Goal: Task Accomplishment & Management: Complete application form

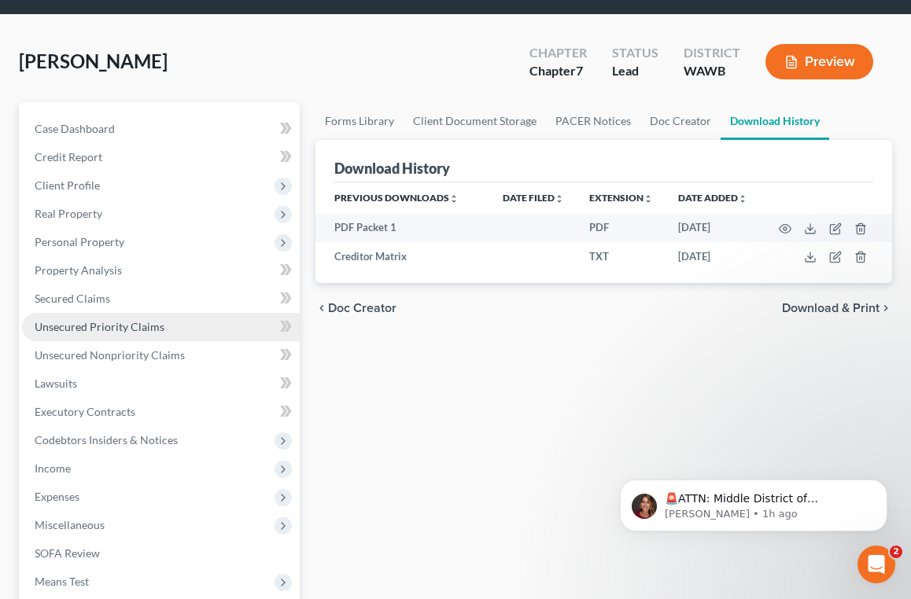
scroll to position [85, 0]
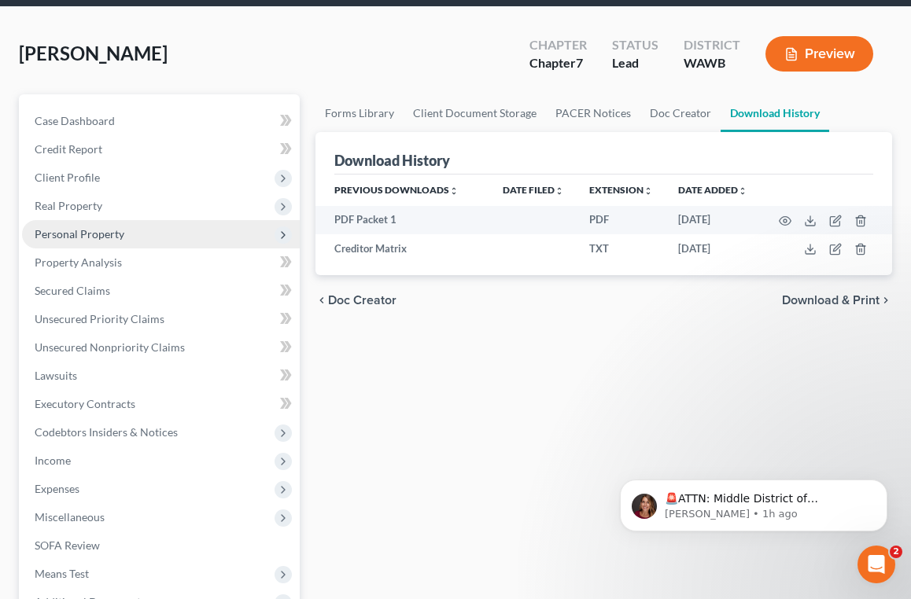
click at [148, 238] on span "Personal Property" at bounding box center [161, 234] width 278 height 28
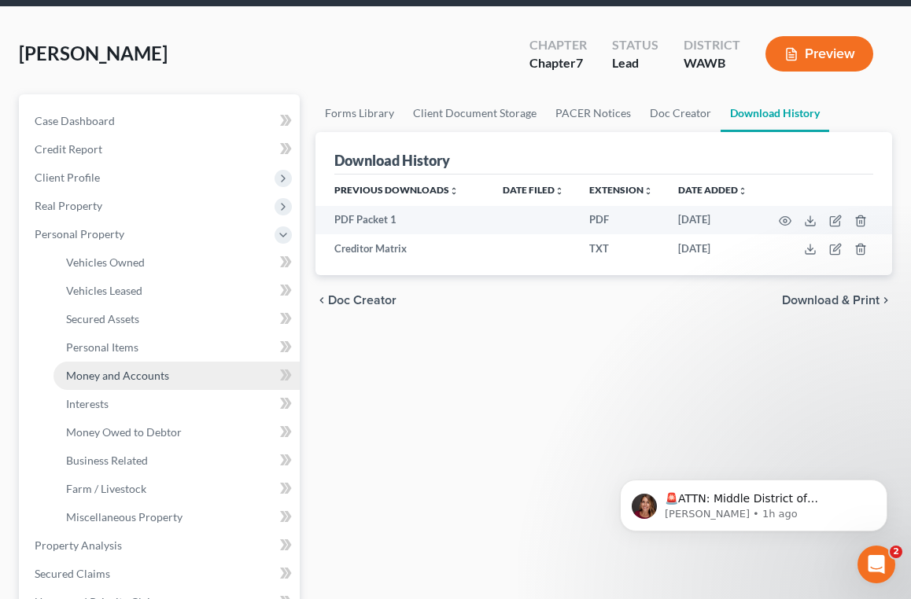
click at [142, 381] on span "Money and Accounts" at bounding box center [117, 375] width 103 height 13
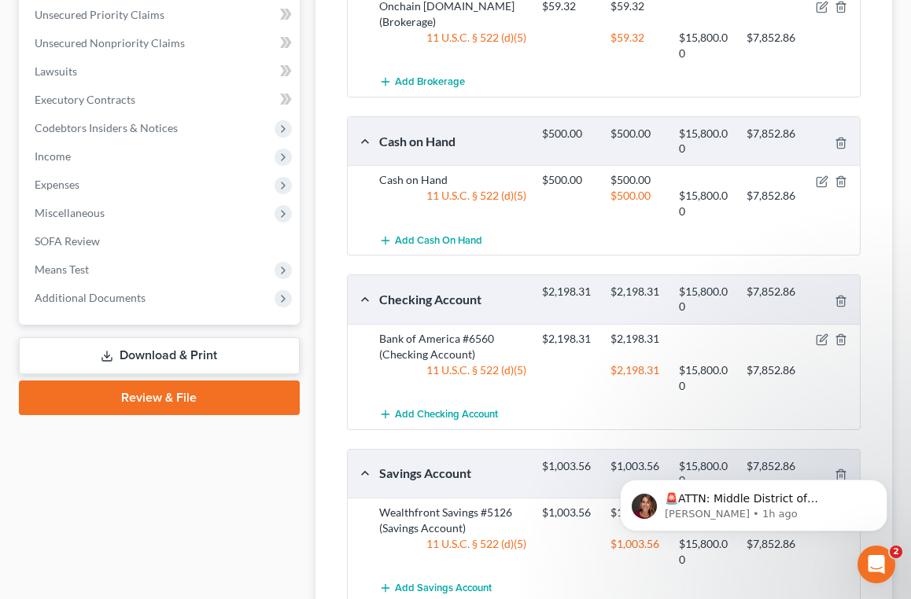
scroll to position [755, 0]
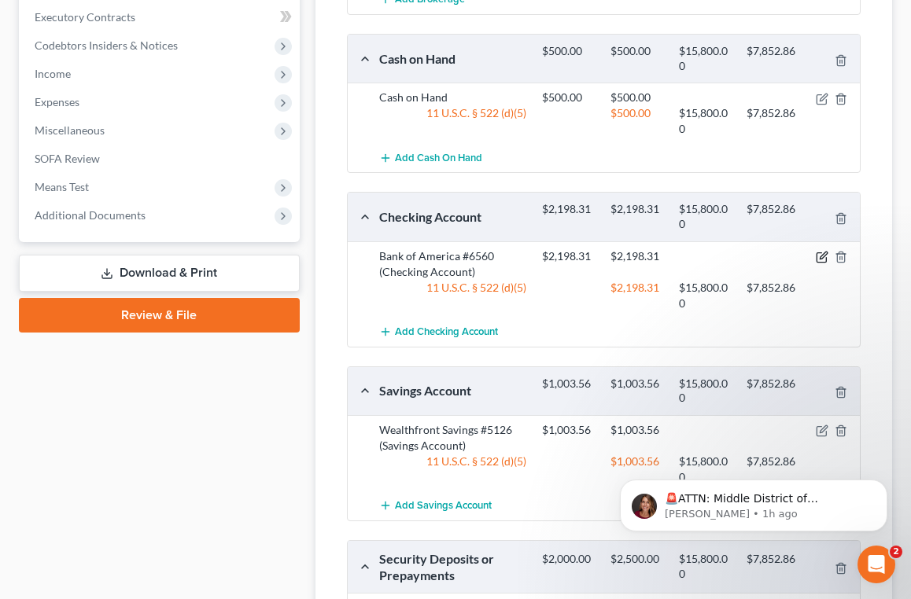
click at [820, 258] on icon "button" at bounding box center [822, 257] width 13 height 13
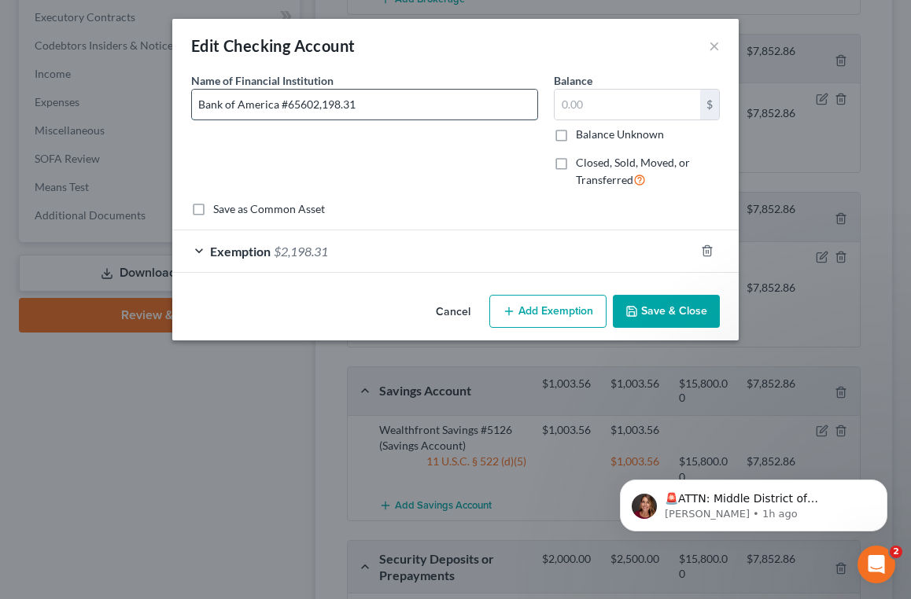
type input "Bank of America #6560"
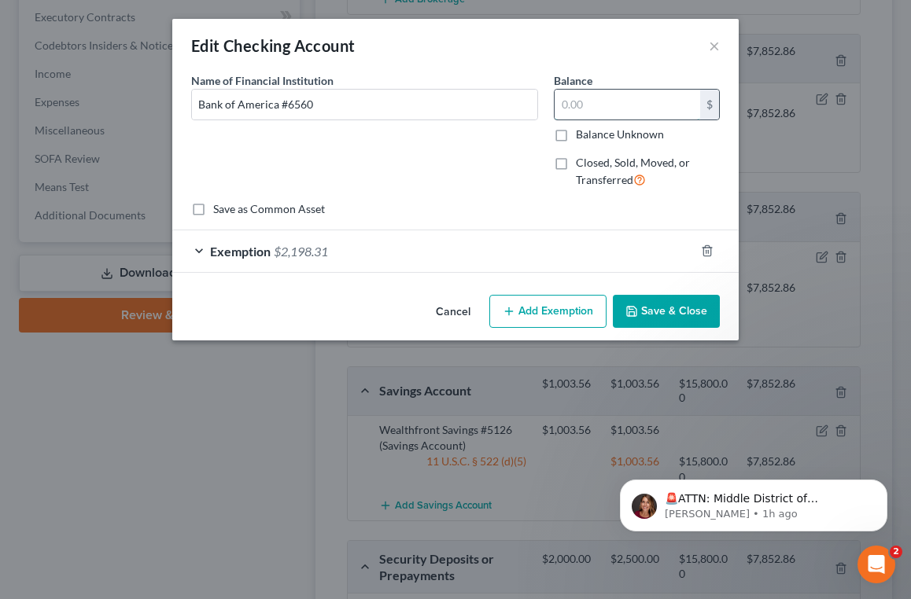
click at [620, 105] on input "text" at bounding box center [628, 105] width 146 height 30
type input "2,252.29"
click at [200, 251] on div "Exemption $2,198.31" at bounding box center [433, 252] width 522 height 42
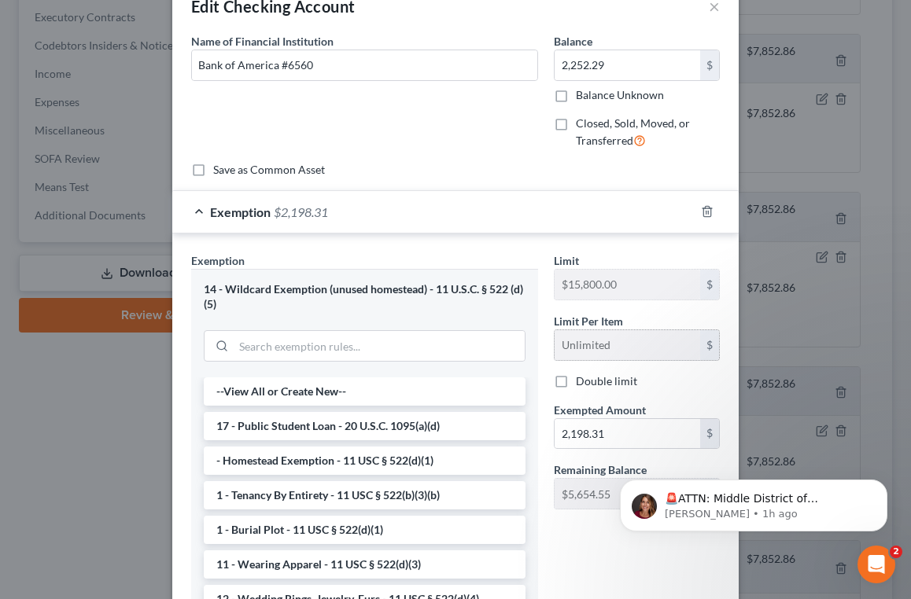
scroll to position [60, 0]
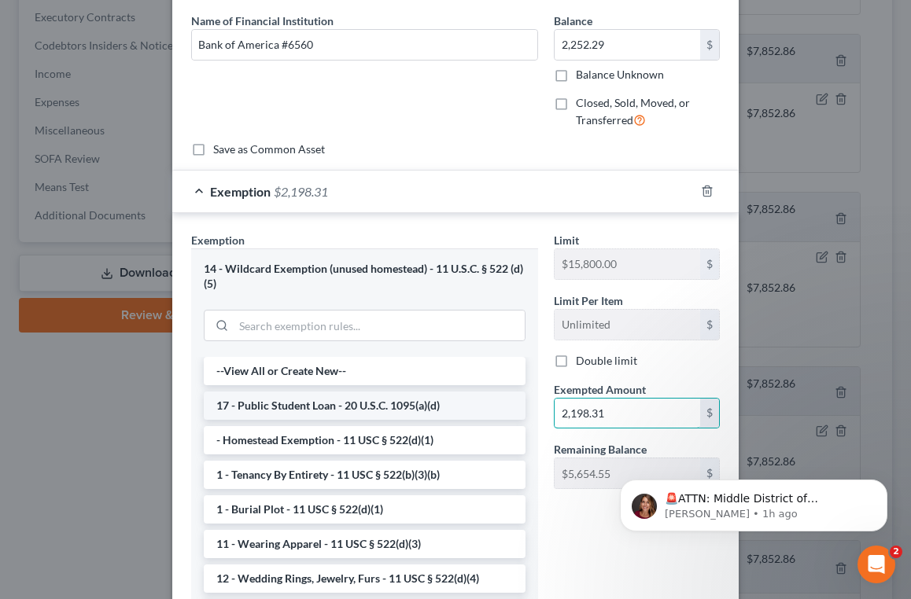
drag, startPoint x: 615, startPoint y: 413, endPoint x: 507, endPoint y: 411, distance: 108.6
click at [507, 411] on div "Exemption Set must be selected for CA. Exemption * 14 - Wildcard Exemption (unu…" at bounding box center [455, 427] width 544 height 390
type input "2,000"
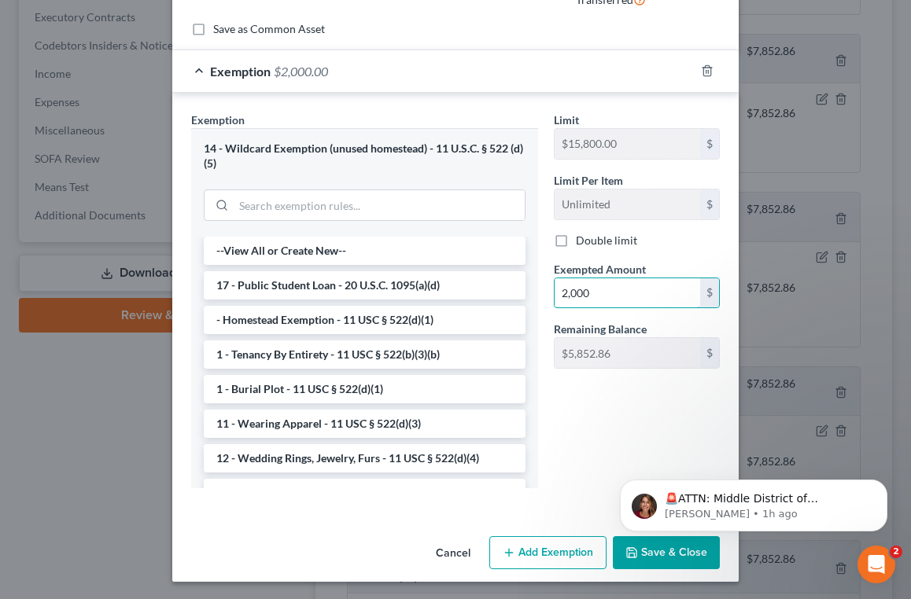
scroll to position [179, 0]
click at [632, 547] on body "🚨ATTN: Middle District of [US_STATE] The court has added a new Credit Counselin…" at bounding box center [754, 502] width 302 height 98
click at [594, 504] on div "Exemption Set must be selected for CA. Exemption * 14 - Wildcard Exemption (unu…" at bounding box center [455, 305] width 566 height 422
click at [650, 551] on body "🚨ATTN: Middle District of [US_STATE] The court has added a new Credit Counselin…" at bounding box center [754, 502] width 302 height 98
click at [884, 491] on button "Dismiss notification" at bounding box center [882, 484] width 20 height 20
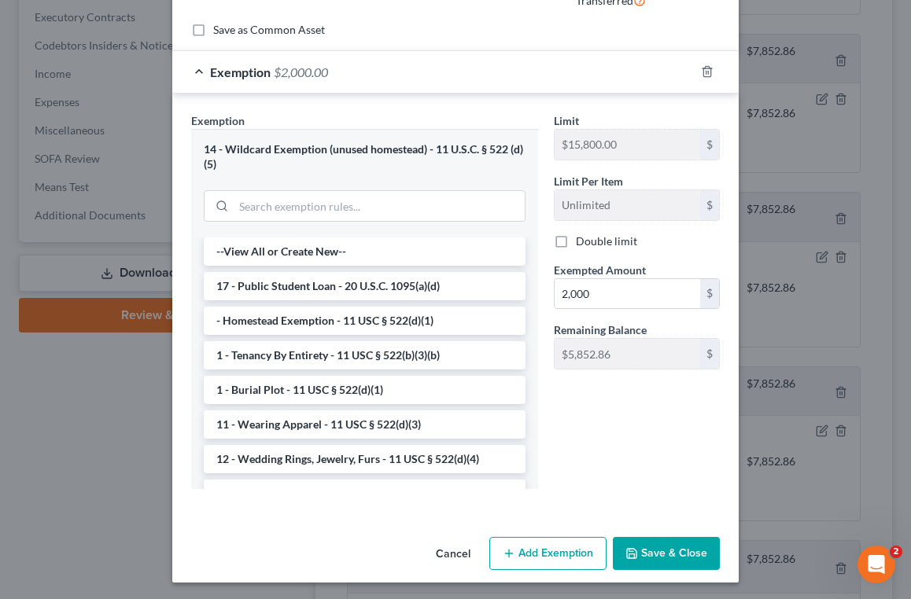
click at [694, 553] on button "Save & Close" at bounding box center [666, 553] width 107 height 33
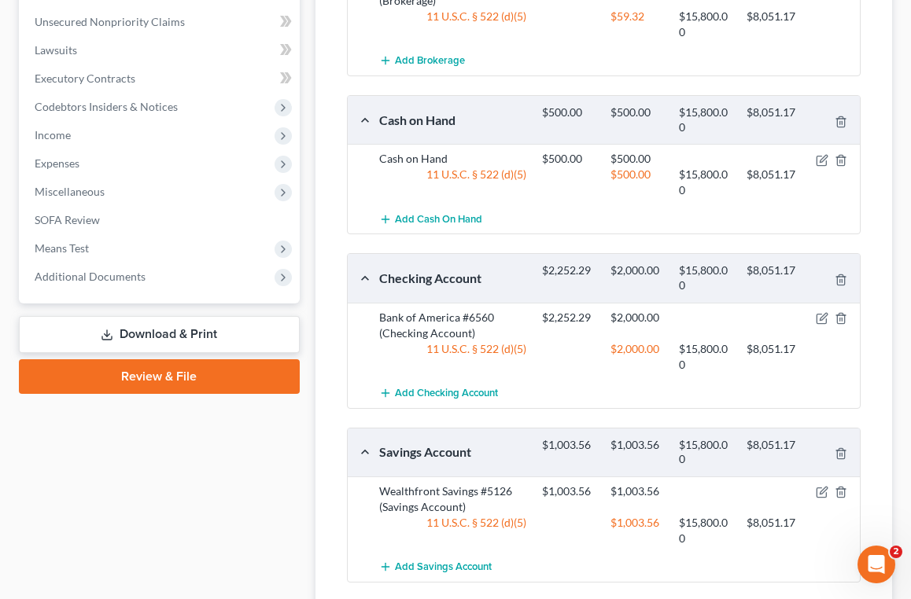
scroll to position [652, 0]
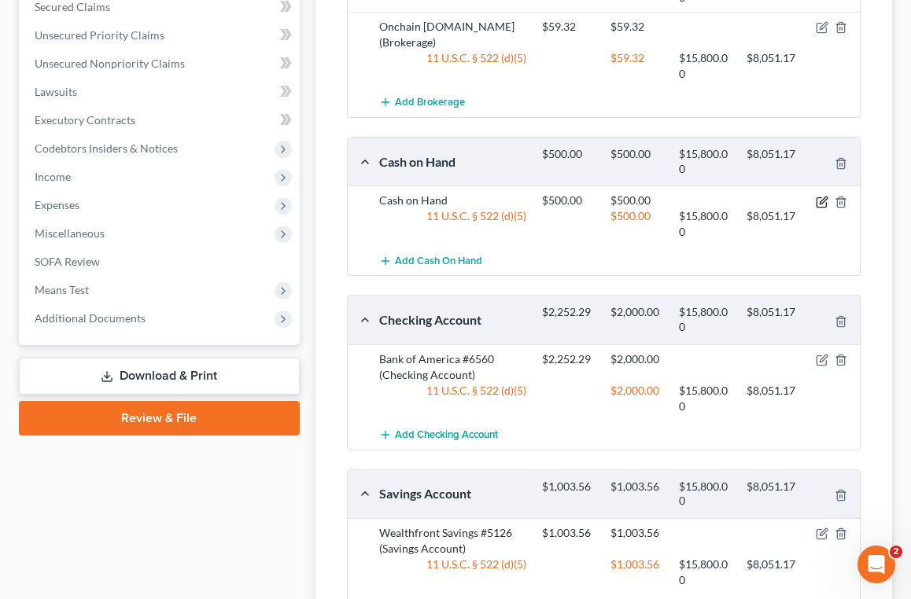
click at [824, 200] on icon "button" at bounding box center [822, 202] width 13 height 13
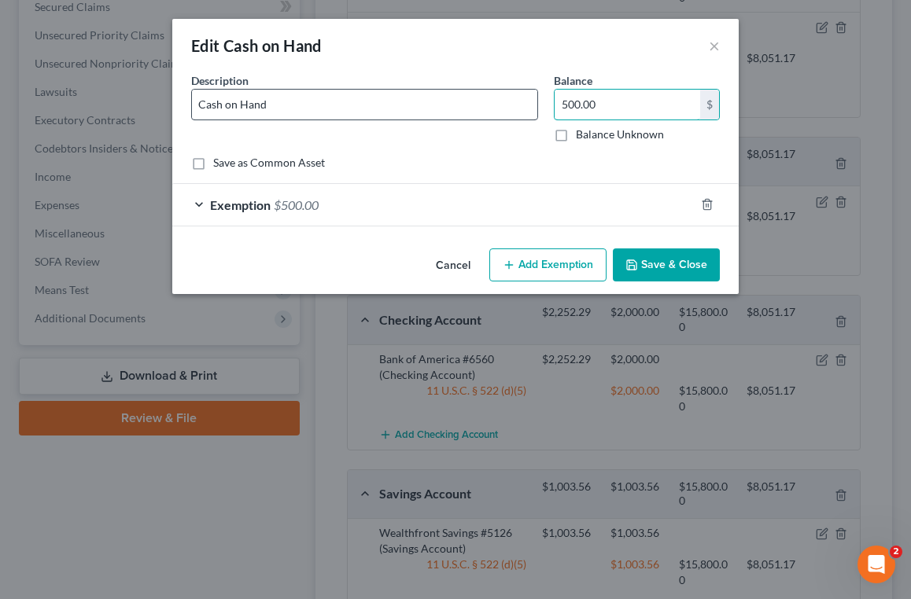
drag, startPoint x: 617, startPoint y: 102, endPoint x: 515, endPoint y: 98, distance: 101.6
click at [515, 98] on div "Description * Cash on Hand Balance 500.00 $ Balance Unknown Balance Undetermine…" at bounding box center [455, 113] width 544 height 83
click at [201, 205] on div "Exemption $500.00" at bounding box center [433, 205] width 522 height 42
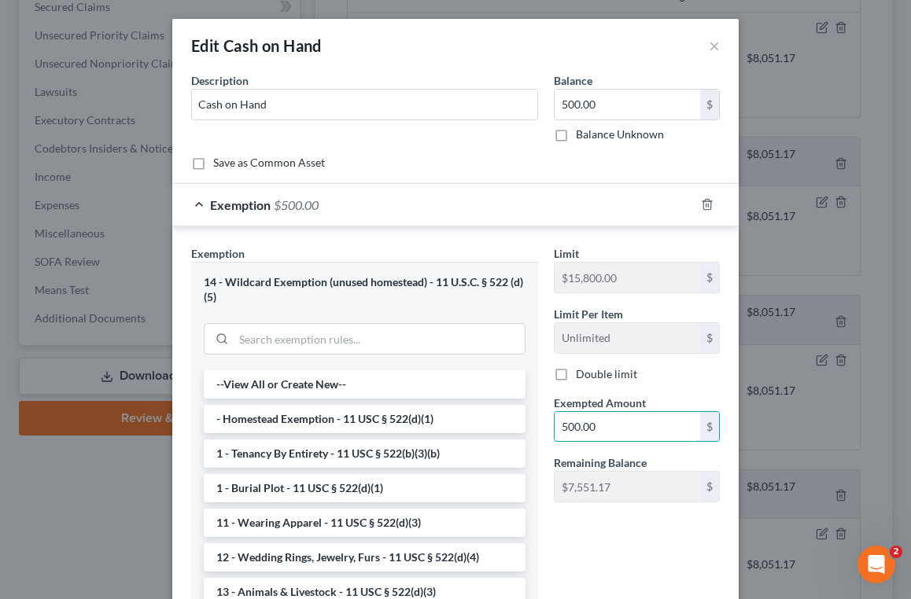
drag, startPoint x: 634, startPoint y: 426, endPoint x: 545, endPoint y: 426, distance: 88.9
click at [545, 426] on div "Exemption Set must be selected for CA. Exemption * 14 - Wildcard Exemption (unu…" at bounding box center [455, 440] width 544 height 390
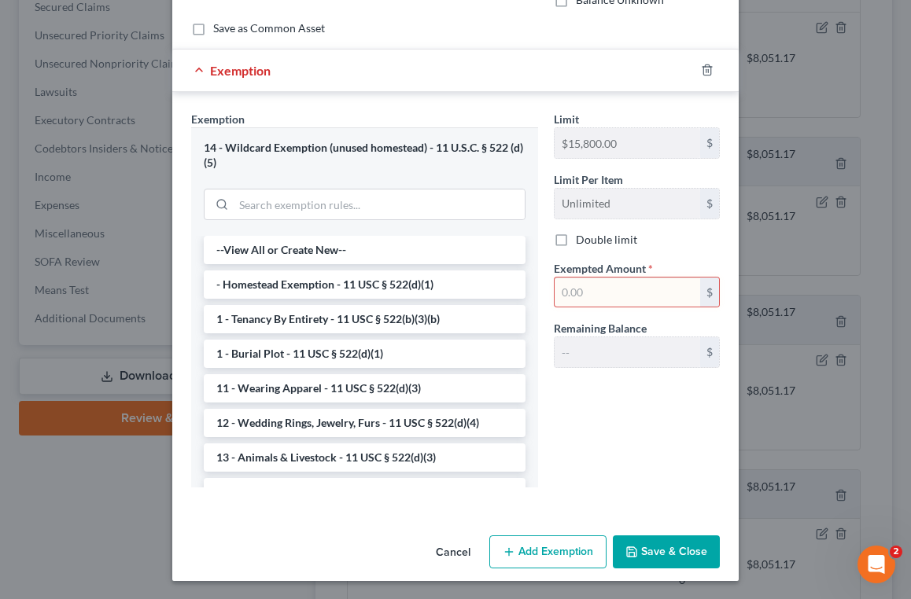
scroll to position [134, 0]
click at [644, 549] on button "Save & Close" at bounding box center [666, 553] width 107 height 33
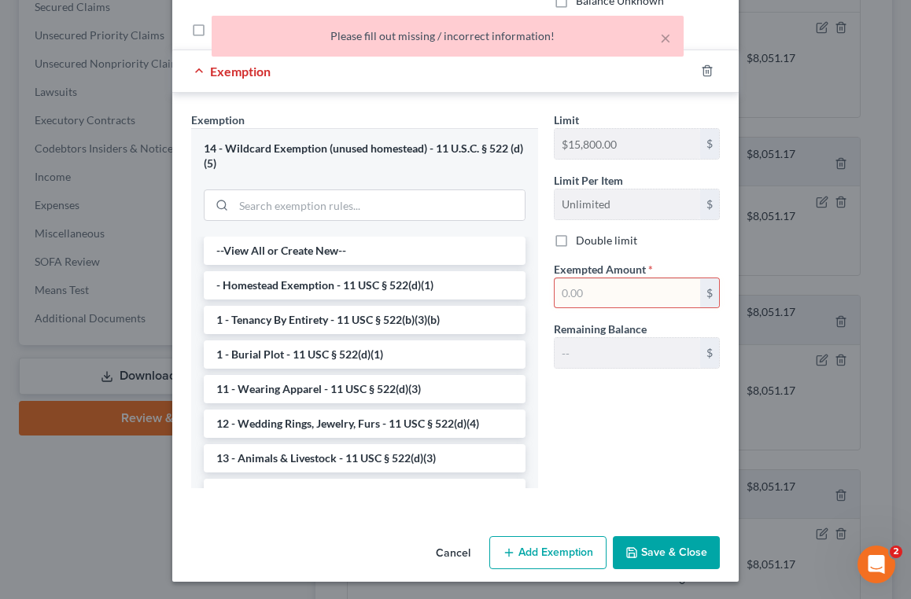
click at [633, 293] on input "text" at bounding box center [628, 294] width 146 height 30
type input "0"
click at [678, 551] on button "Save & Close" at bounding box center [666, 553] width 107 height 33
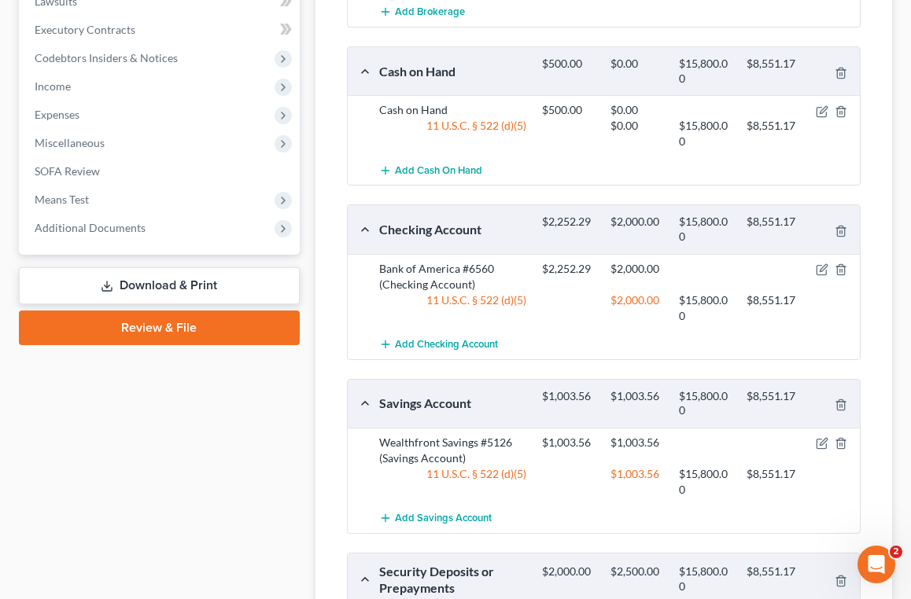
scroll to position [810, 0]
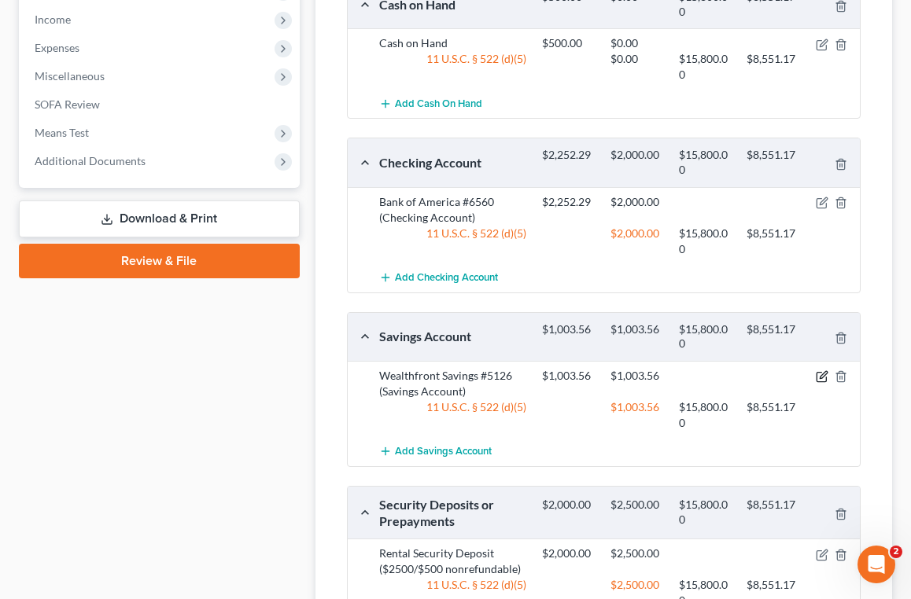
click at [816, 375] on icon "button" at bounding box center [822, 377] width 13 height 13
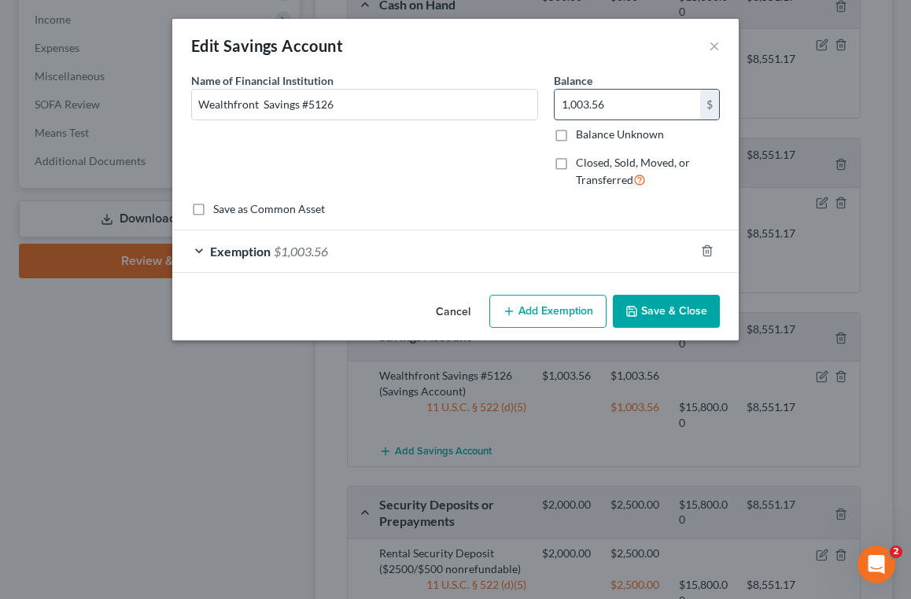
click at [622, 108] on input "1,003.56" at bounding box center [628, 105] width 146 height 30
type input "1,010.27"
click at [670, 319] on button "Save & Close" at bounding box center [666, 311] width 107 height 33
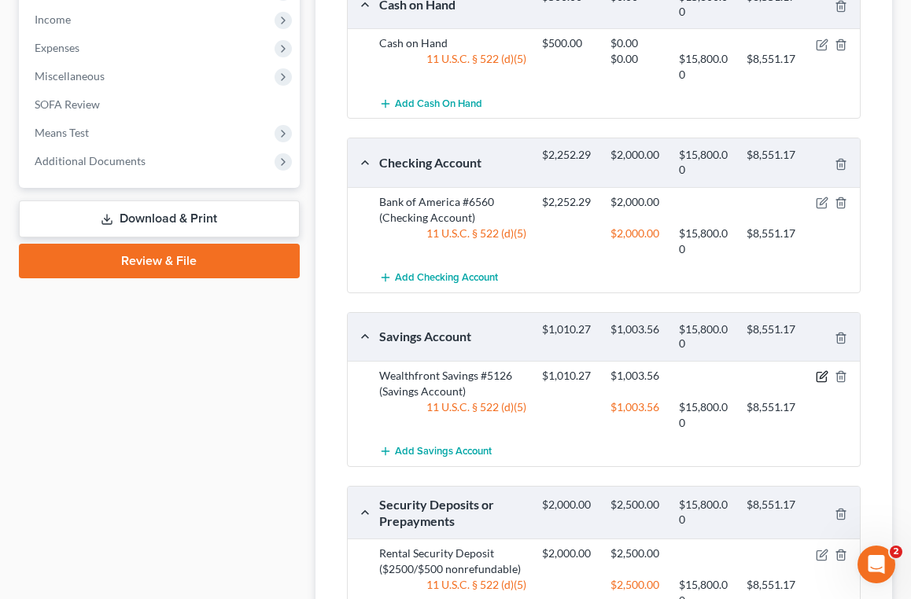
click at [818, 371] on icon "button" at bounding box center [822, 377] width 13 height 13
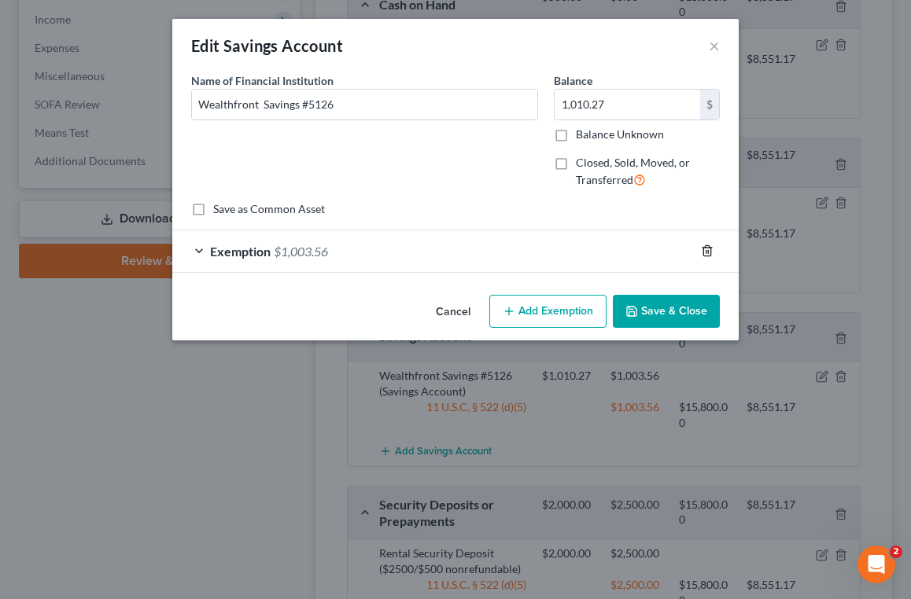
click at [703, 251] on icon "button" at bounding box center [706, 251] width 7 height 10
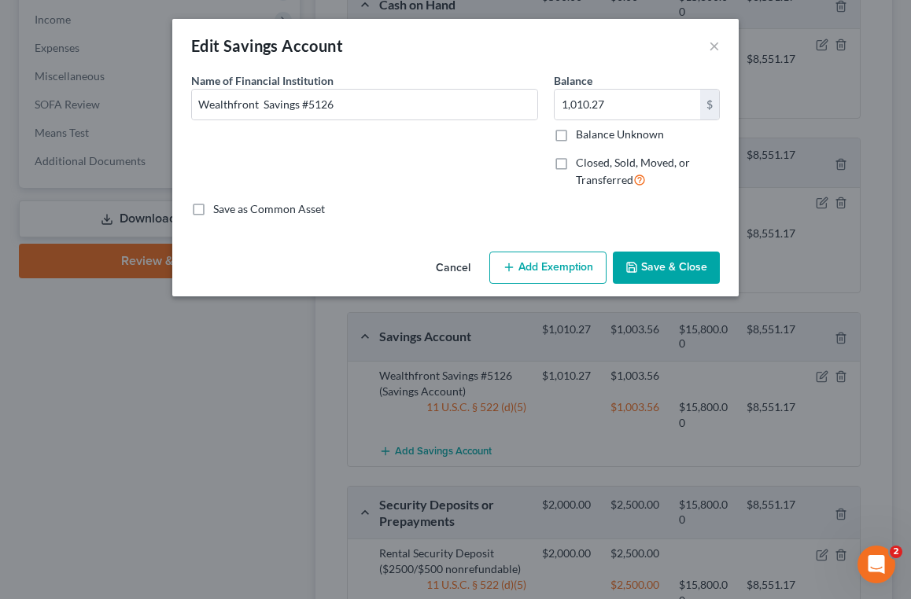
click at [676, 277] on button "Save & Close" at bounding box center [666, 268] width 107 height 33
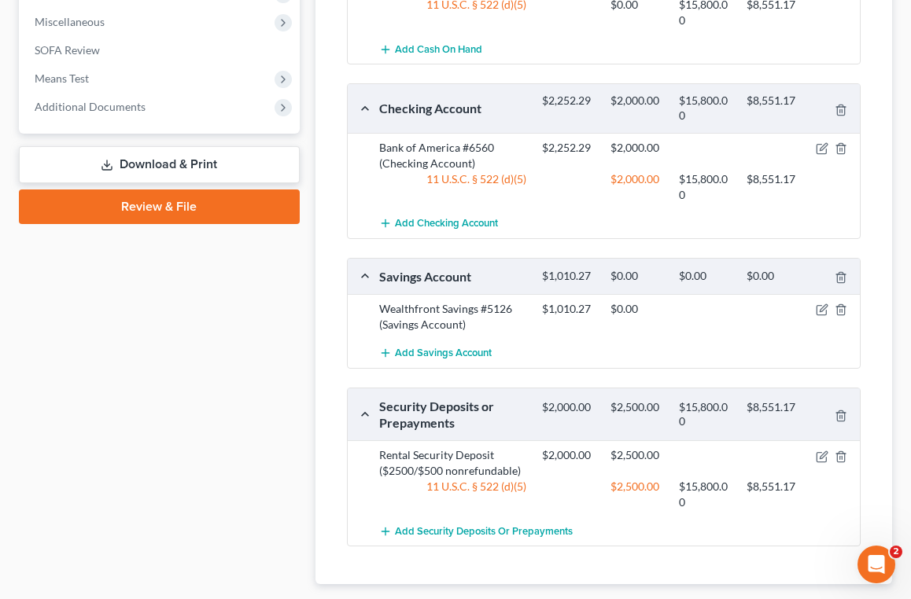
scroll to position [865, 0]
click at [821, 452] on icon "button" at bounding box center [822, 456] width 13 height 13
select select "3"
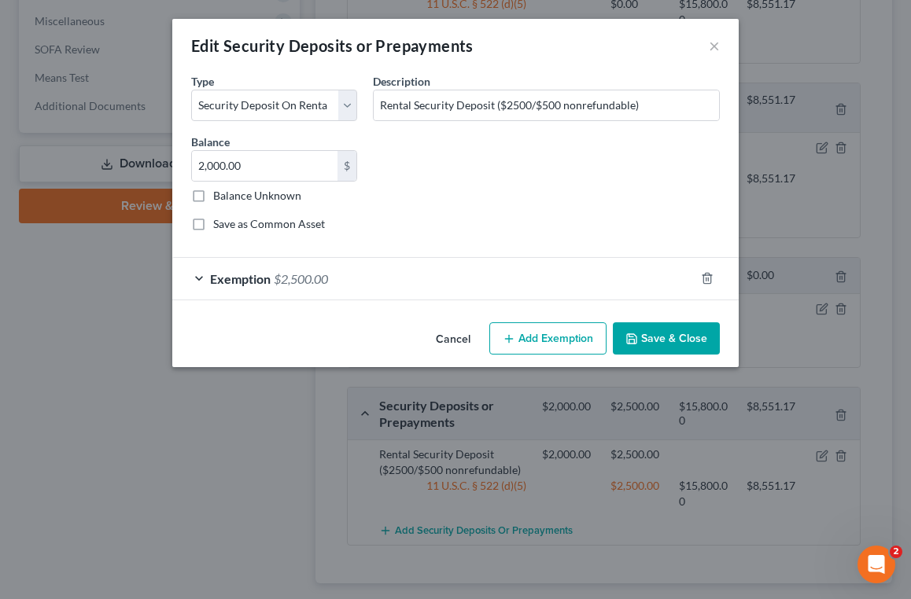
click at [203, 279] on div "Exemption $2,500.00" at bounding box center [433, 279] width 522 height 42
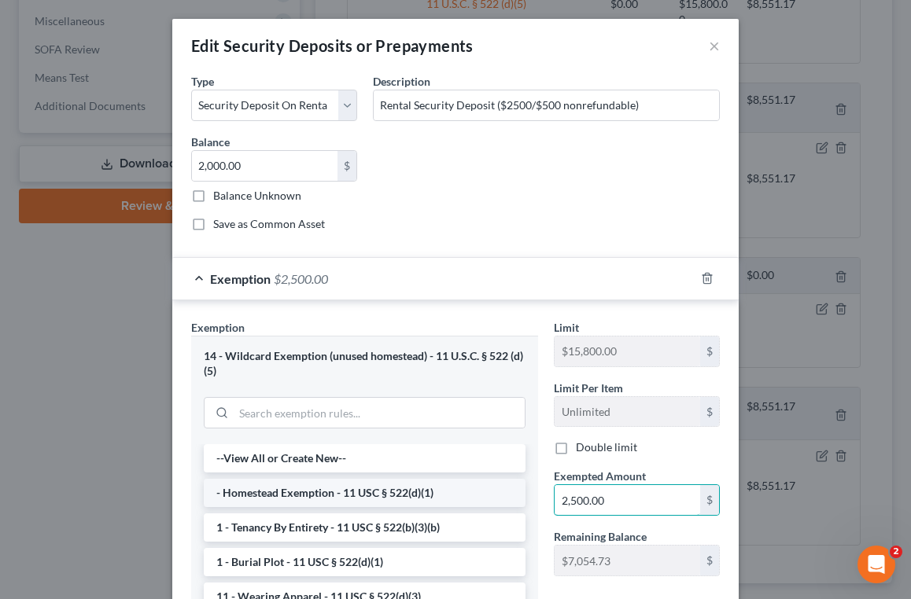
drag, startPoint x: 629, startPoint y: 507, endPoint x: 499, endPoint y: 496, distance: 131.1
click at [499, 496] on div "Exemption Set must be selected for CA. Exemption * 14 - Wildcard Exemption (unu…" at bounding box center [455, 514] width 544 height 390
type input "2,000"
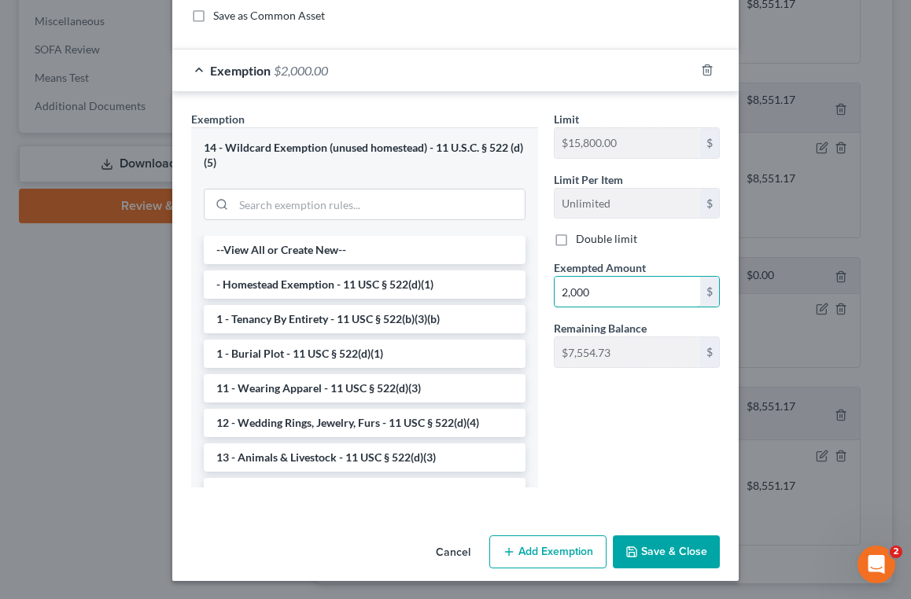
scroll to position [208, 0]
click at [660, 552] on button "Save & Close" at bounding box center [666, 553] width 107 height 33
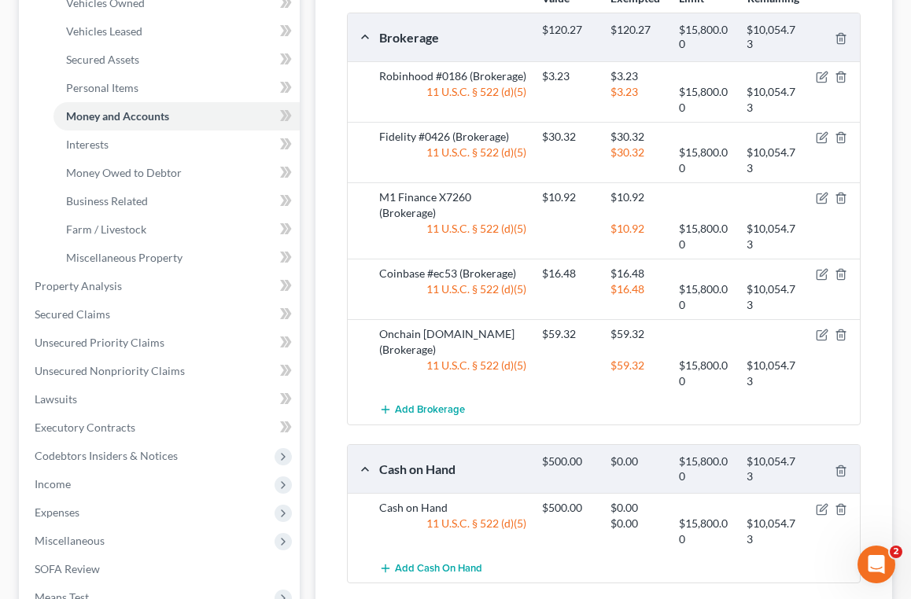
scroll to position [343, 0]
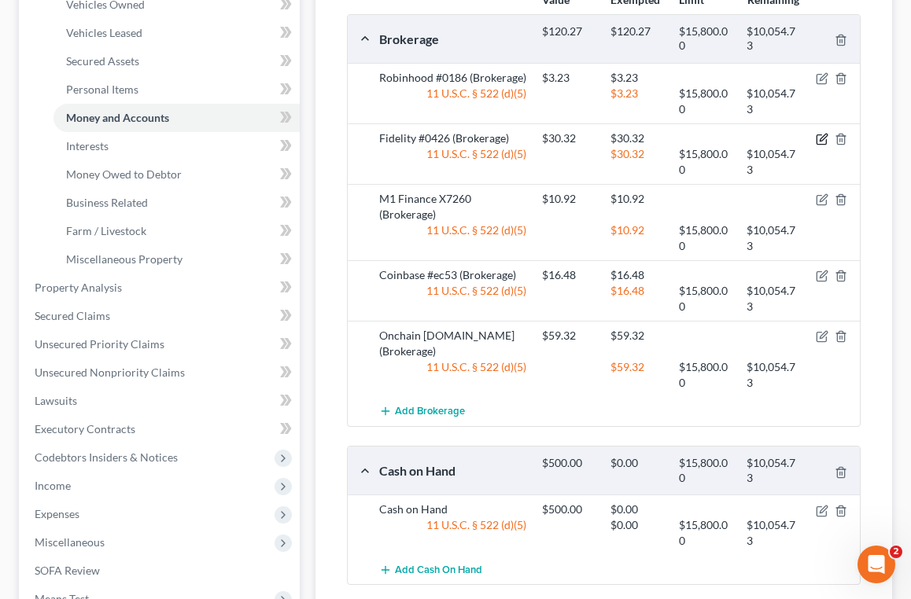
click at [821, 138] on icon "button" at bounding box center [822, 139] width 13 height 13
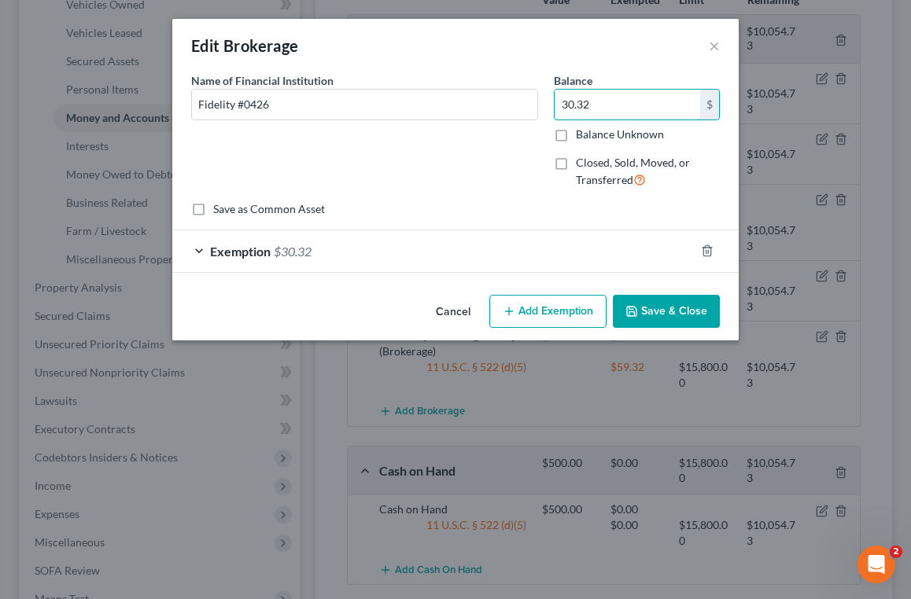
drag, startPoint x: 603, startPoint y: 107, endPoint x: 552, endPoint y: 107, distance: 50.4
click at [552, 107] on div "Balance 30.32 $ Balance Unknown Balance Undetermined 30.32 $ Balance Unknown Cl…" at bounding box center [637, 136] width 182 height 129
type input "31.22"
click at [199, 249] on div "Exemption $30.32" at bounding box center [433, 252] width 522 height 42
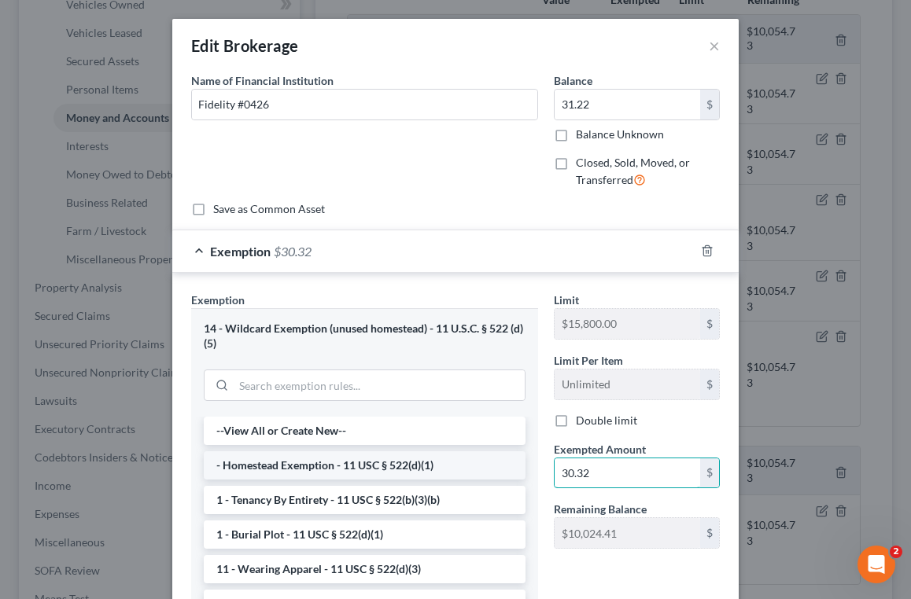
drag, startPoint x: 615, startPoint y: 470, endPoint x: 506, endPoint y: 470, distance: 109.4
click at [506, 470] on div "Exemption Set must be selected for CA. Exemption * 14 - Wildcard Exemption (unu…" at bounding box center [455, 487] width 544 height 390
click at [498, 183] on div "Name of Financial Institution * Fidelity #0426" at bounding box center [364, 136] width 363 height 129
click at [707, 254] on icon "button" at bounding box center [707, 251] width 13 height 13
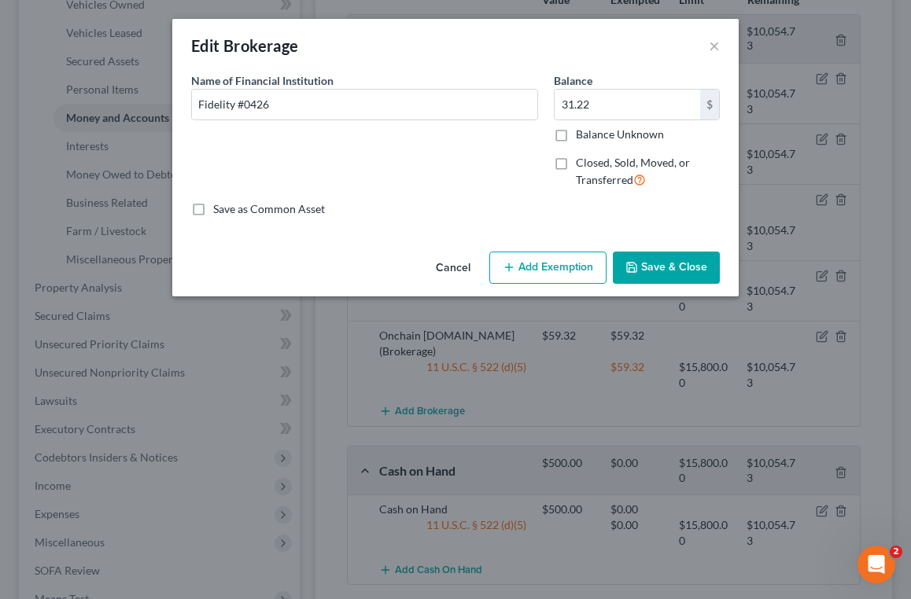
click at [663, 275] on button "Save & Close" at bounding box center [666, 268] width 107 height 33
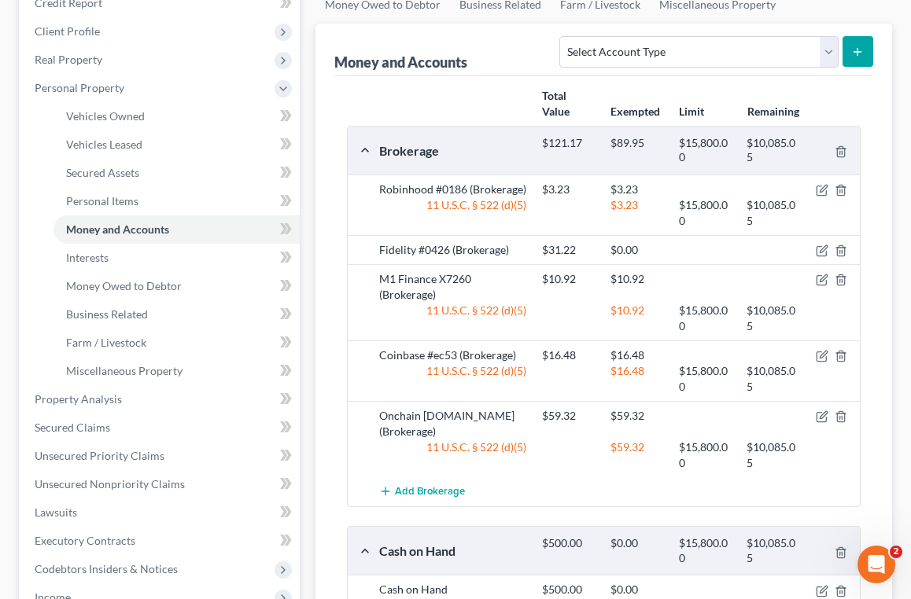
scroll to position [257, 0]
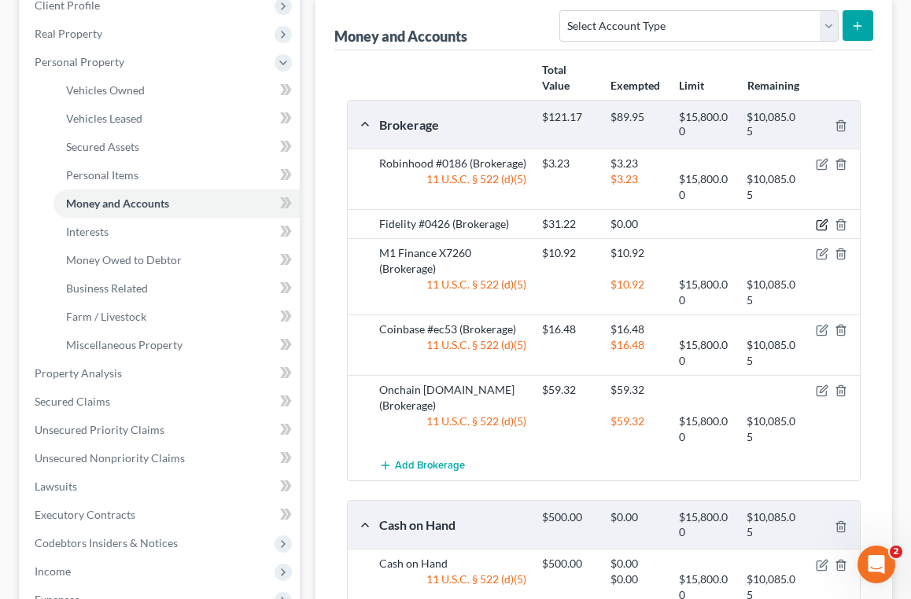
click at [823, 223] on icon "button" at bounding box center [822, 225] width 13 height 13
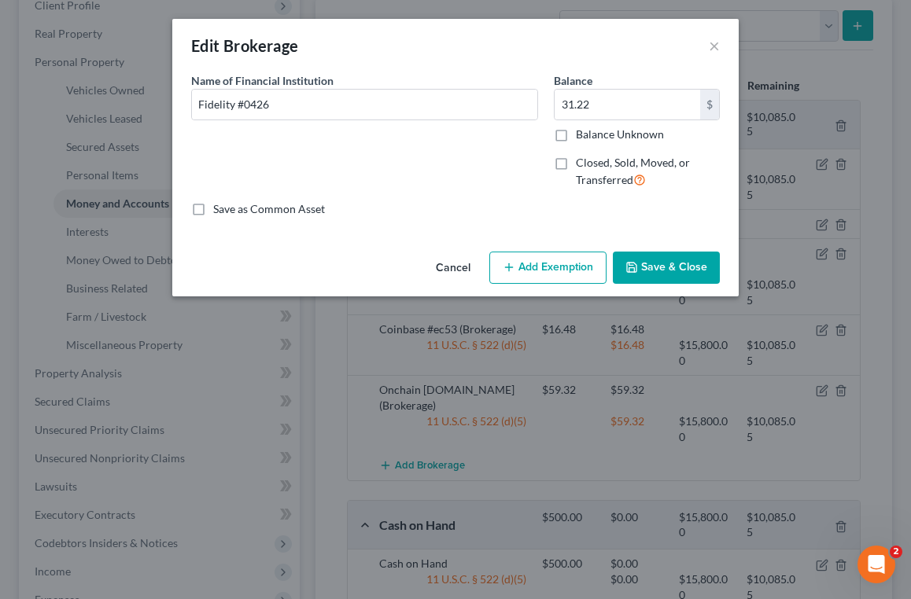
click at [542, 261] on button "Add Exemption" at bounding box center [547, 268] width 117 height 33
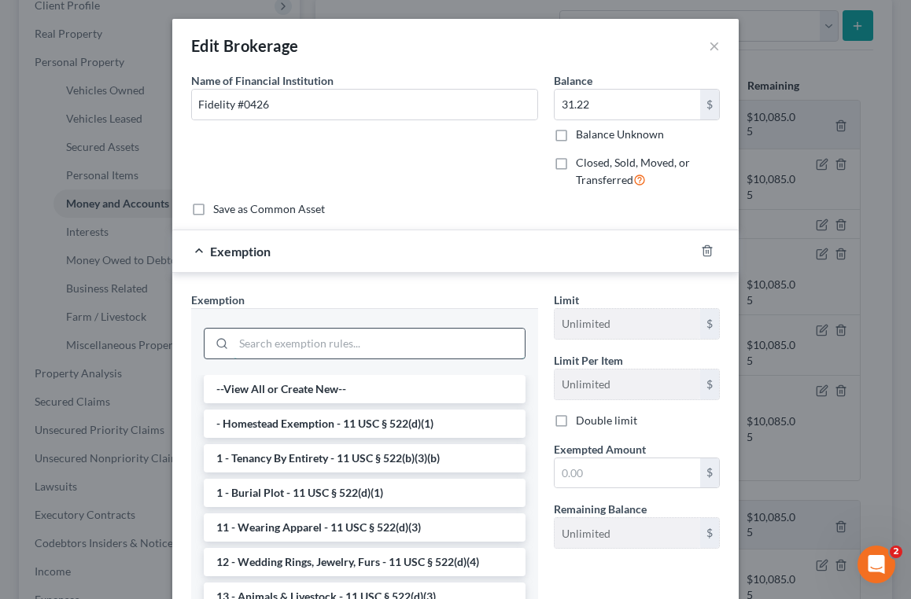
click at [457, 342] on input "search" at bounding box center [379, 344] width 291 height 30
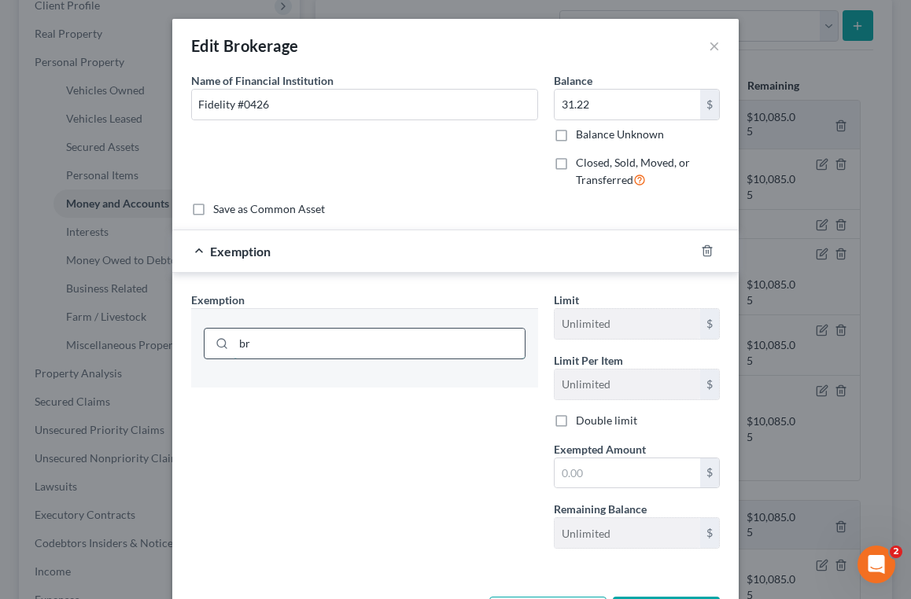
type input "b"
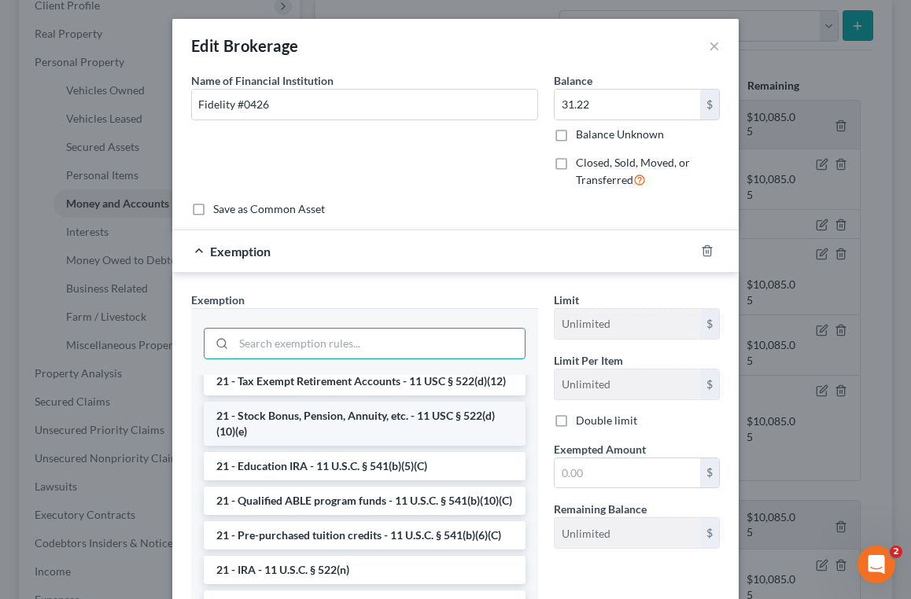
scroll to position [484, 0]
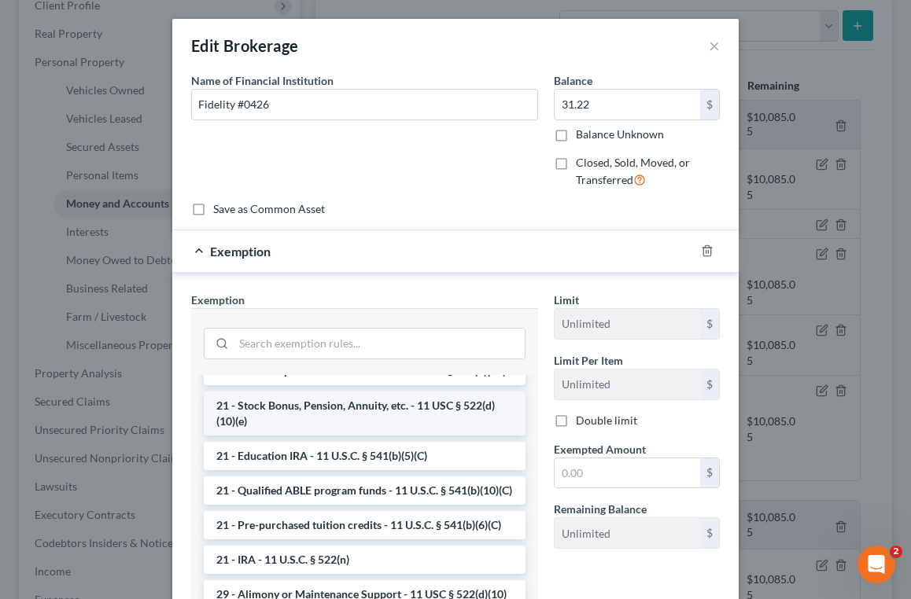
click at [430, 415] on li "21 - Stock Bonus, Pension, Annuity, etc. - 11 USC § 522(d)(10)(e)" at bounding box center [365, 414] width 322 height 44
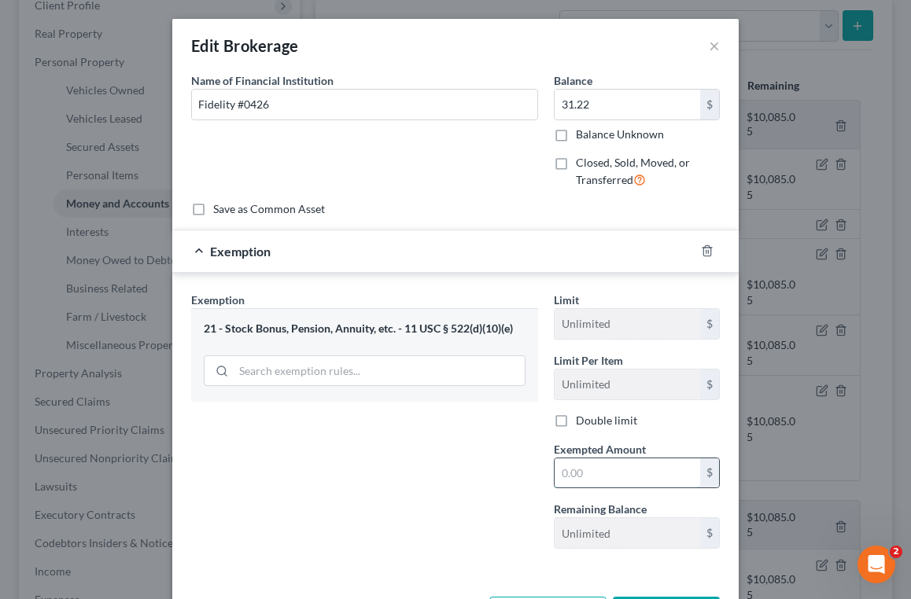
click at [607, 468] on input "text" at bounding box center [628, 474] width 146 height 30
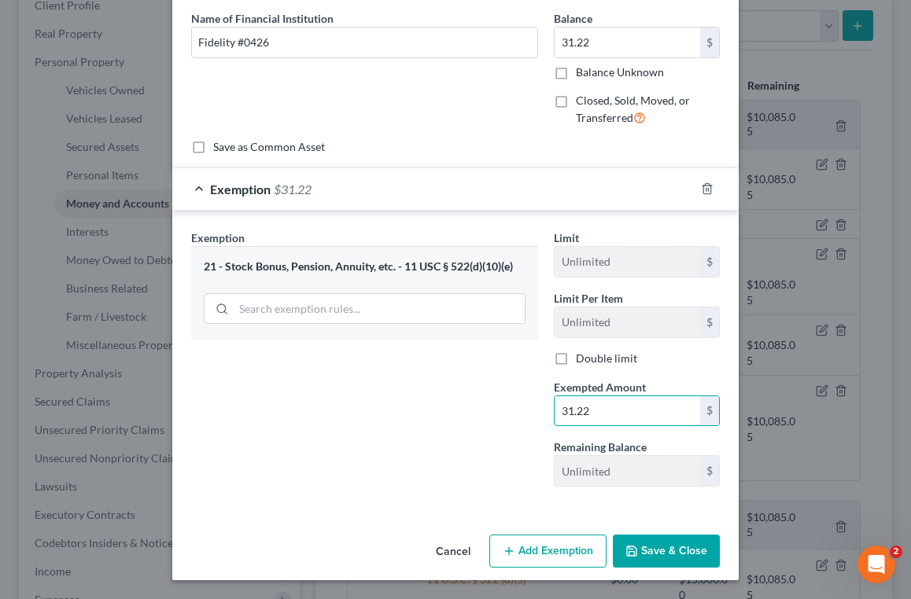
scroll to position [61, 0]
type input "31.22"
click at [647, 558] on button "Save & Close" at bounding box center [666, 552] width 107 height 33
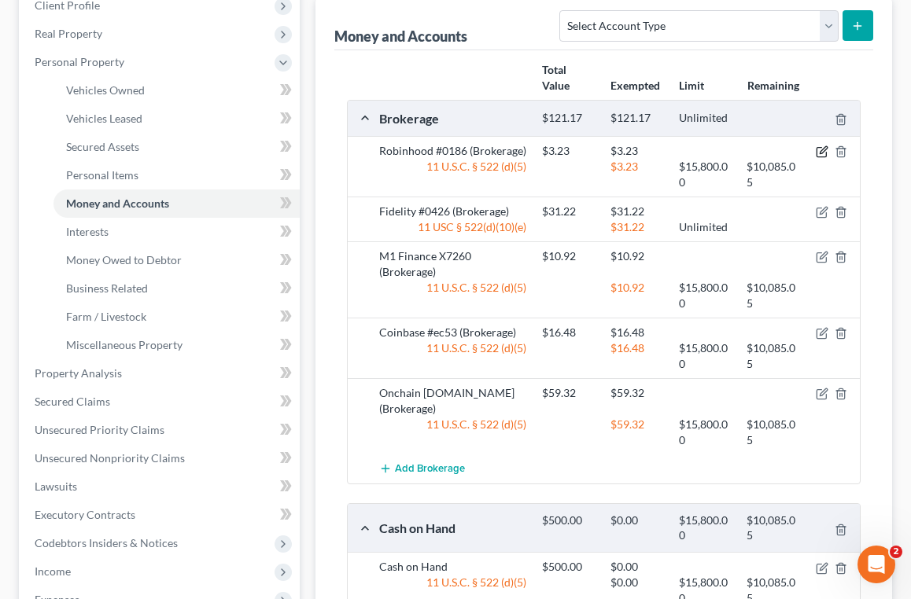
click at [817, 154] on icon "button" at bounding box center [821, 152] width 9 height 9
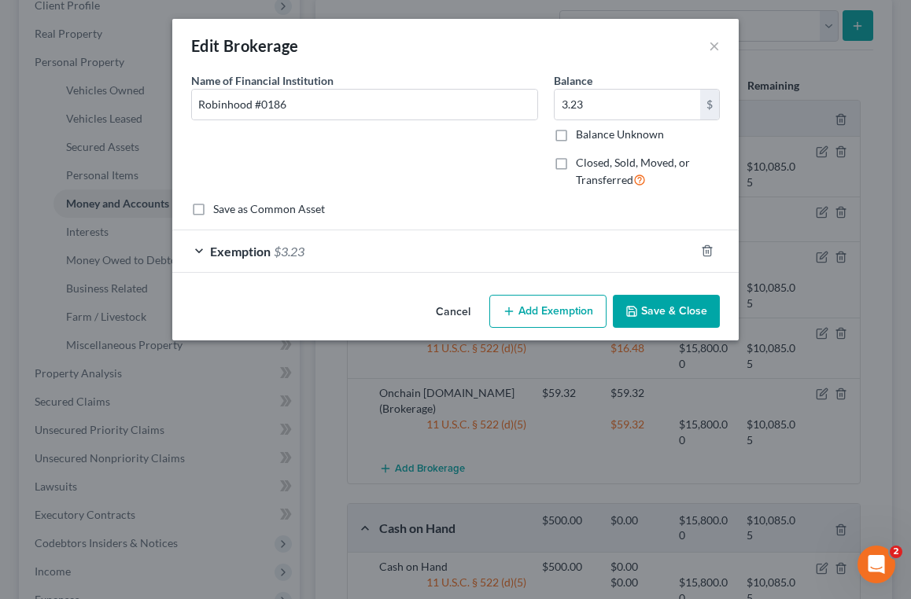
click at [200, 252] on div "Exemption $3.23" at bounding box center [433, 252] width 522 height 42
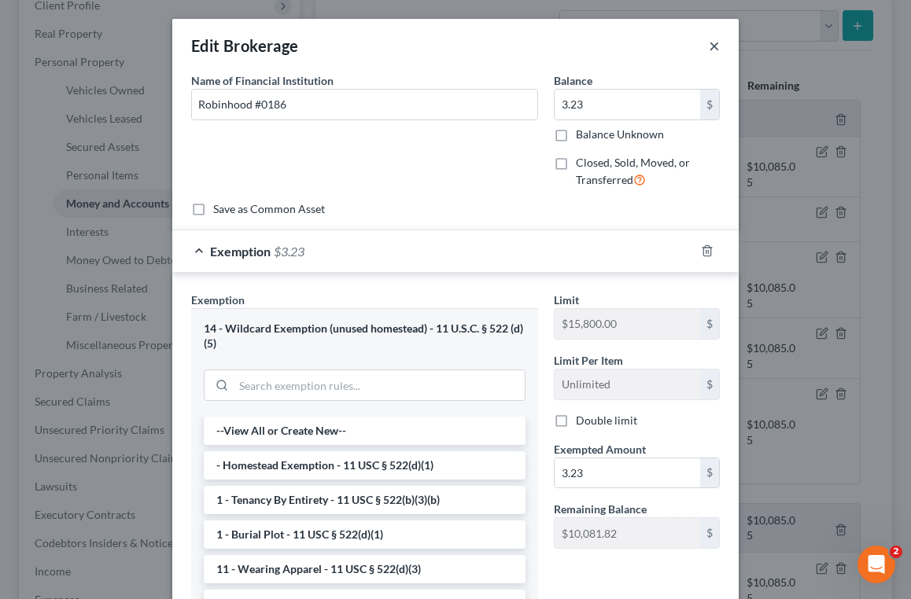
click at [710, 50] on button "×" at bounding box center [714, 45] width 11 height 19
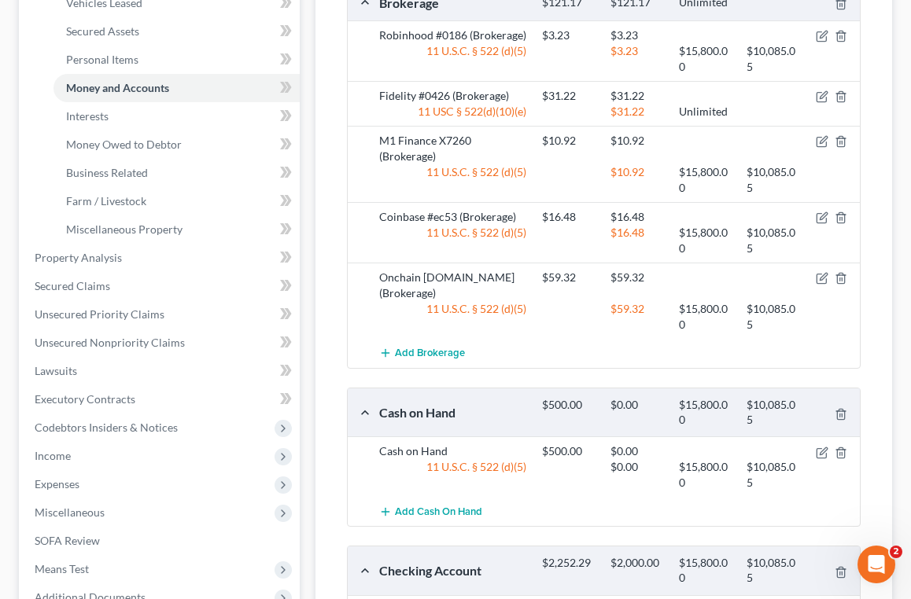
scroll to position [370, 0]
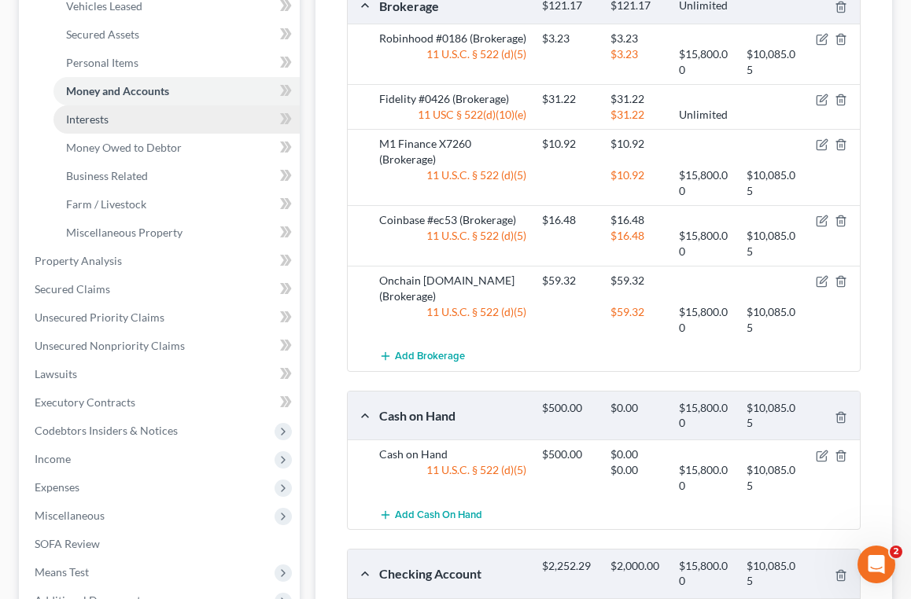
click at [131, 120] on link "Interests" at bounding box center [176, 119] width 246 height 28
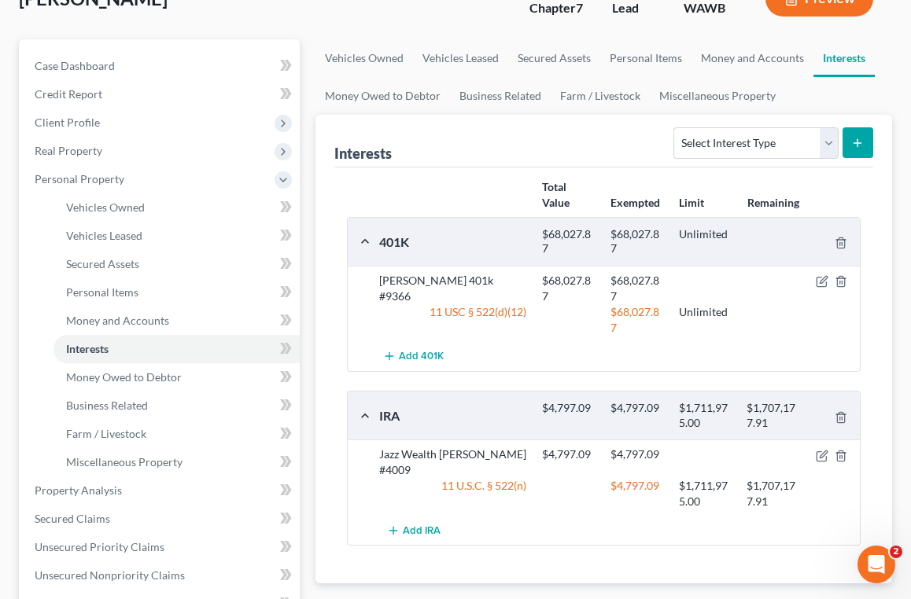
scroll to position [141, 0]
click at [821, 282] on icon "button" at bounding box center [823, 279] width 7 height 7
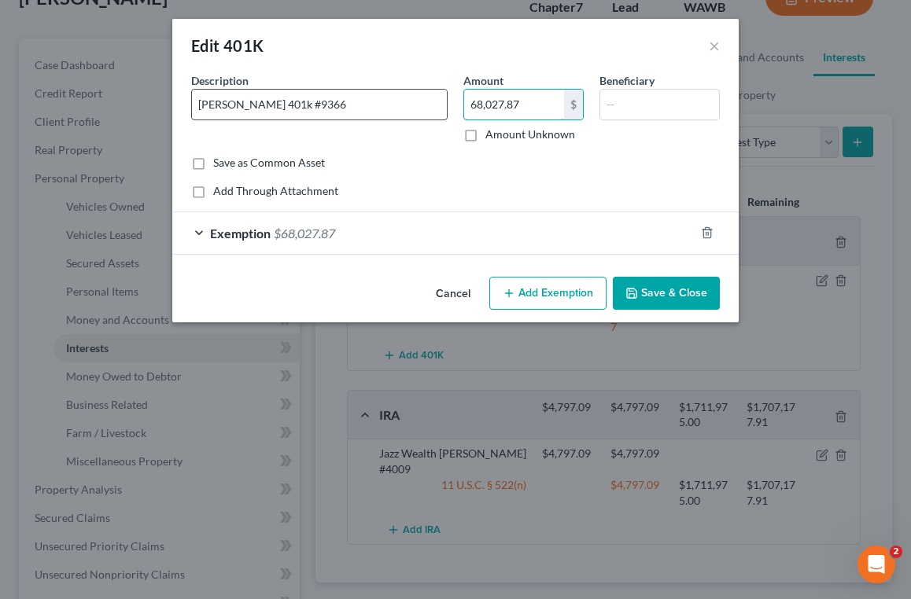
drag, startPoint x: 529, startPoint y: 106, endPoint x: 434, endPoint y: 106, distance: 94.4
click at [434, 106] on div "Description * [PERSON_NAME] 401k #9366 Amount 68,027.87 $ Amount Unknown Benefi…" at bounding box center [455, 113] width 544 height 83
type input "71,546.72"
click at [196, 234] on div "Exemption $68,027.87" at bounding box center [433, 233] width 522 height 42
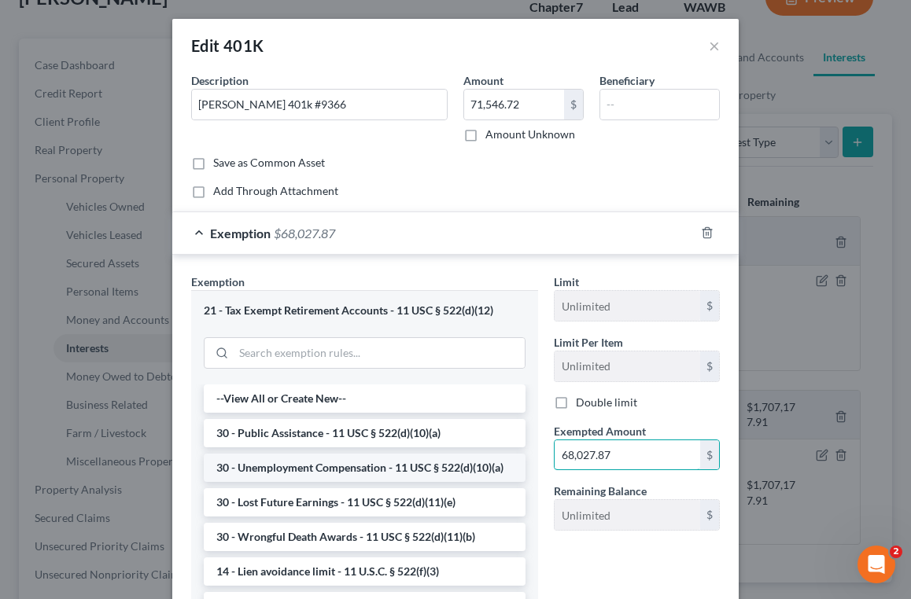
drag, startPoint x: 615, startPoint y: 457, endPoint x: 493, endPoint y: 457, distance: 121.9
click at [493, 457] on div "Exemption Set must be selected for CA. Exemption * 21 - Tax Exempt Retirement A…" at bounding box center [455, 461] width 544 height 375
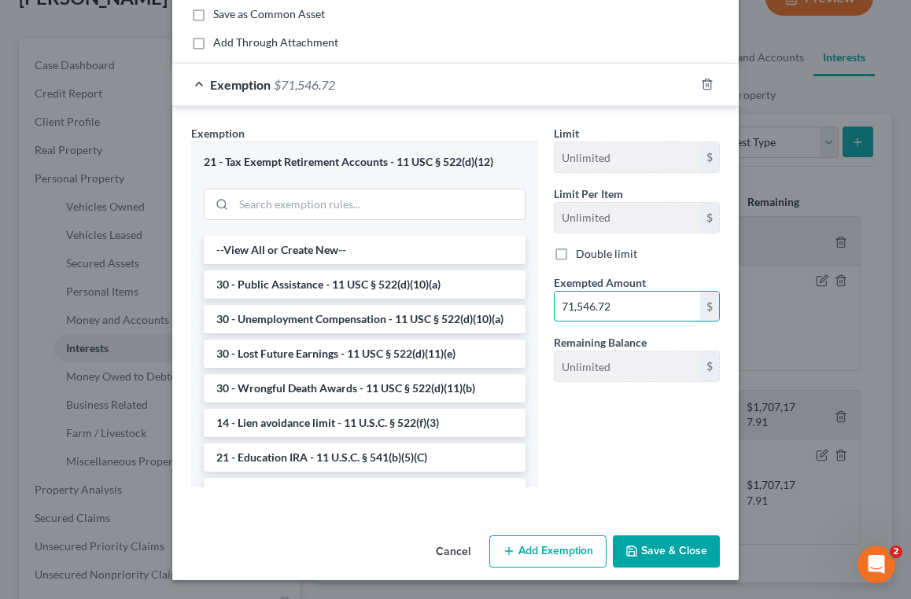
scroll to position [148, 0]
type input "71,546.72"
click at [652, 544] on button "Save & Close" at bounding box center [666, 553] width 107 height 33
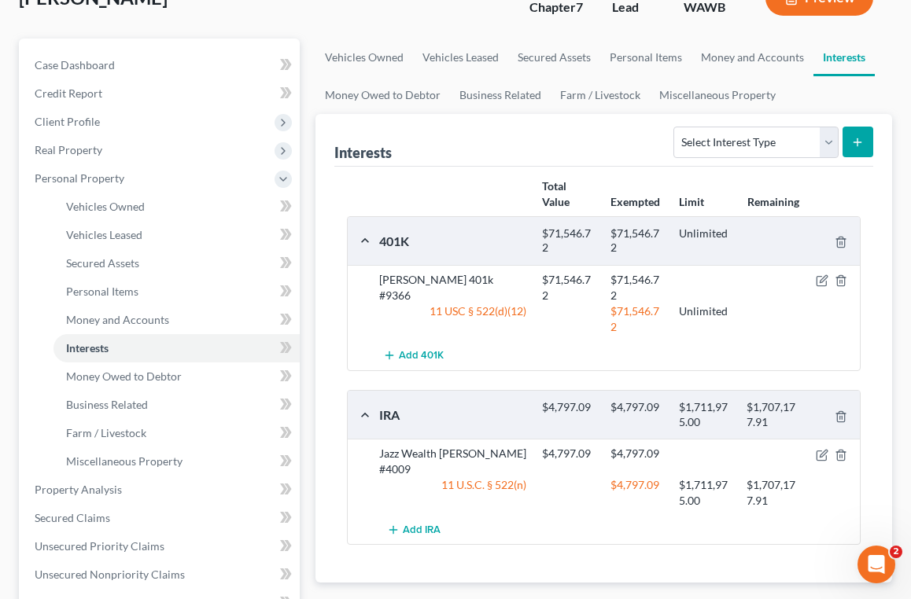
scroll to position [185, 0]
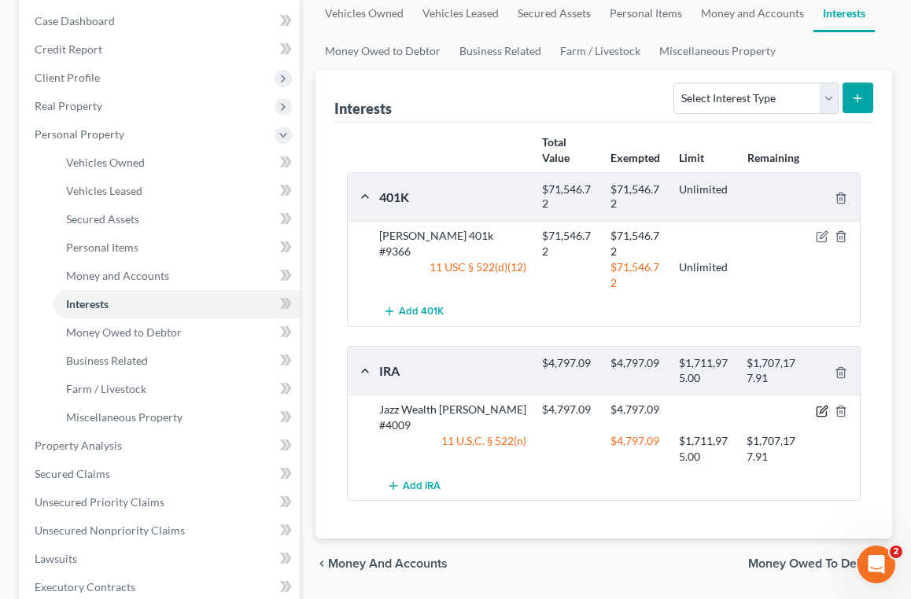
click at [824, 410] on icon "button" at bounding box center [822, 411] width 13 height 13
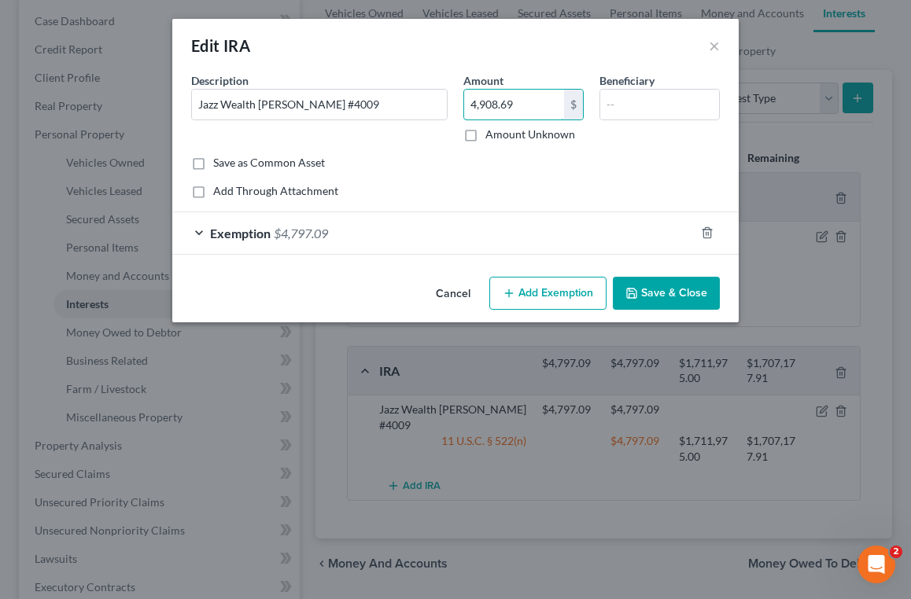
type input "4,908.69"
click at [201, 230] on div "Exemption $4,797.09" at bounding box center [433, 233] width 522 height 42
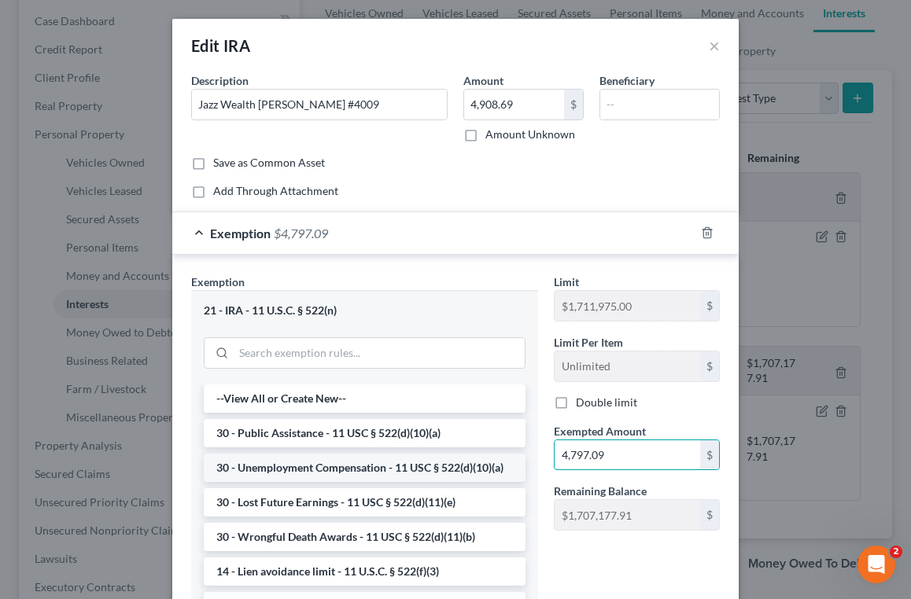
drag, startPoint x: 625, startPoint y: 458, endPoint x: 524, endPoint y: 456, distance: 101.5
click at [524, 456] on div "Exemption Set must be selected for CA. Exemption * 21 - IRA - 11 U.S.C. § 522(n…" at bounding box center [455, 461] width 544 height 375
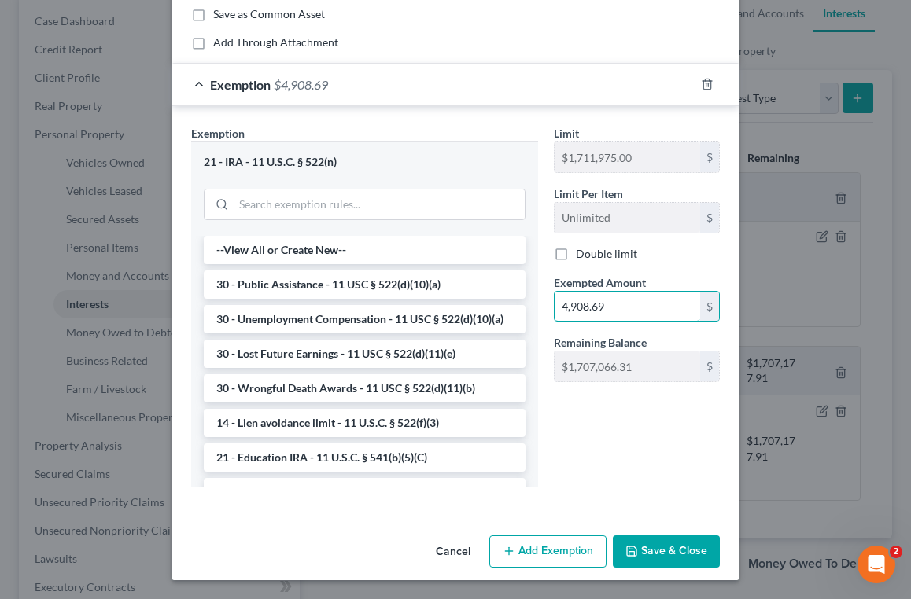
scroll to position [148, 0]
type input "4,908.69"
click at [655, 551] on button "Save & Close" at bounding box center [666, 553] width 107 height 33
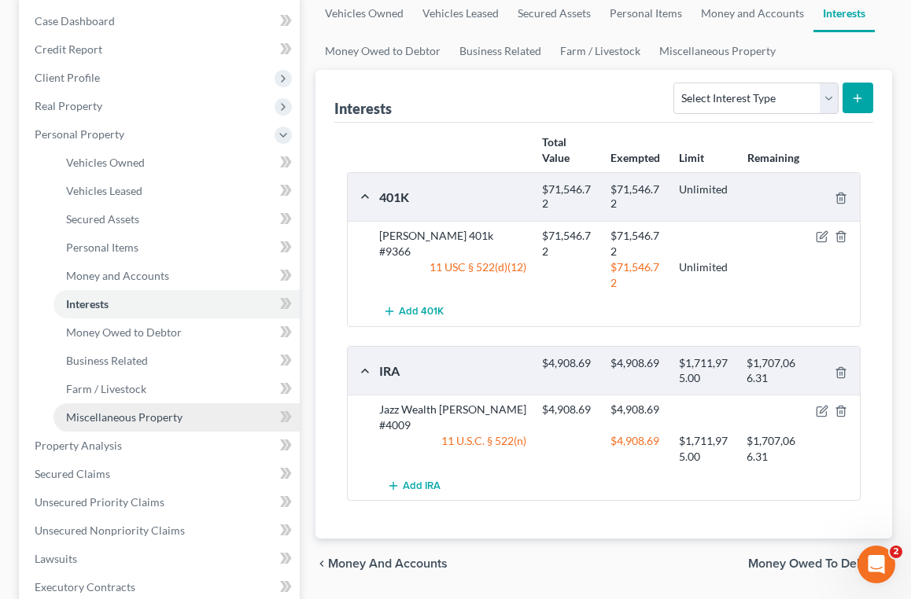
scroll to position [255, 0]
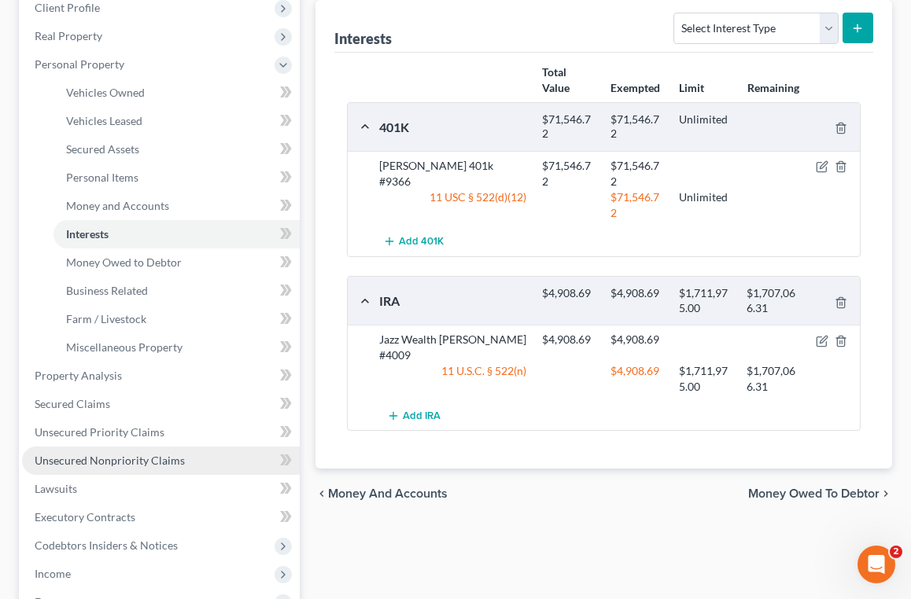
click at [135, 460] on span "Unsecured Nonpriority Claims" at bounding box center [110, 460] width 150 height 13
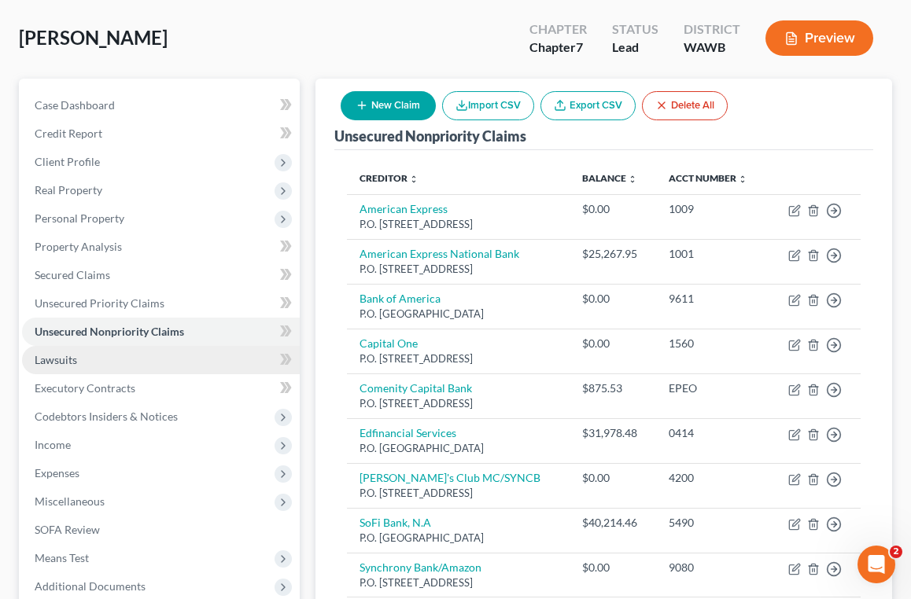
scroll to position [132, 0]
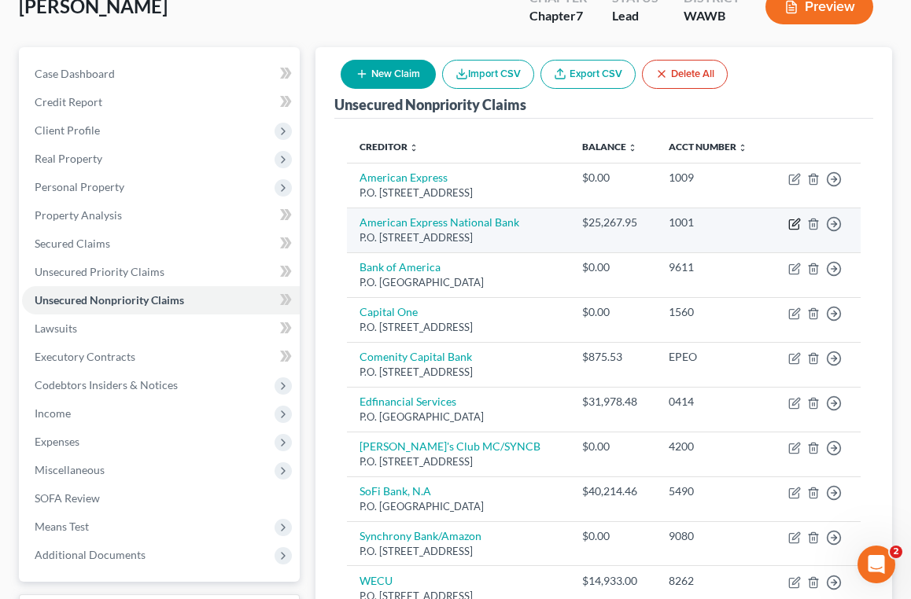
click at [790, 223] on icon "button" at bounding box center [793, 224] width 9 height 9
select select "46"
select select "0"
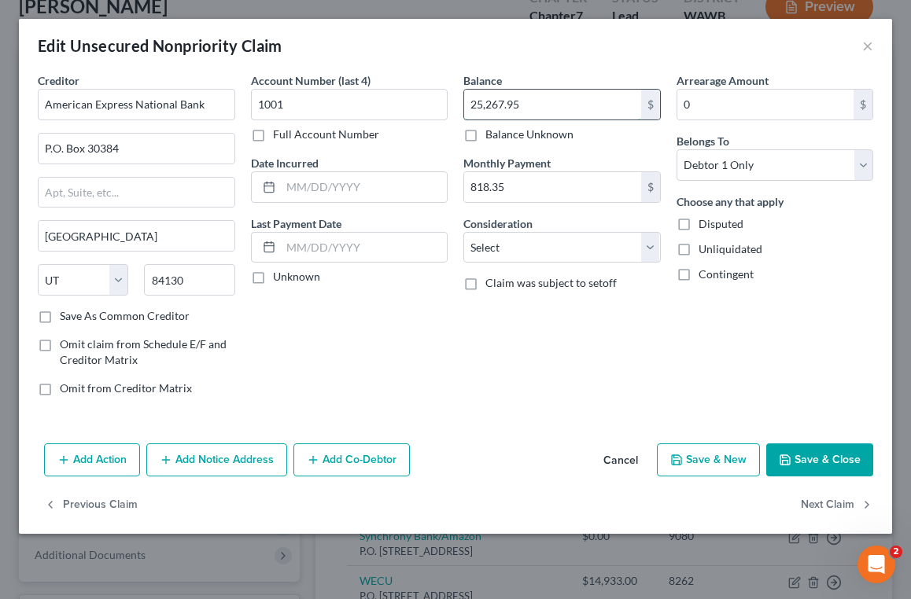
click at [535, 108] on input "25,267.95" at bounding box center [552, 105] width 177 height 30
drag, startPoint x: 534, startPoint y: 105, endPoint x: 452, endPoint y: 108, distance: 82.6
click at [452, 108] on div "Creditor * American Express National Bank P.O. [GEOGRAPHIC_DATA] [GEOGRAPHIC_DA…" at bounding box center [455, 240] width 851 height 337
type input "25,538.00"
click at [813, 465] on button "Save & Close" at bounding box center [819, 460] width 107 height 33
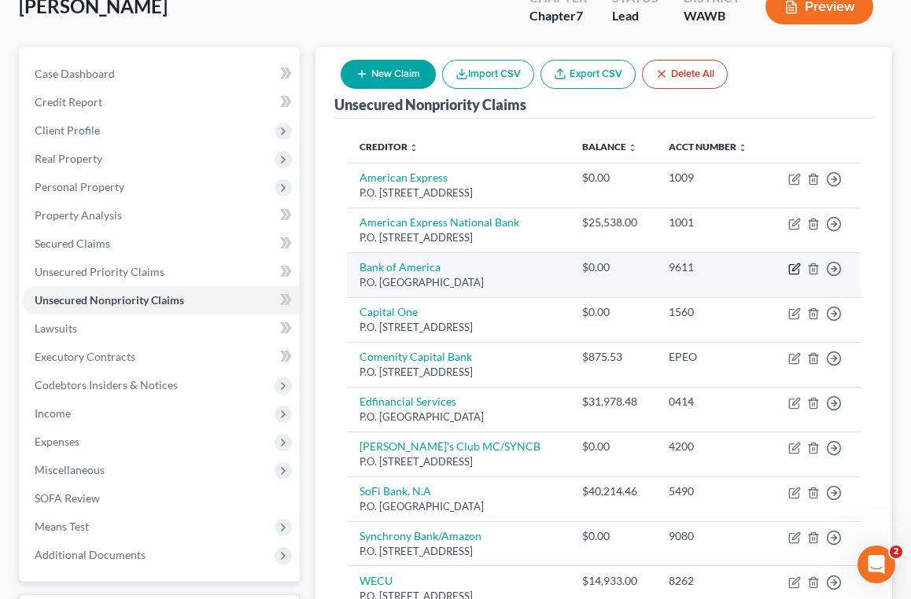
click at [795, 263] on icon "button" at bounding box center [794, 269] width 13 height 13
select select "45"
select select "0"
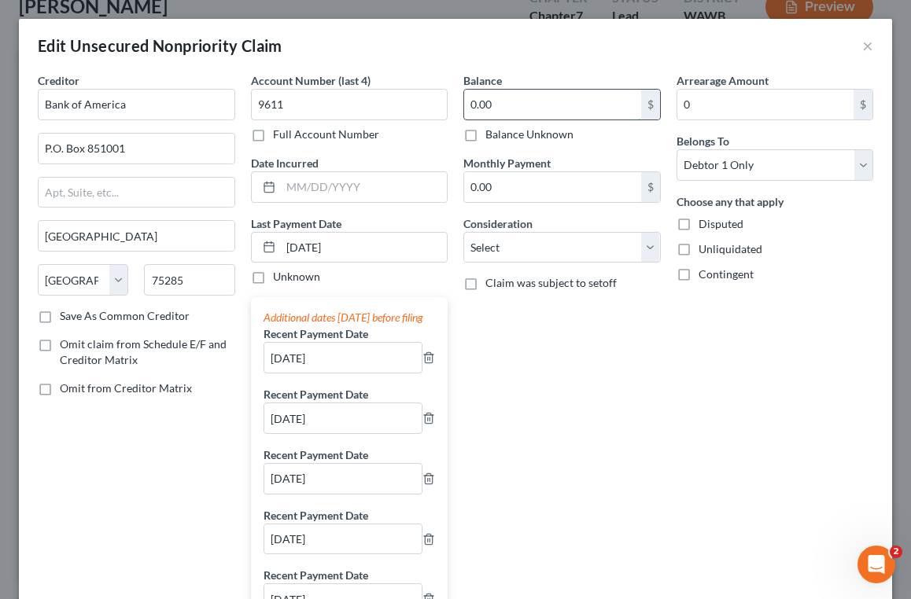
click at [518, 99] on input "0.00" at bounding box center [552, 105] width 177 height 30
drag, startPoint x: 523, startPoint y: 107, endPoint x: 388, endPoint y: 109, distance: 135.3
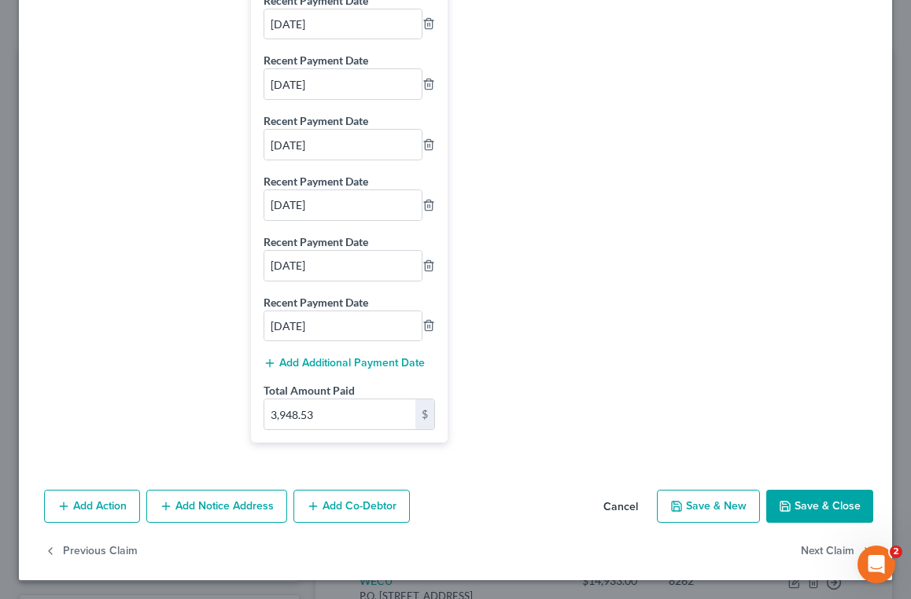
scroll to position [833, 0]
type input "6.59"
click at [791, 507] on icon "button" at bounding box center [785, 506] width 13 height 13
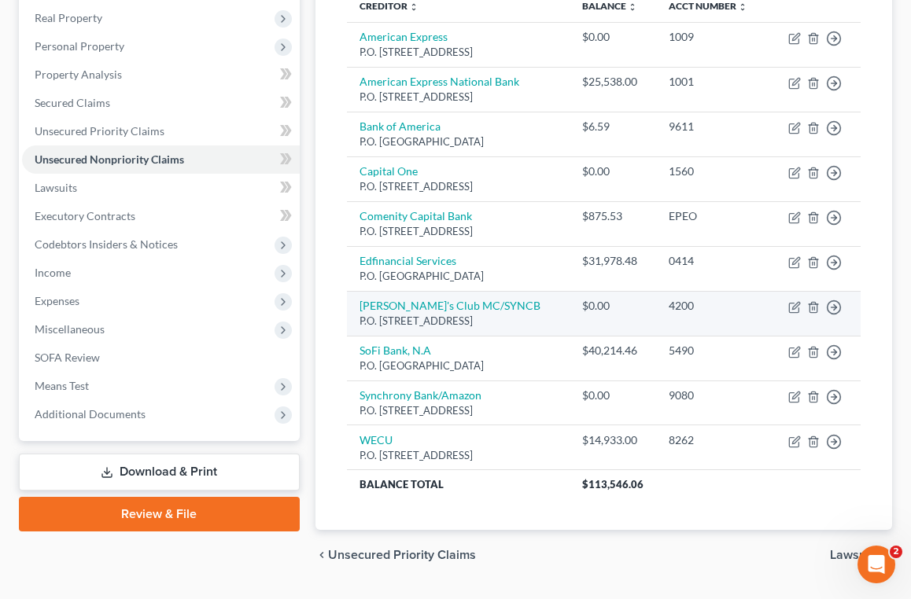
scroll to position [275, 0]
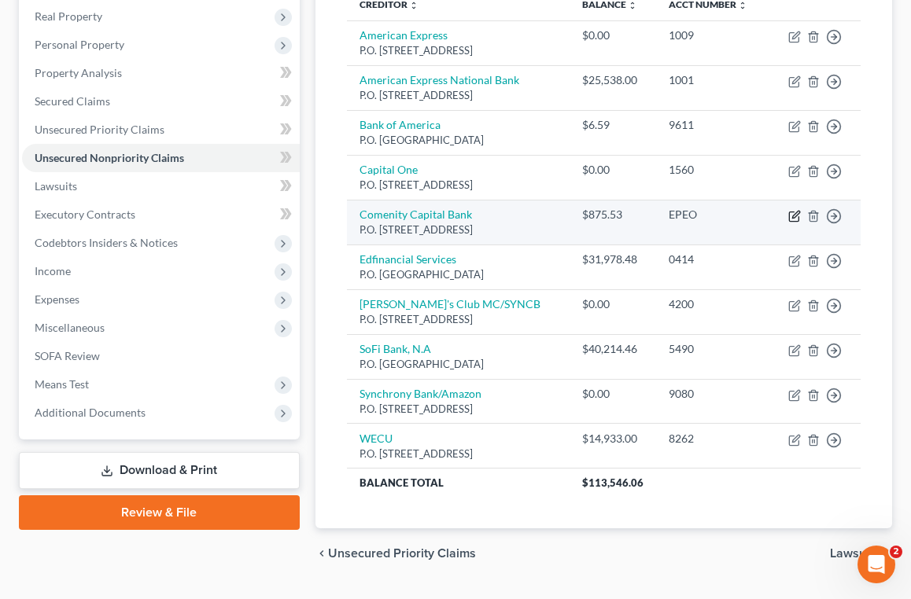
click at [795, 216] on icon "button" at bounding box center [794, 216] width 13 height 13
select select "36"
select select "0"
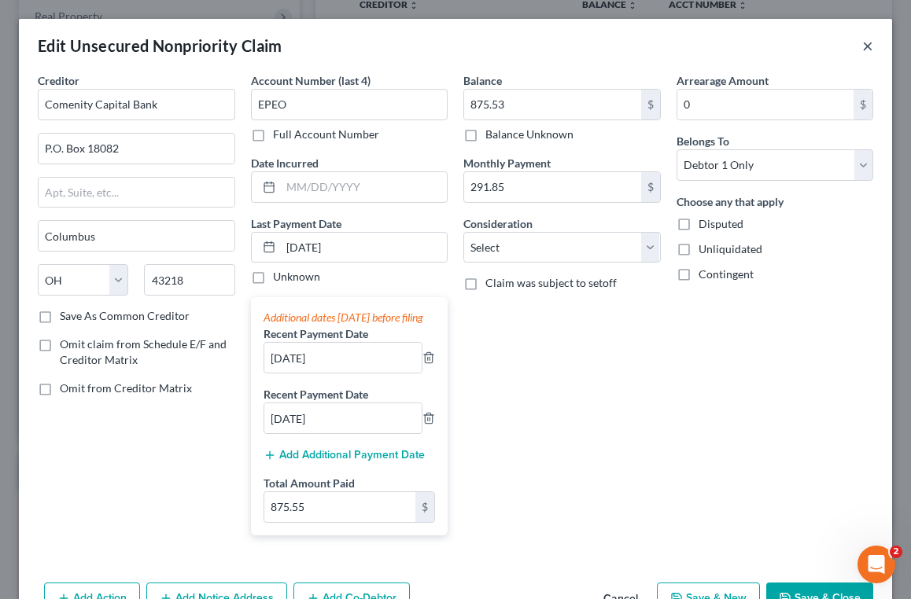
click at [864, 51] on button "×" at bounding box center [867, 45] width 11 height 19
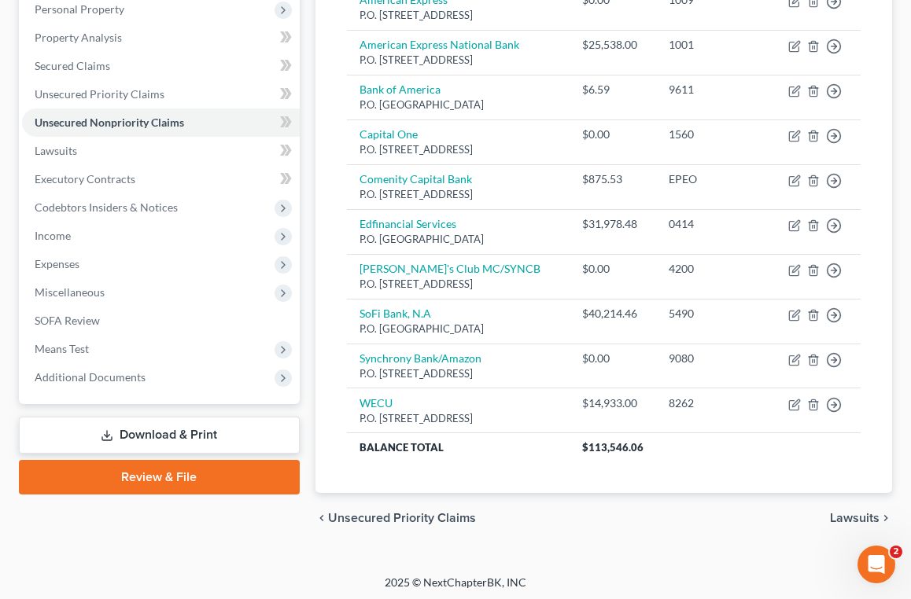
scroll to position [309, 0]
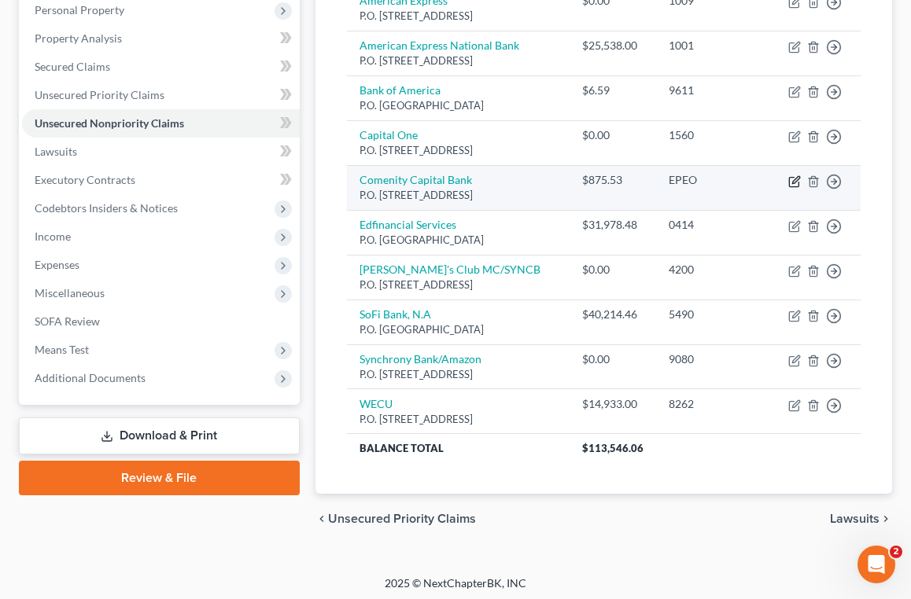
click at [791, 181] on icon "button" at bounding box center [794, 181] width 13 height 13
select select "36"
select select "0"
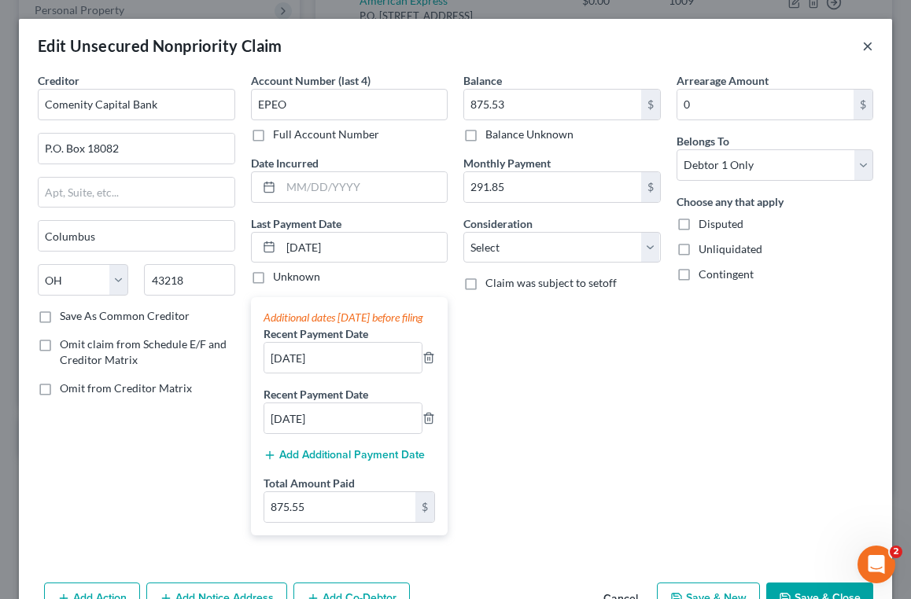
click at [870, 43] on button "×" at bounding box center [867, 45] width 11 height 19
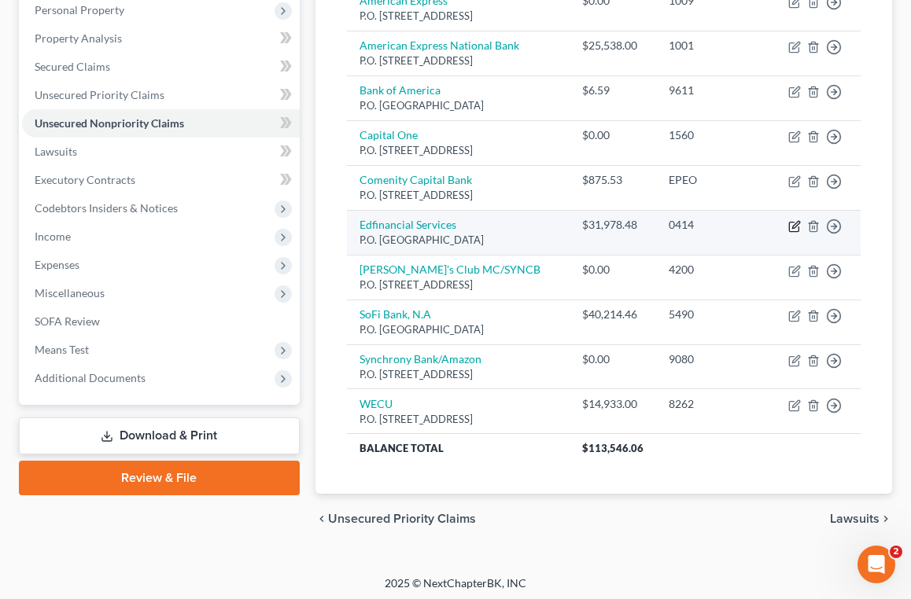
click at [794, 222] on icon "button" at bounding box center [794, 226] width 13 height 13
select select "44"
select select "17"
select select "0"
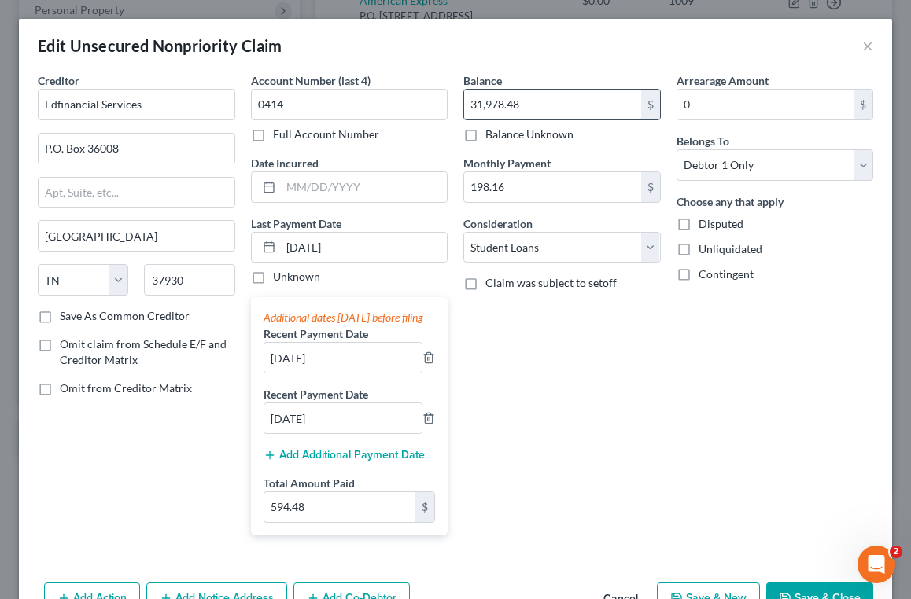
click at [527, 109] on input "31,978.48" at bounding box center [552, 105] width 177 height 30
type input "31,721.34"
click at [673, 383] on div "Arrearage Amount 0 $ Belongs To * Select Debtor 1 Only Debtor 2 Only Debtor 1 A…" at bounding box center [775, 310] width 213 height 476
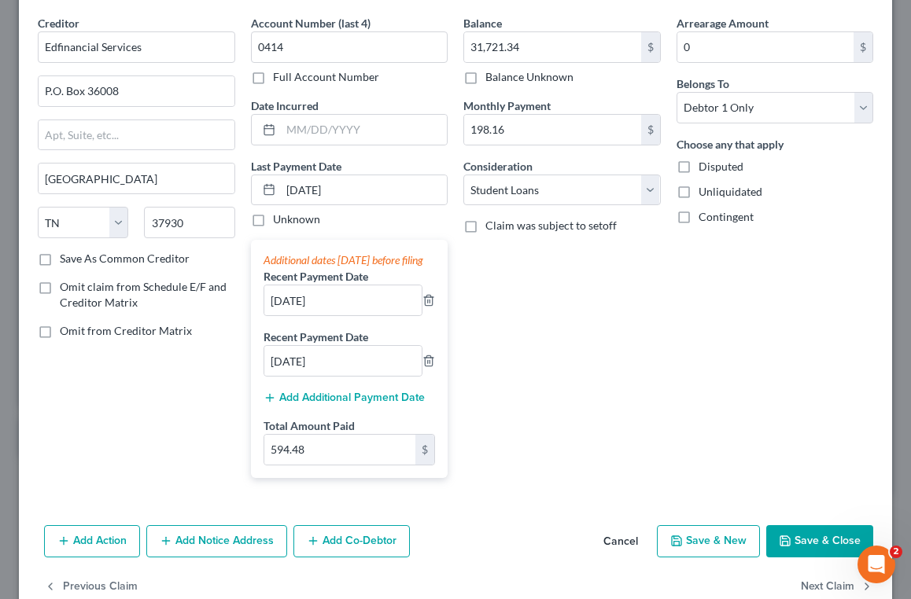
scroll to position [68, 0]
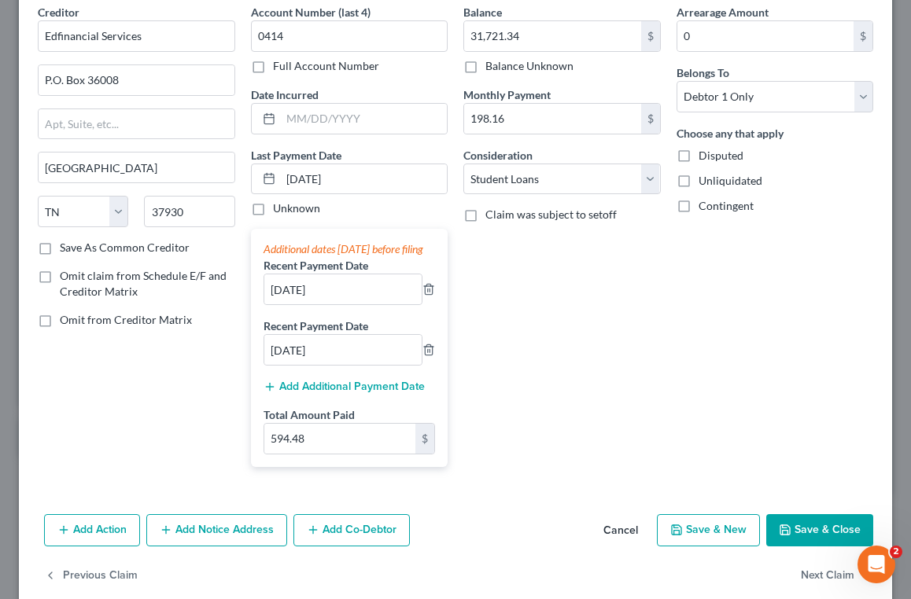
click at [370, 393] on button "Add Additional Payment Date" at bounding box center [344, 387] width 161 height 13
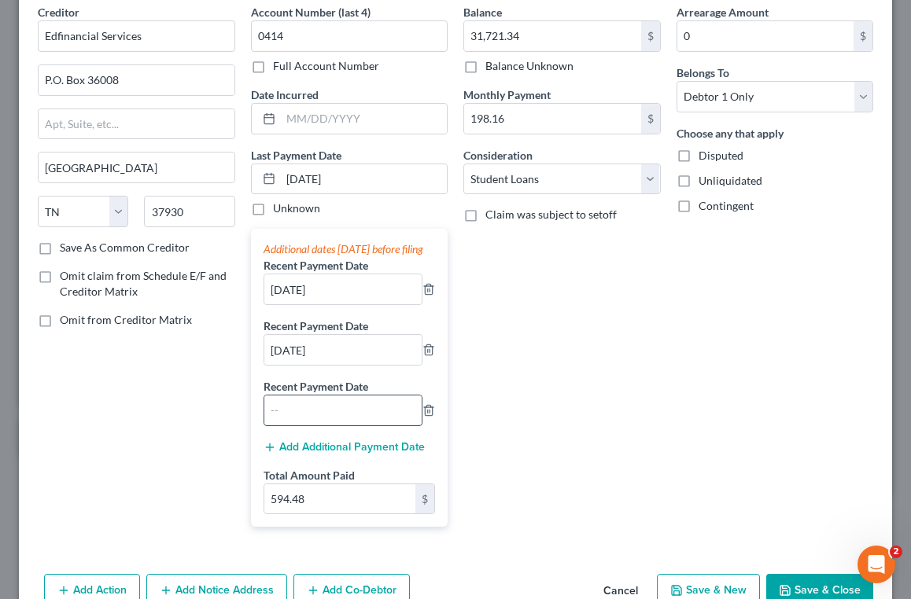
click at [359, 426] on input "text" at bounding box center [343, 411] width 158 height 30
type input "[DATE]"
click at [391, 454] on button "Add Additional Payment Date" at bounding box center [344, 447] width 161 height 13
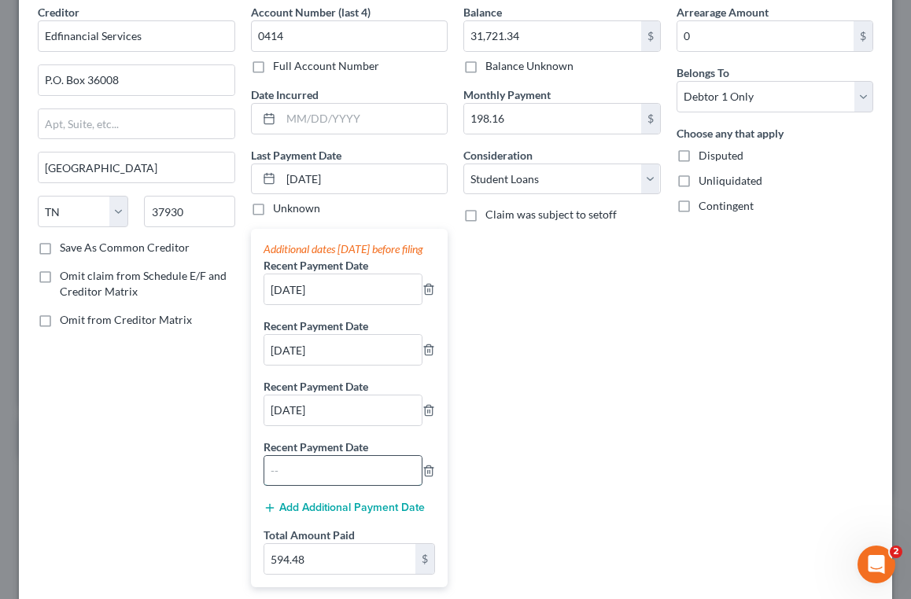
click at [331, 483] on input "text" at bounding box center [343, 471] width 158 height 30
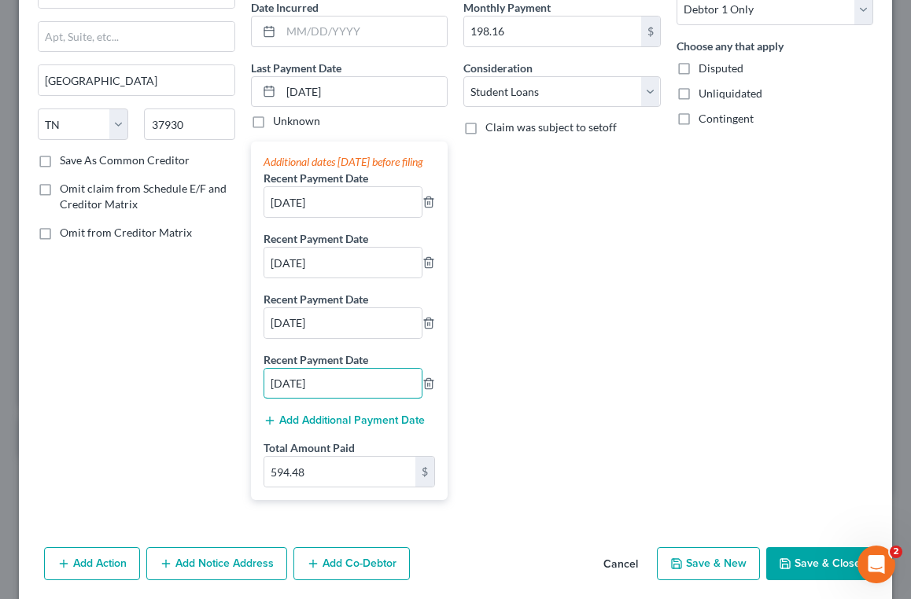
scroll to position [165, 0]
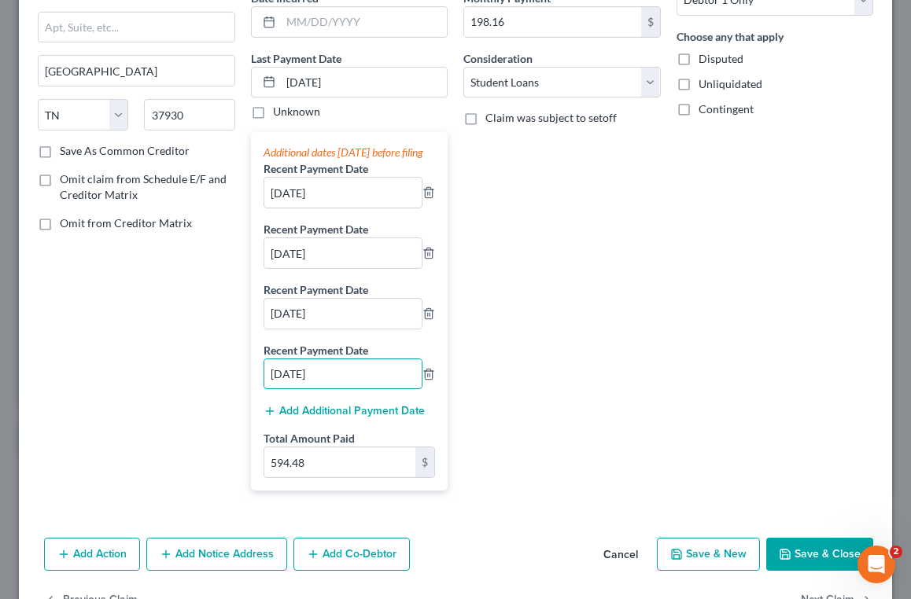
type input "[DATE]"
click at [354, 418] on button "Add Additional Payment Date" at bounding box center [344, 411] width 161 height 13
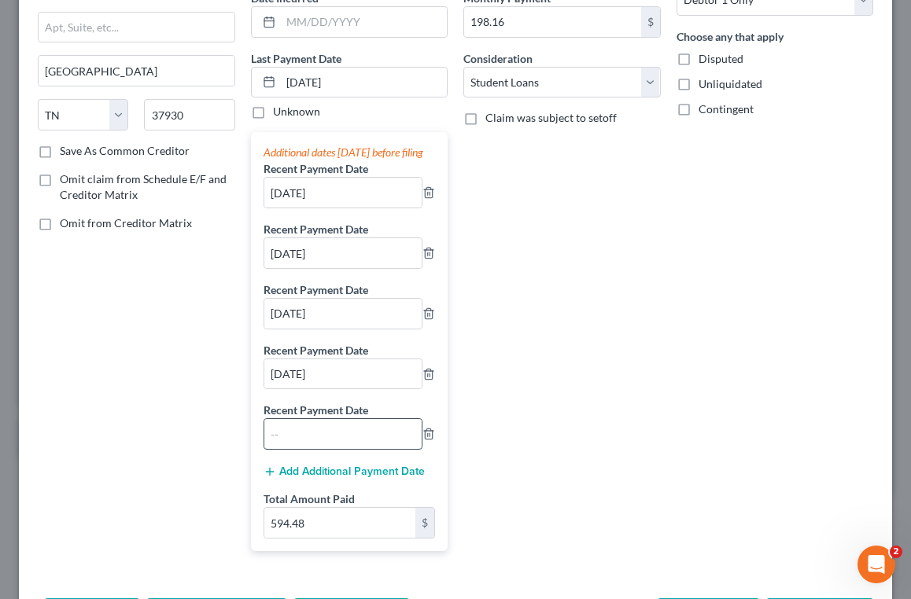
click at [342, 448] on input "text" at bounding box center [343, 434] width 158 height 30
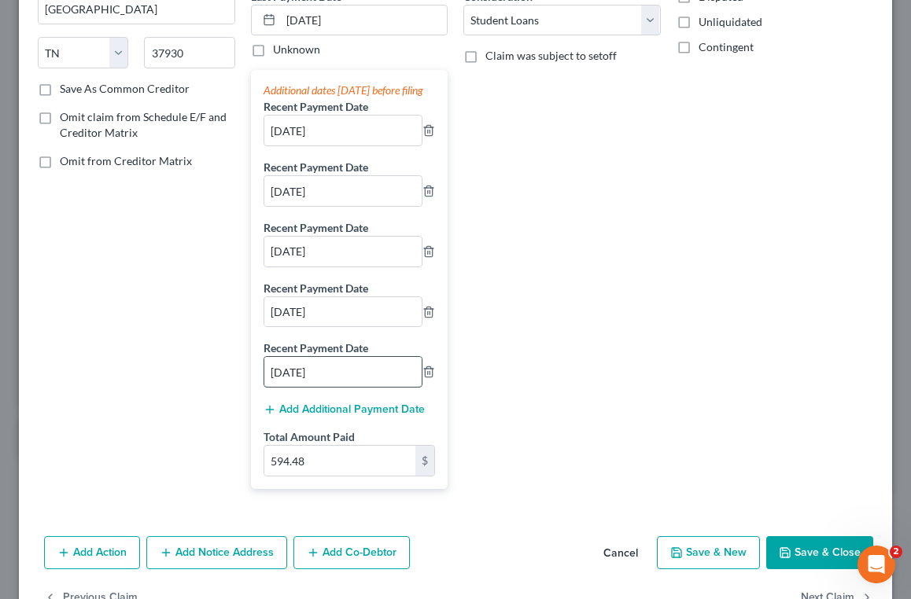
scroll to position [227, 0]
type input "[DATE]"
click at [585, 190] on div "Balance 31,721.34 $ Balance Unknown Balance Undetermined 31,721.34 $ Balance Un…" at bounding box center [562, 174] width 213 height 657
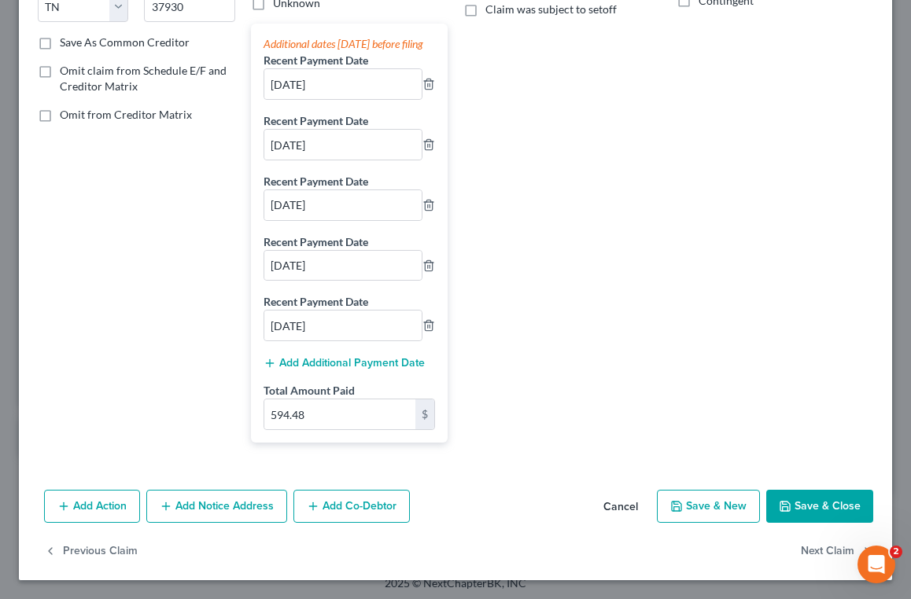
scroll to position [290, 0]
click at [807, 500] on button "Save & Close" at bounding box center [819, 506] width 107 height 33
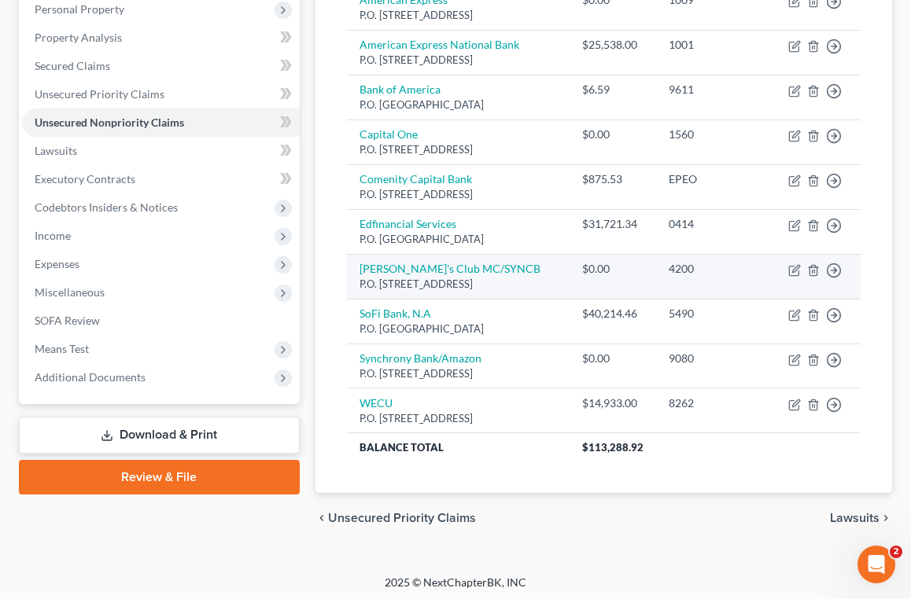
scroll to position [309, 0]
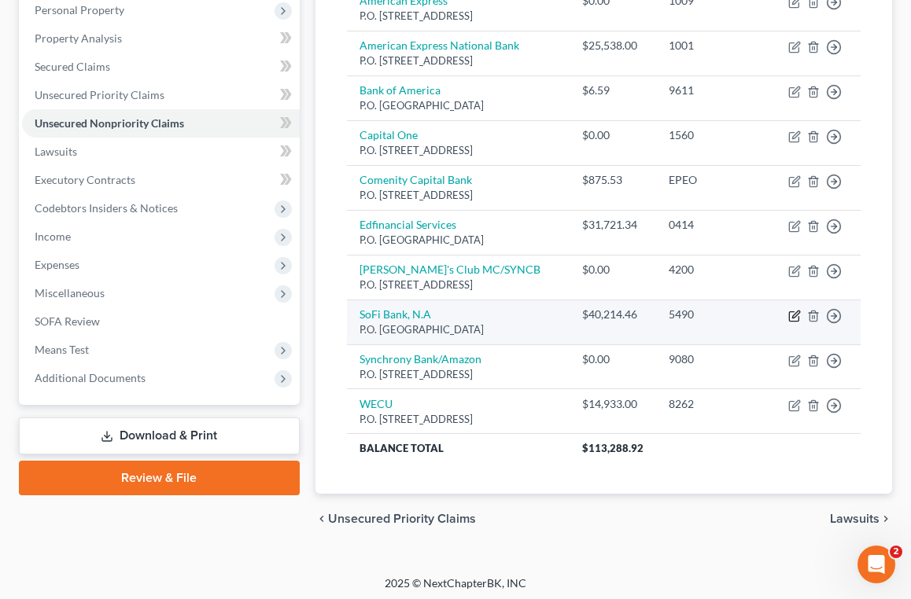
click at [791, 313] on icon "button" at bounding box center [794, 316] width 13 height 13
select select "45"
select select "0"
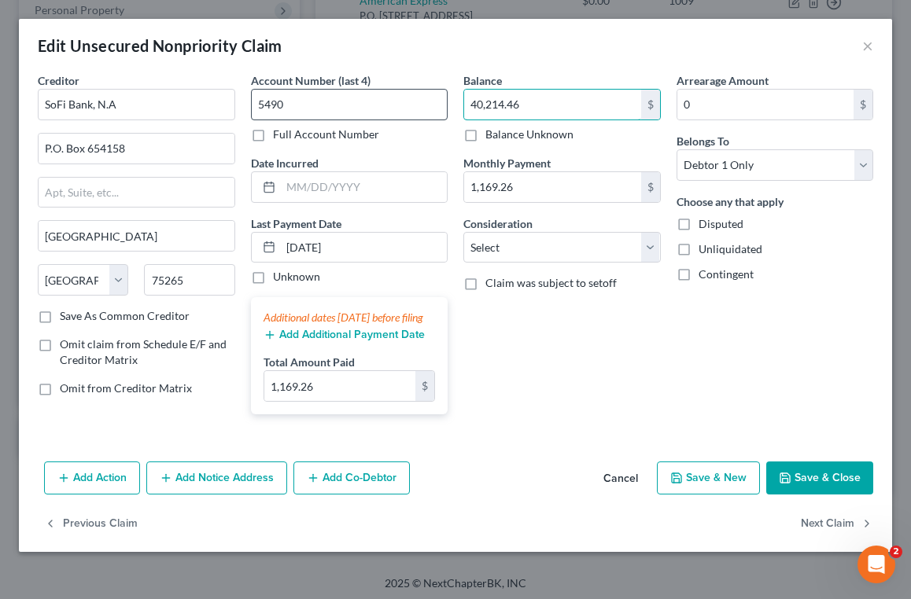
drag, startPoint x: 548, startPoint y: 101, endPoint x: 410, endPoint y: 109, distance: 138.7
click at [411, 109] on div "Creditor * SoFi Bank, N.A P.O. [GEOGRAPHIC_DATA] [US_STATE] AK AR AZ CA CO CT D…" at bounding box center [455, 249] width 851 height 355
type input "41,437.22"
click at [810, 495] on button "Save & Close" at bounding box center [819, 478] width 107 height 33
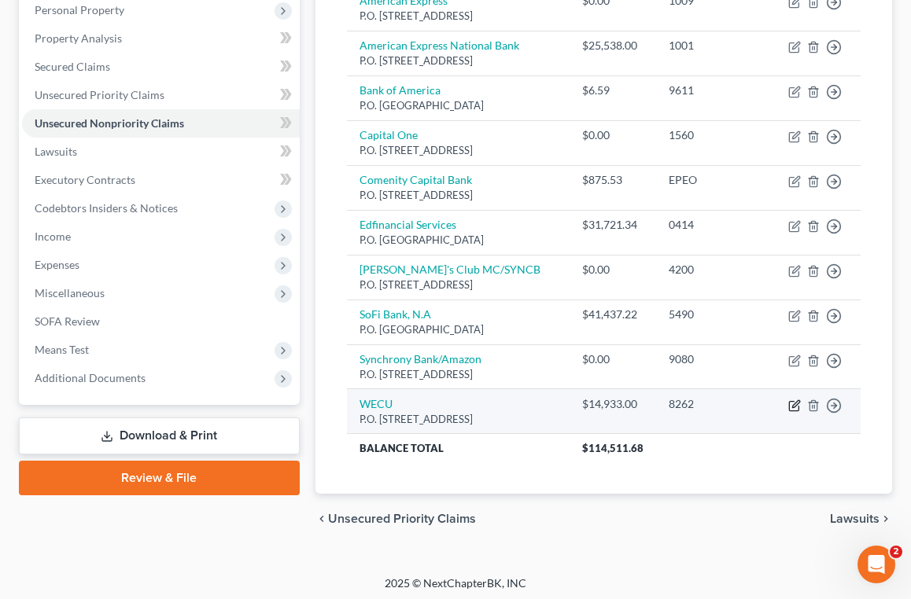
click at [789, 404] on icon "button" at bounding box center [793, 405] width 9 height 9
select select "50"
select select "0"
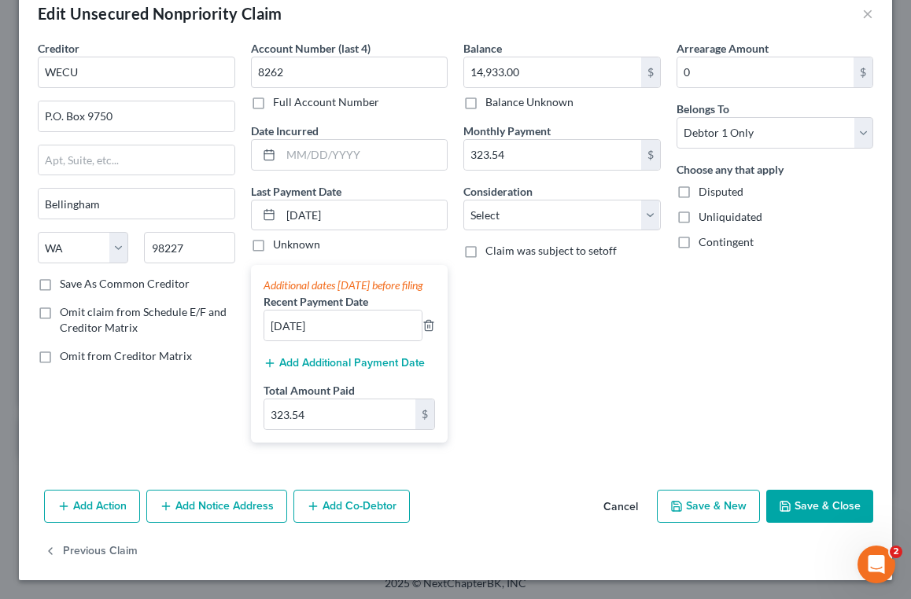
scroll to position [48, 0]
click at [234, 517] on button "Add Notice Address" at bounding box center [216, 506] width 141 height 33
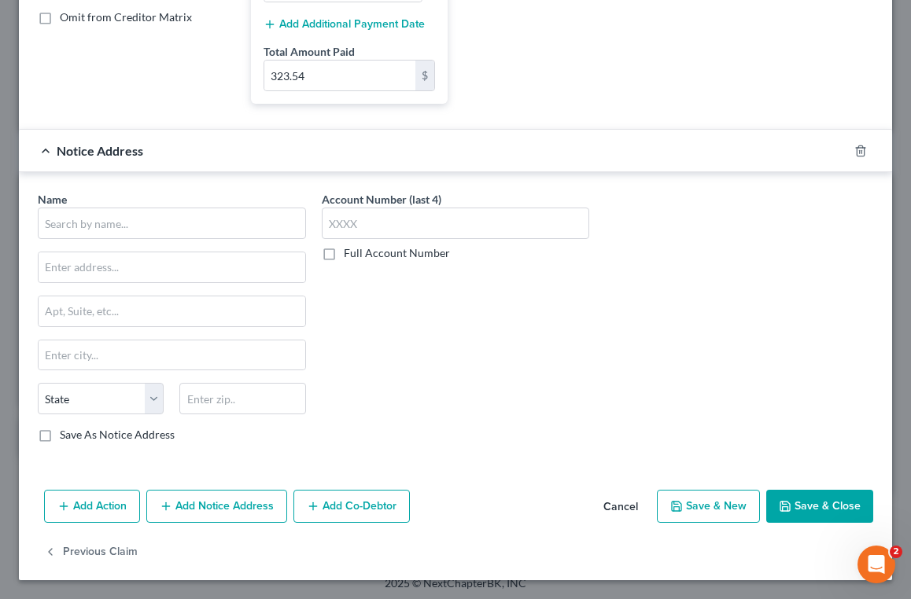
scroll to position [387, 0]
click at [211, 229] on input "text" at bounding box center [172, 223] width 268 height 31
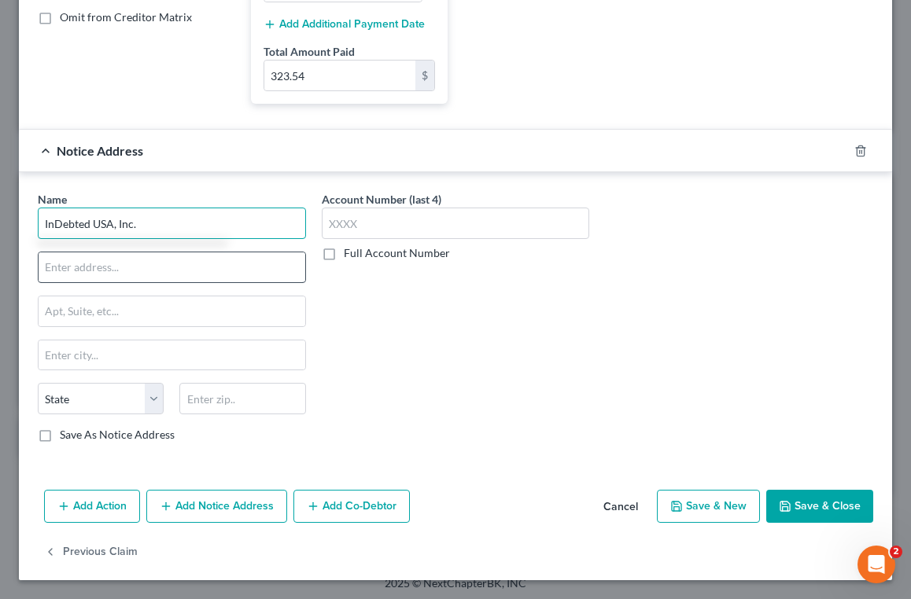
type input "InDebted USA, Inc."
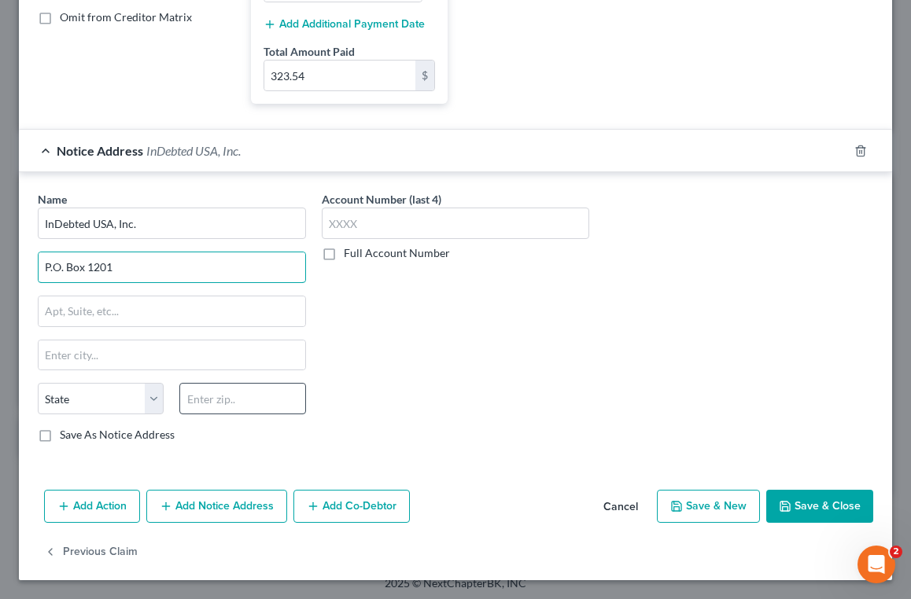
type input "P.O. Box 1201"
type input "63640"
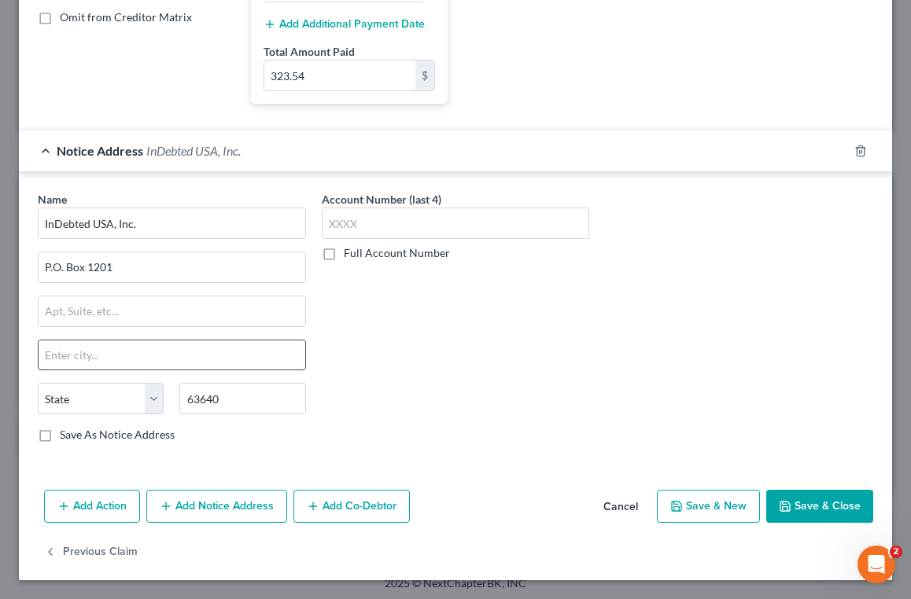
type input "[GEOGRAPHIC_DATA]"
select select "26"
type input "8262"
click at [847, 500] on button "Save & Close" at bounding box center [819, 506] width 107 height 33
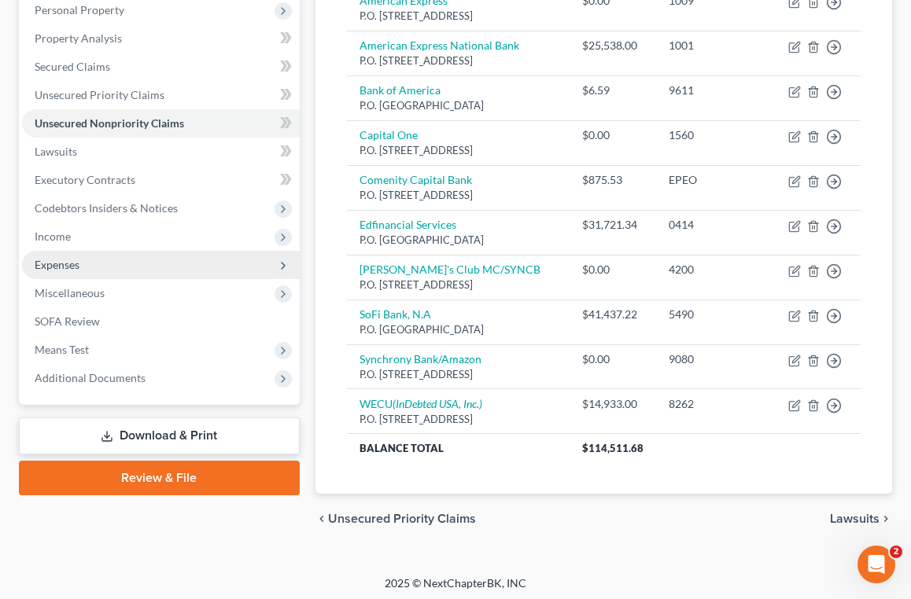
click at [157, 259] on span "Expenses" at bounding box center [161, 265] width 278 height 28
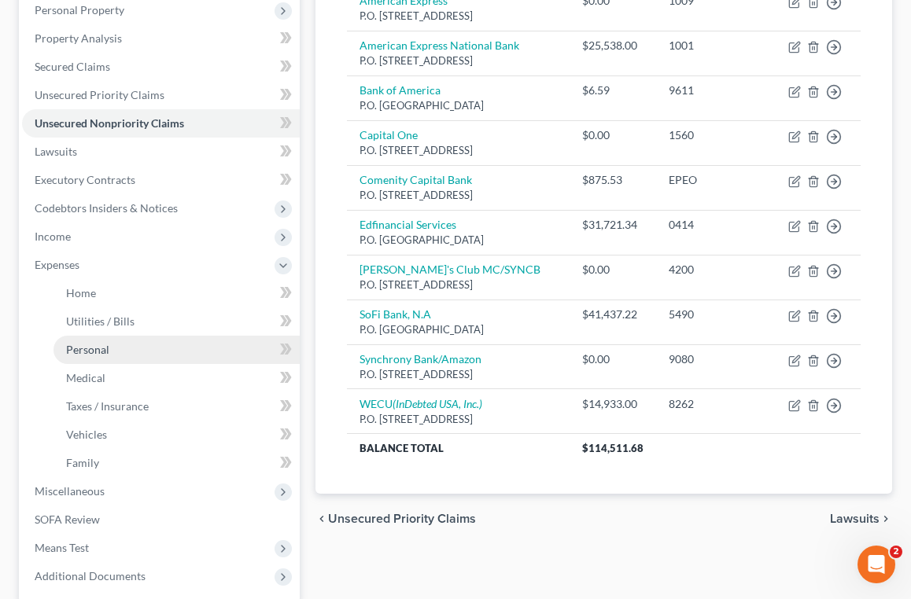
click at [161, 351] on link "Personal" at bounding box center [176, 350] width 246 height 28
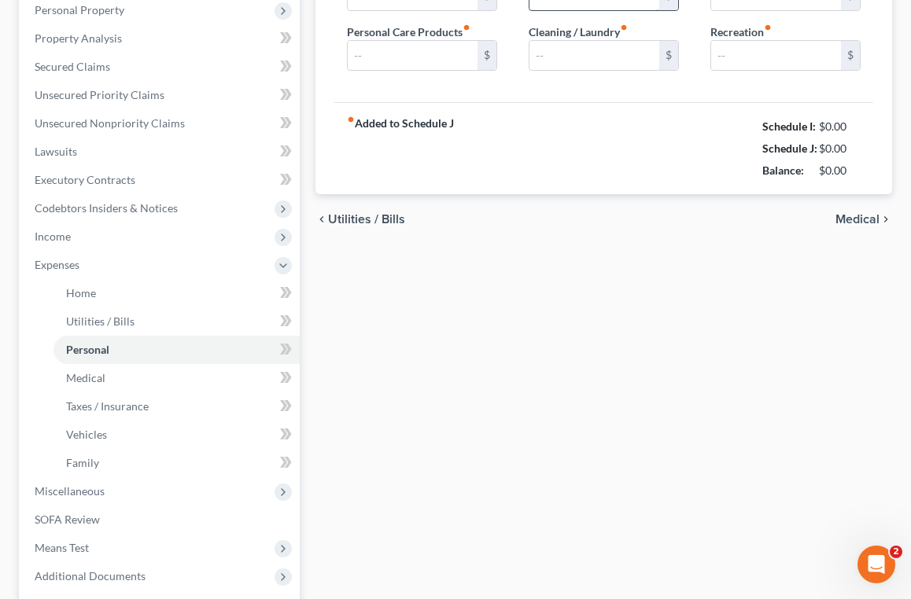
scroll to position [2, 0]
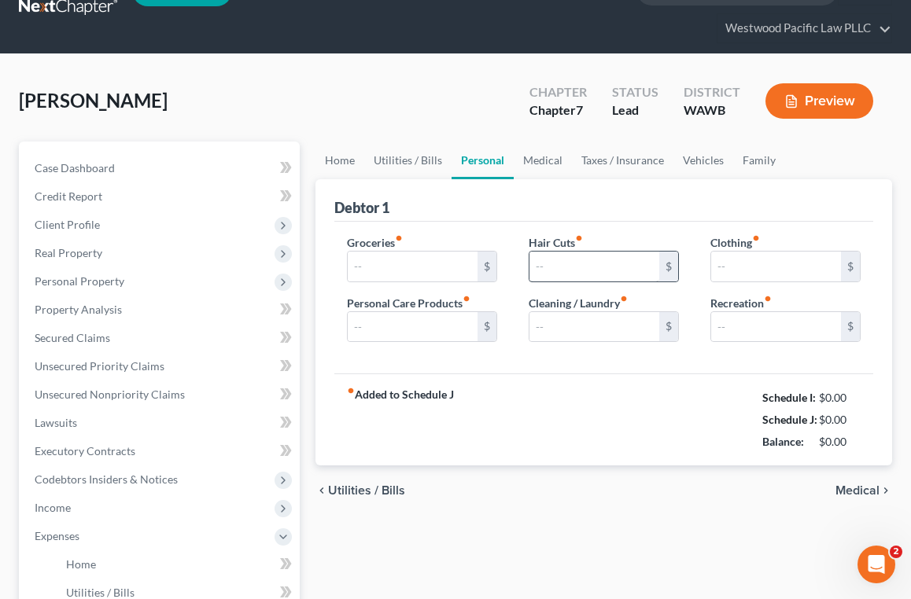
type input "400.00"
type input "30.00"
type input "0.00"
type input "25.00"
type input "0.00"
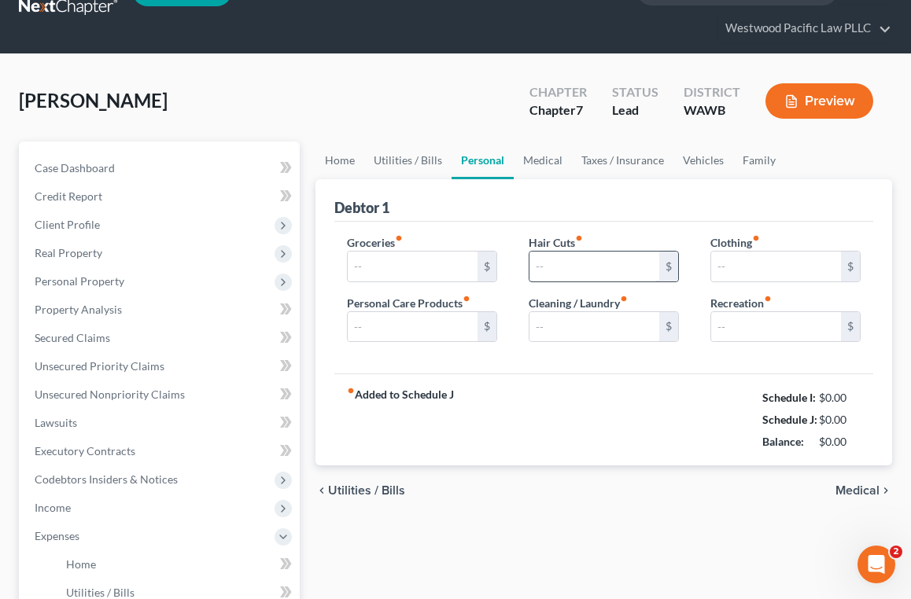
type input "150.00"
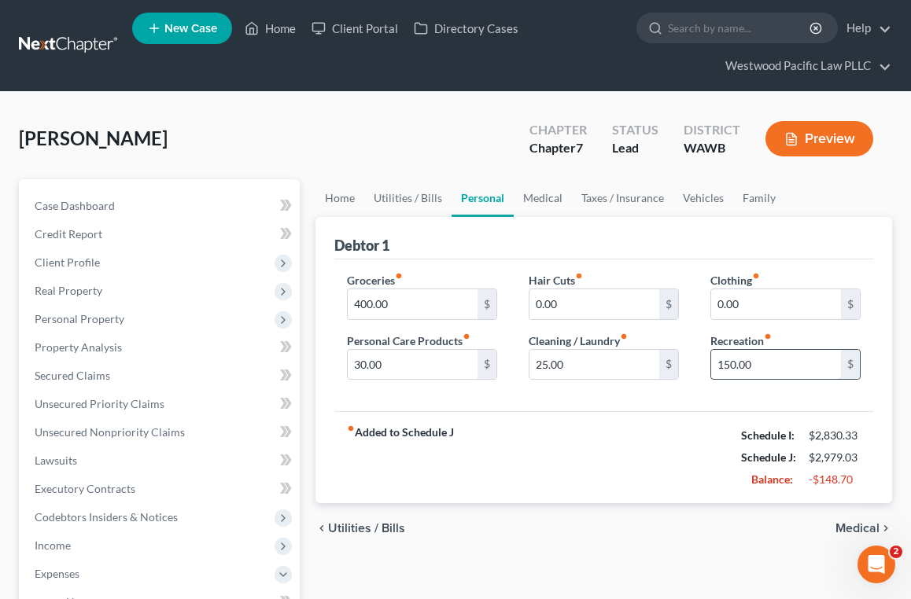
scroll to position [44, 0]
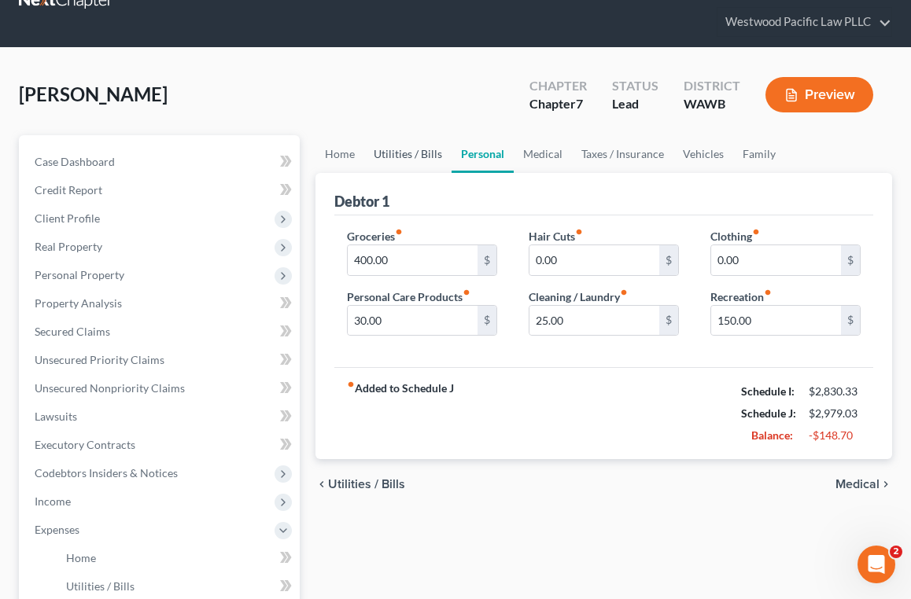
click at [423, 156] on link "Utilities / Bills" at bounding box center [407, 154] width 87 height 38
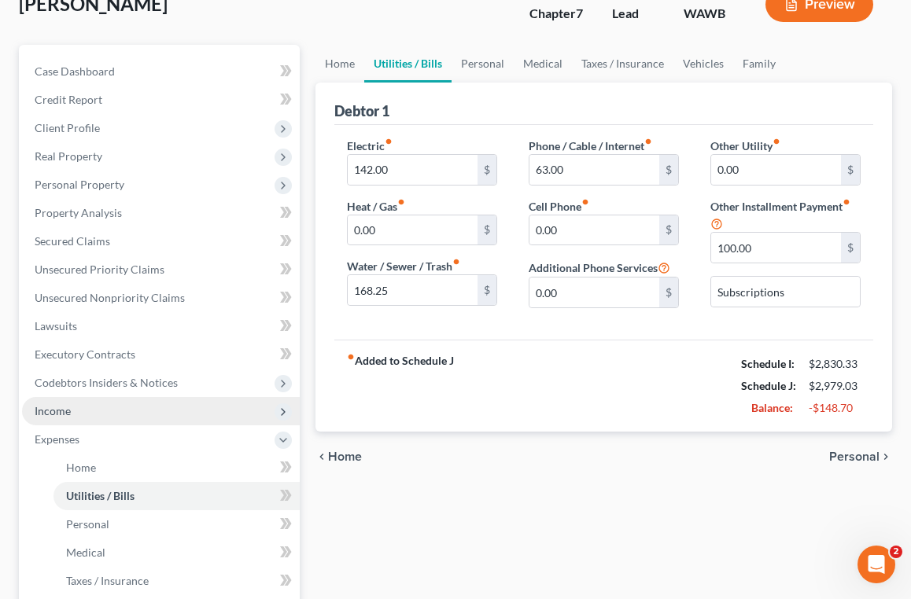
scroll to position [136, 0]
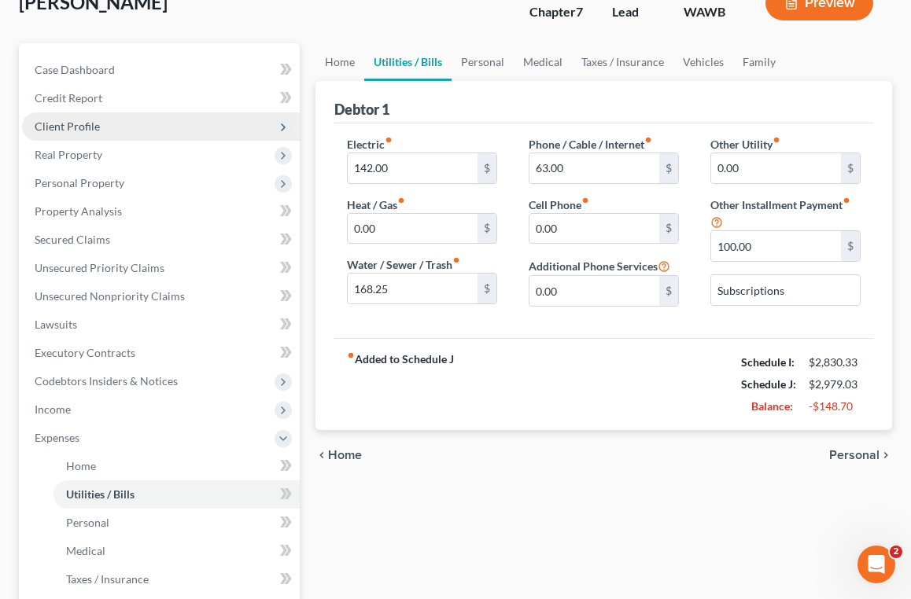
click at [149, 127] on span "Client Profile" at bounding box center [161, 127] width 278 height 28
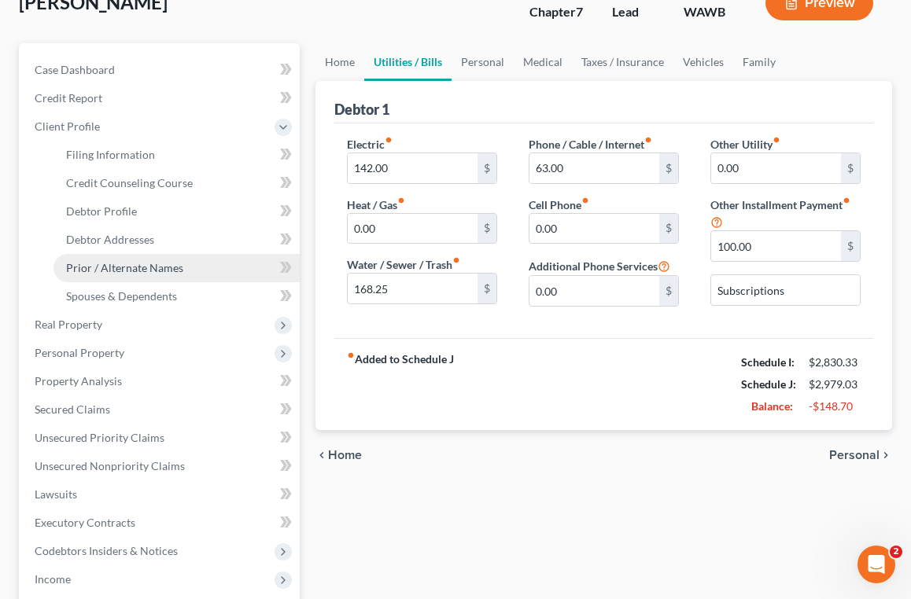
click at [172, 277] on link "Prior / Alternate Names" at bounding box center [176, 268] width 246 height 28
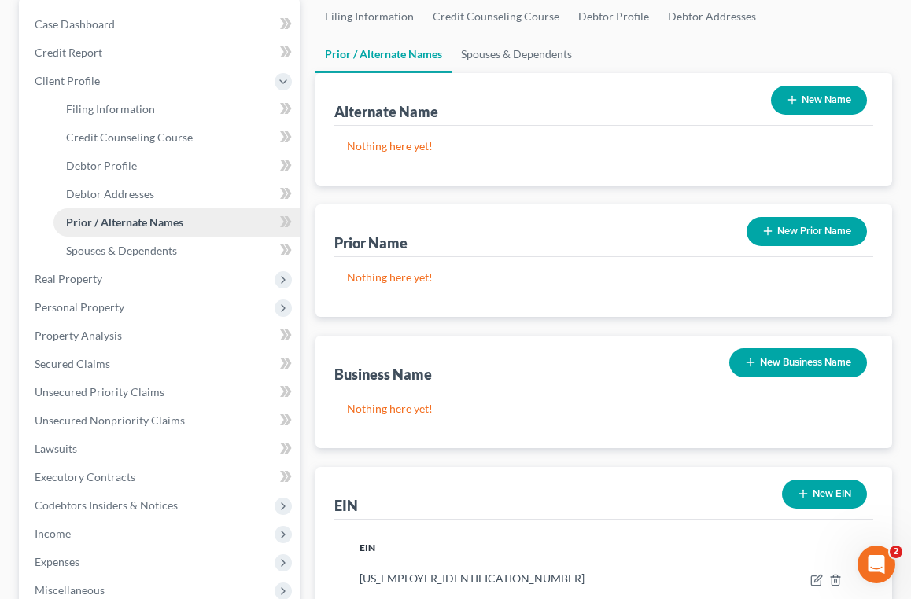
scroll to position [171, 0]
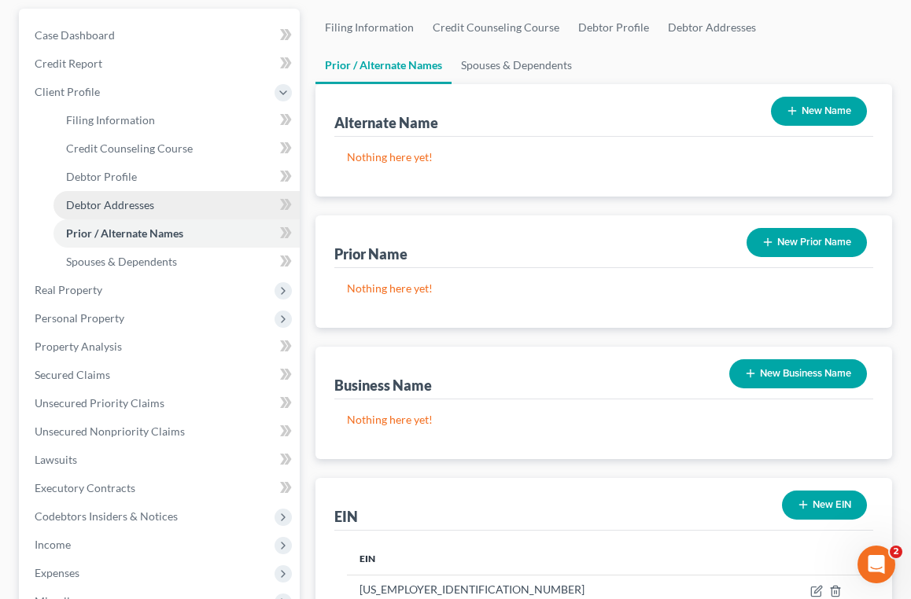
click at [179, 207] on link "Debtor Addresses" at bounding box center [176, 205] width 246 height 28
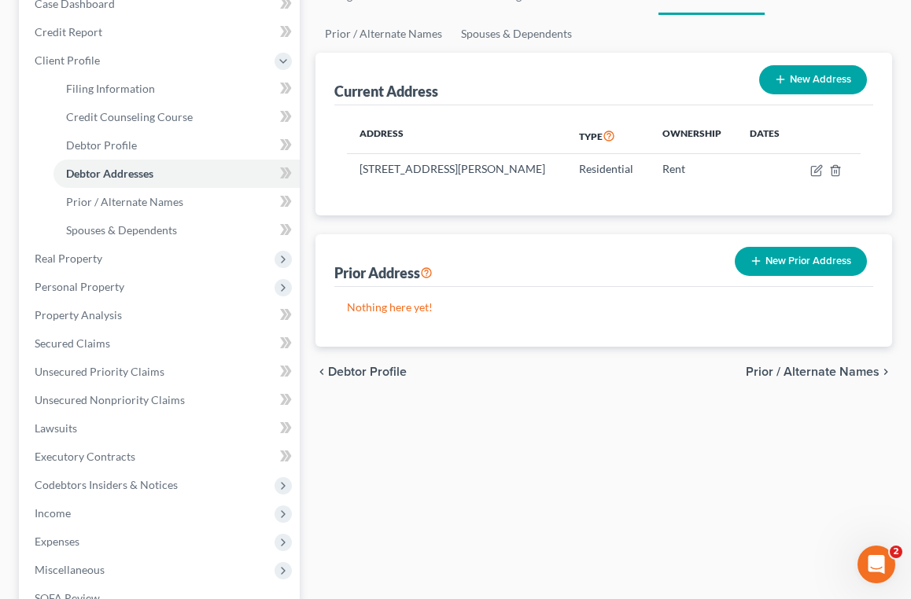
scroll to position [206, 0]
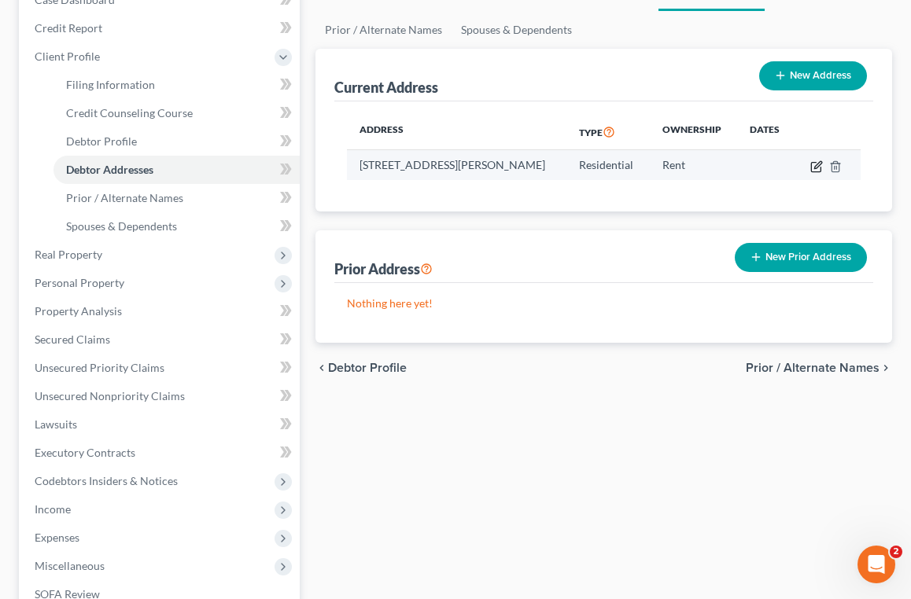
click at [823, 164] on icon "button" at bounding box center [816, 166] width 13 height 13
select select "50"
select select "16"
select select "0"
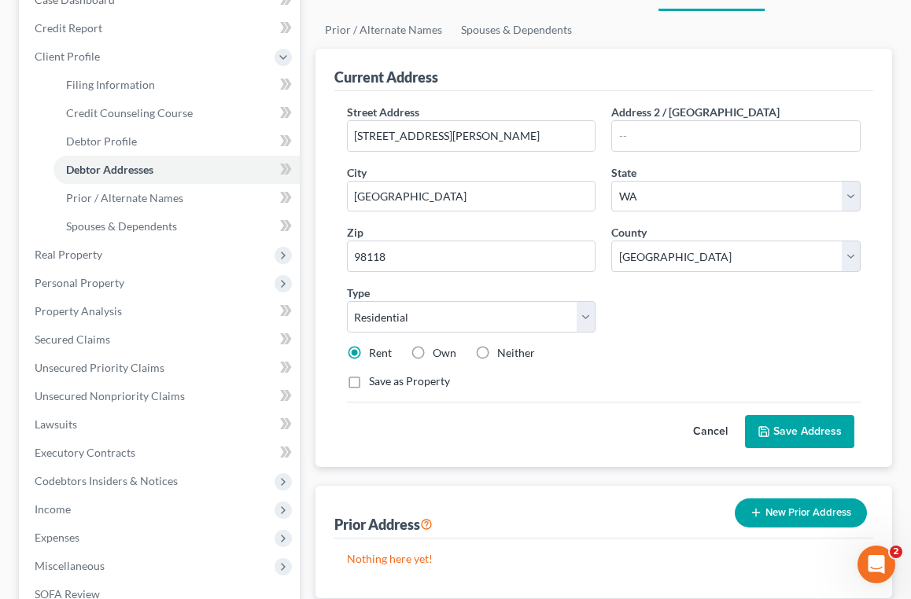
click at [801, 430] on button "Save Address" at bounding box center [799, 431] width 109 height 33
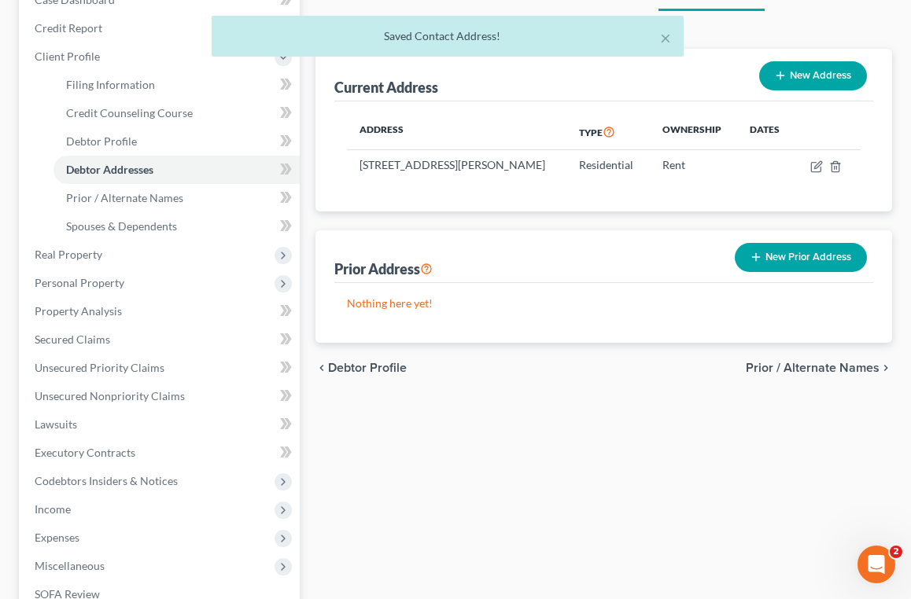
click at [795, 272] on button "New Prior Address" at bounding box center [801, 257] width 132 height 29
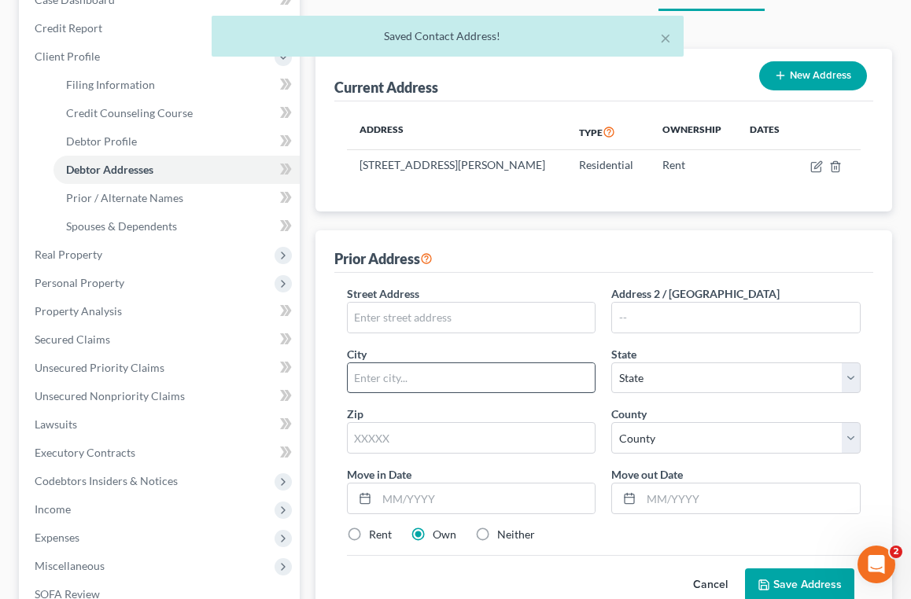
scroll to position [275, 0]
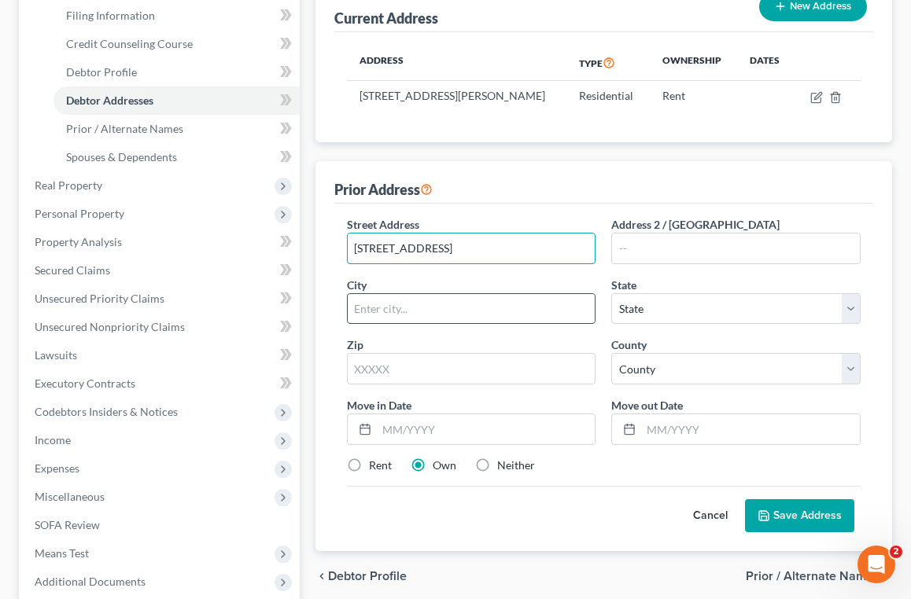
type input "[STREET_ADDRESS]"
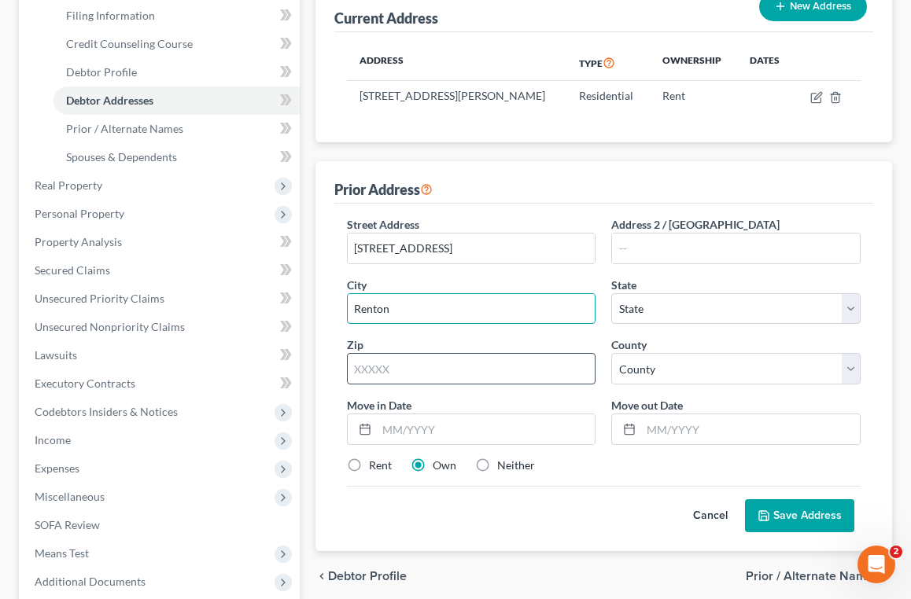
type input "Renton"
type input "98050"
click at [550, 312] on input "Renton" at bounding box center [472, 309] width 248 height 30
type input "[PERSON_NAME]"
select select "50"
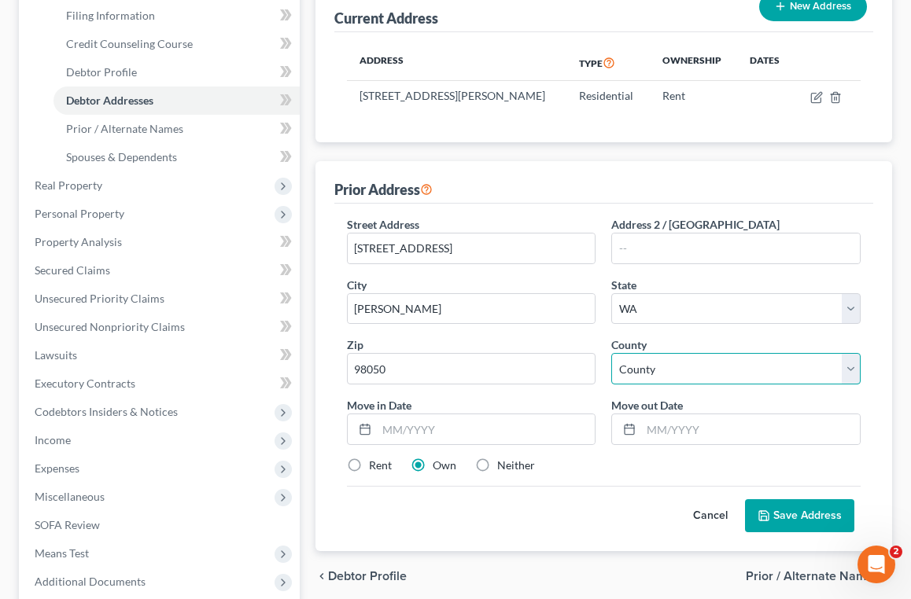
select select "16"
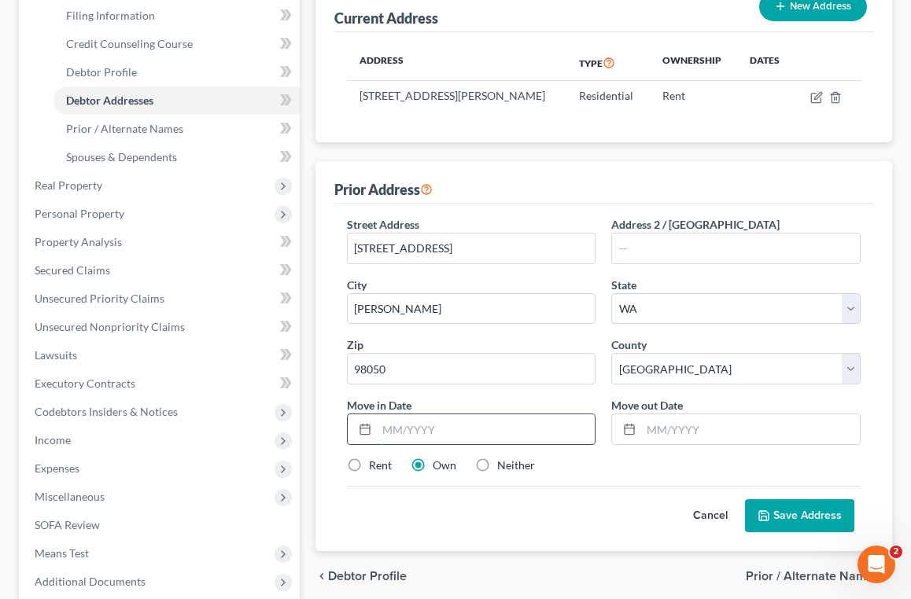
click at [456, 442] on input "text" at bounding box center [486, 430] width 219 height 30
click at [369, 474] on label "Rent" at bounding box center [380, 466] width 23 height 16
click at [375, 468] on input "Rent" at bounding box center [380, 463] width 10 height 10
radio input "true"
click at [445, 445] on input "text" at bounding box center [486, 430] width 219 height 30
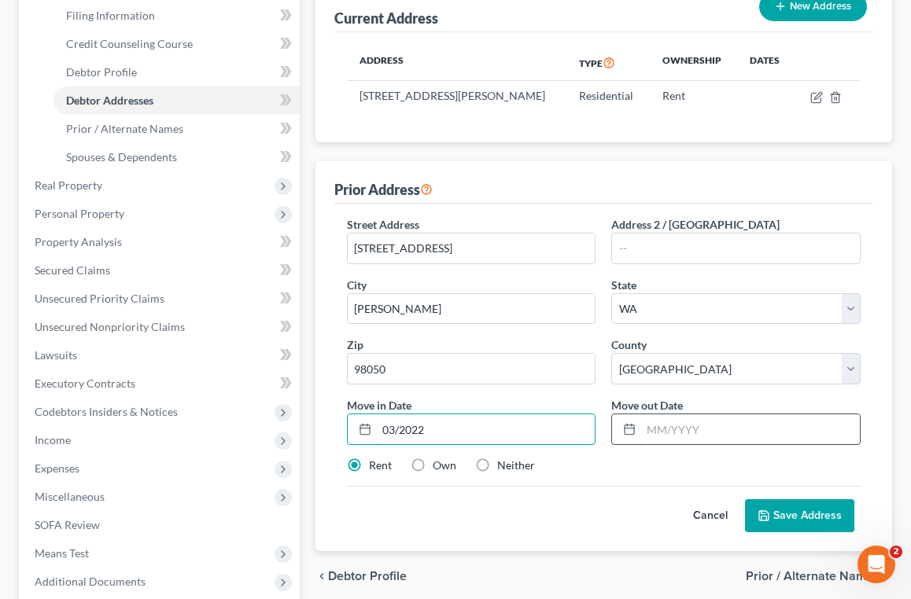
type input "03/2022"
click at [670, 444] on input "text" at bounding box center [750, 430] width 219 height 30
type input "04/2024"
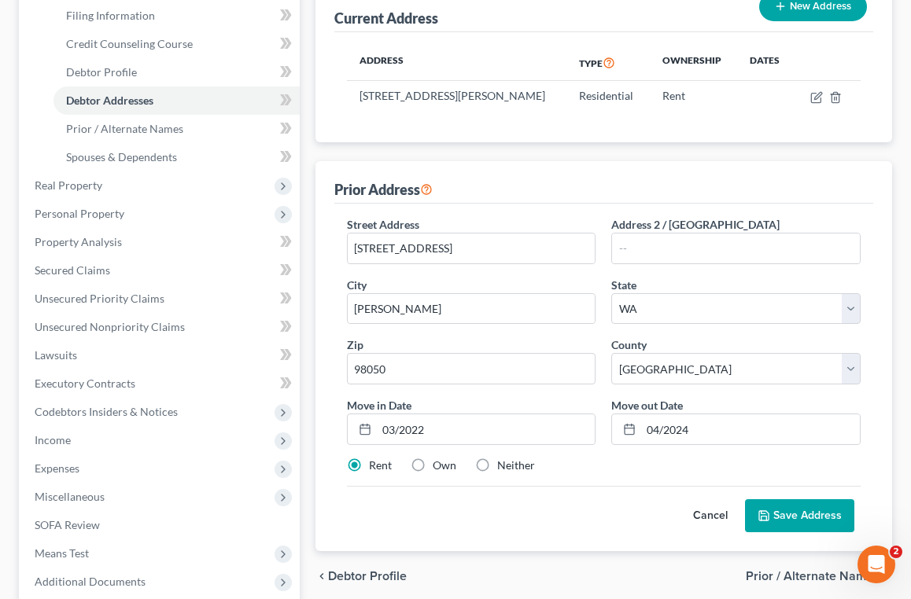
click at [814, 518] on button "Save Address" at bounding box center [799, 516] width 109 height 33
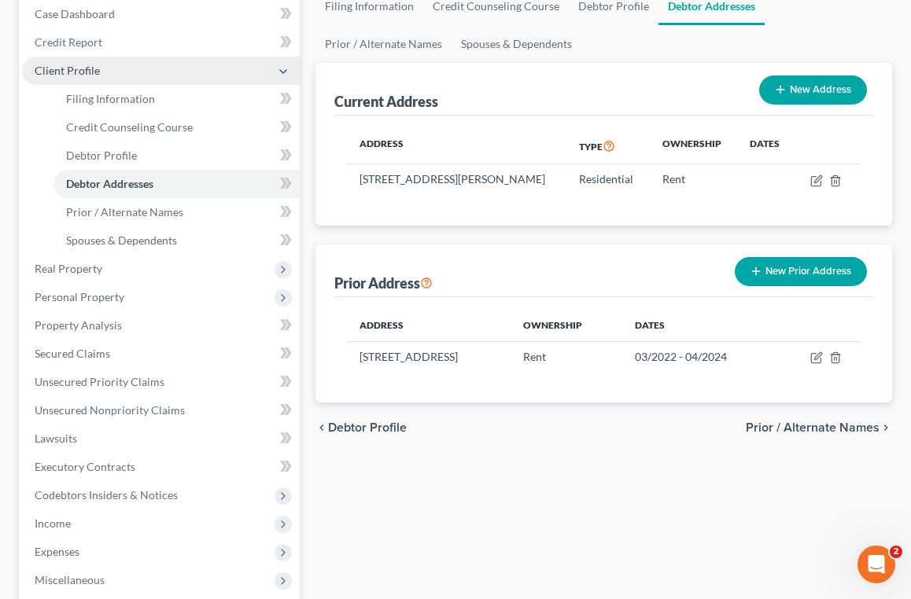
scroll to position [193, 0]
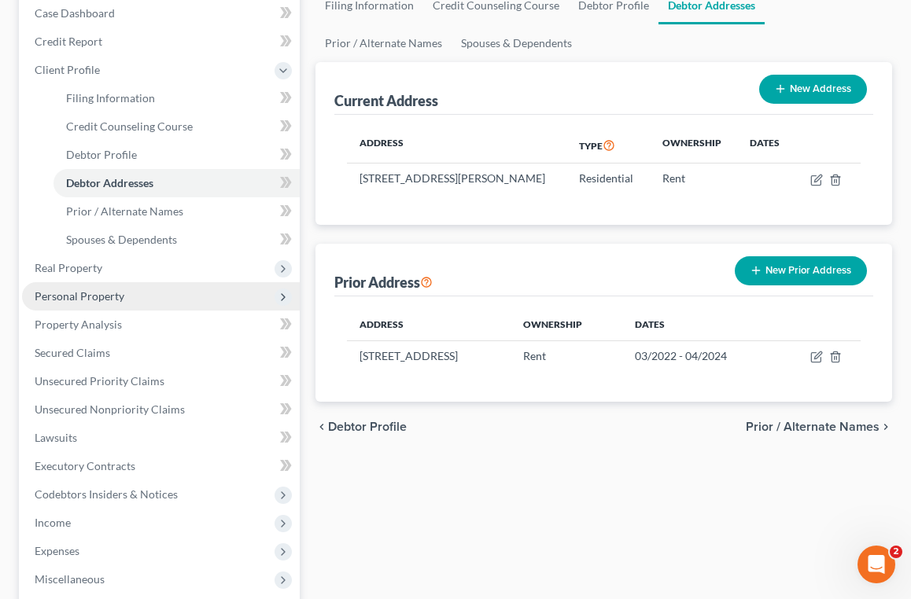
click at [123, 295] on span "Personal Property" at bounding box center [161, 296] width 278 height 28
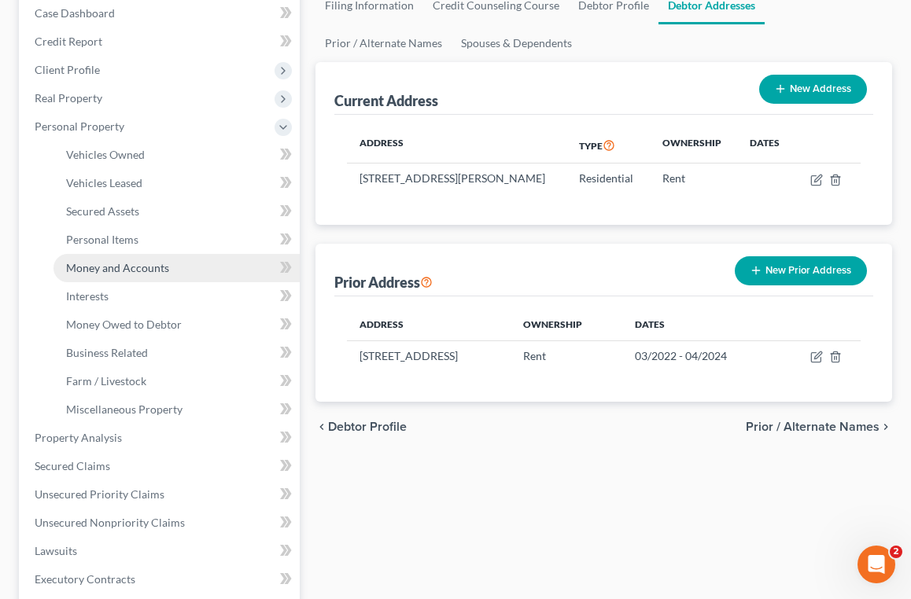
click at [169, 267] on link "Money and Accounts" at bounding box center [176, 268] width 246 height 28
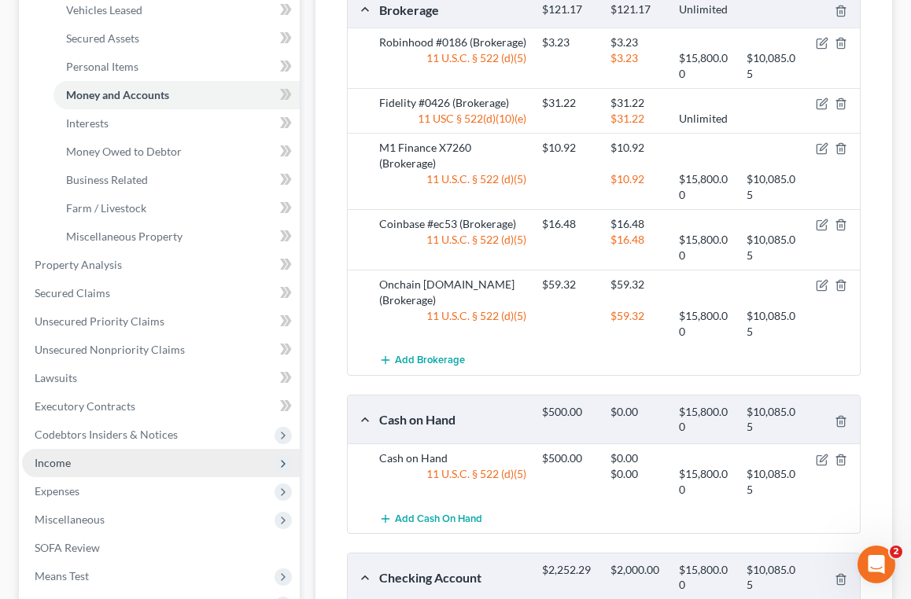
scroll to position [361, 0]
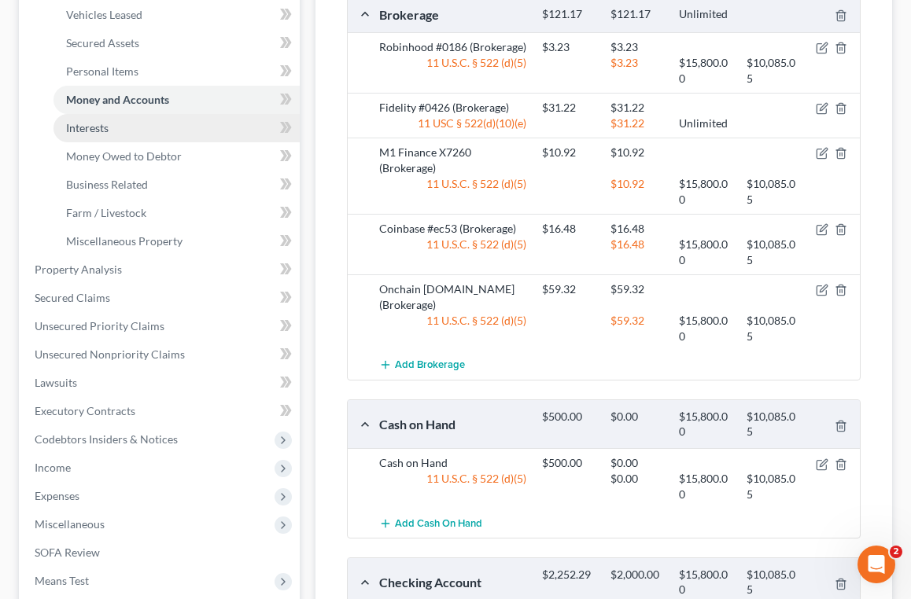
click at [144, 133] on link "Interests" at bounding box center [176, 128] width 246 height 28
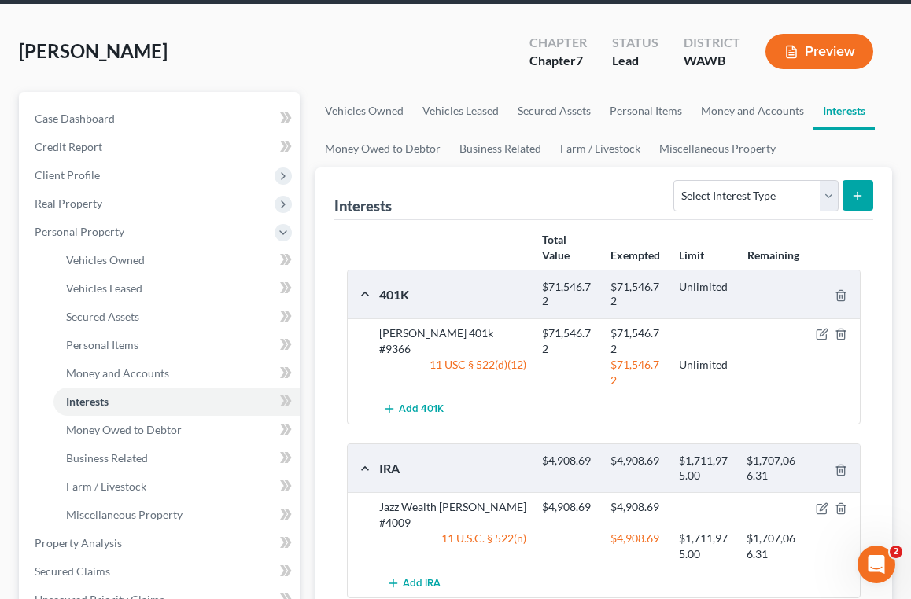
scroll to position [130, 0]
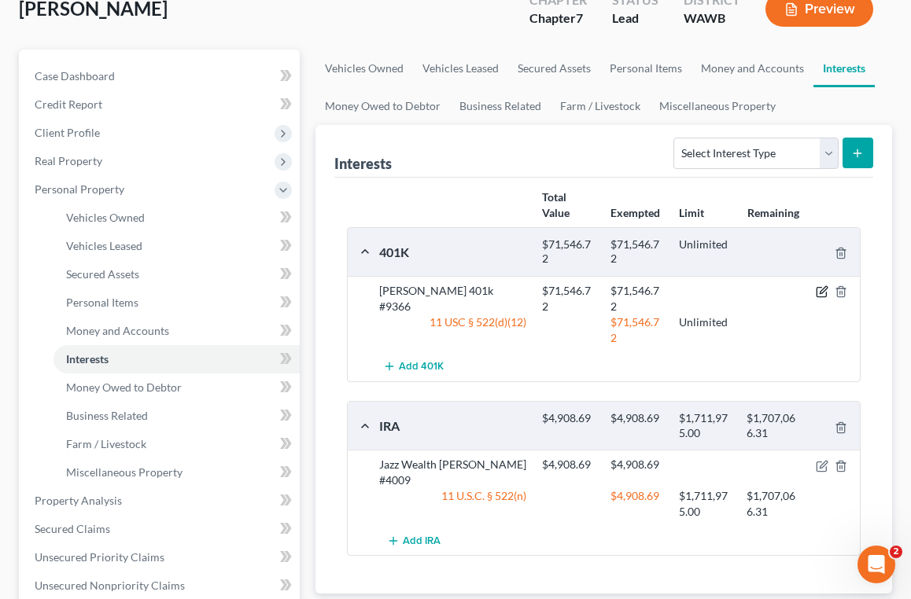
click at [820, 296] on icon "button" at bounding box center [821, 292] width 9 height 9
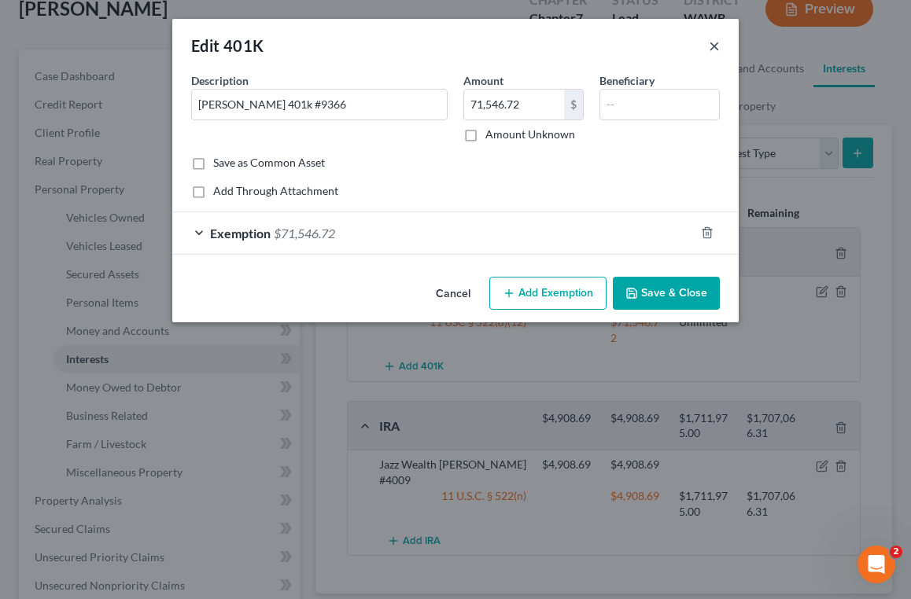
click at [712, 50] on button "×" at bounding box center [714, 45] width 11 height 19
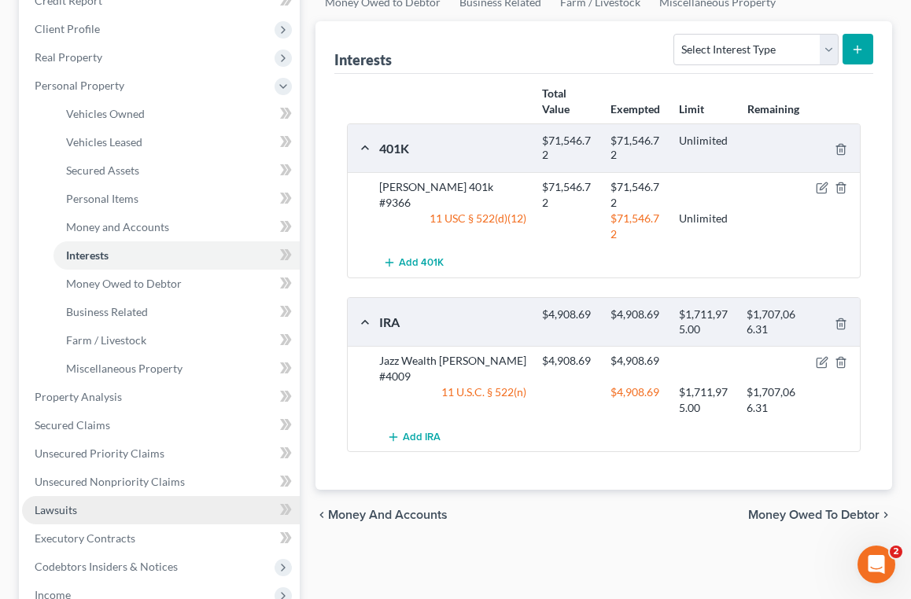
scroll to position [232, 0]
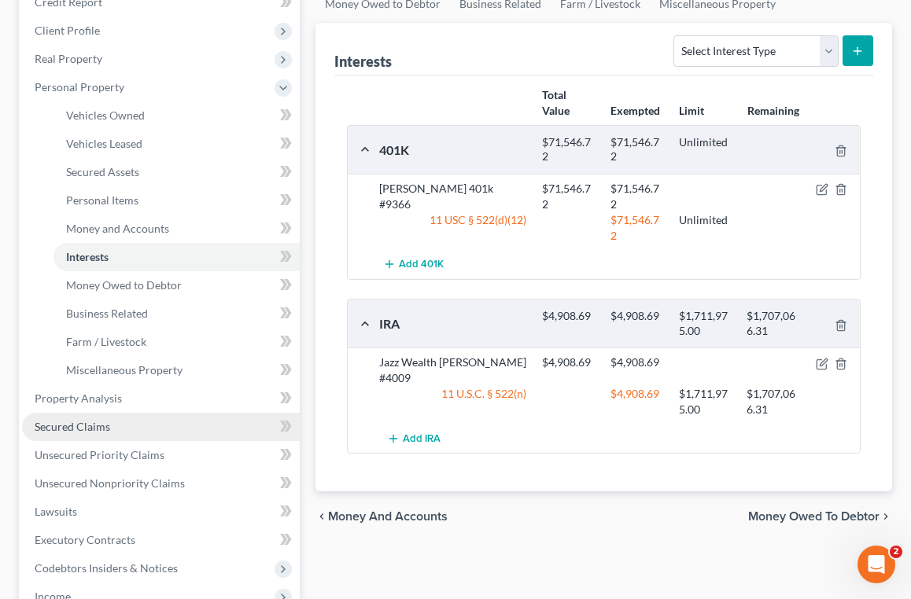
click at [216, 437] on link "Secured Claims" at bounding box center [161, 427] width 278 height 28
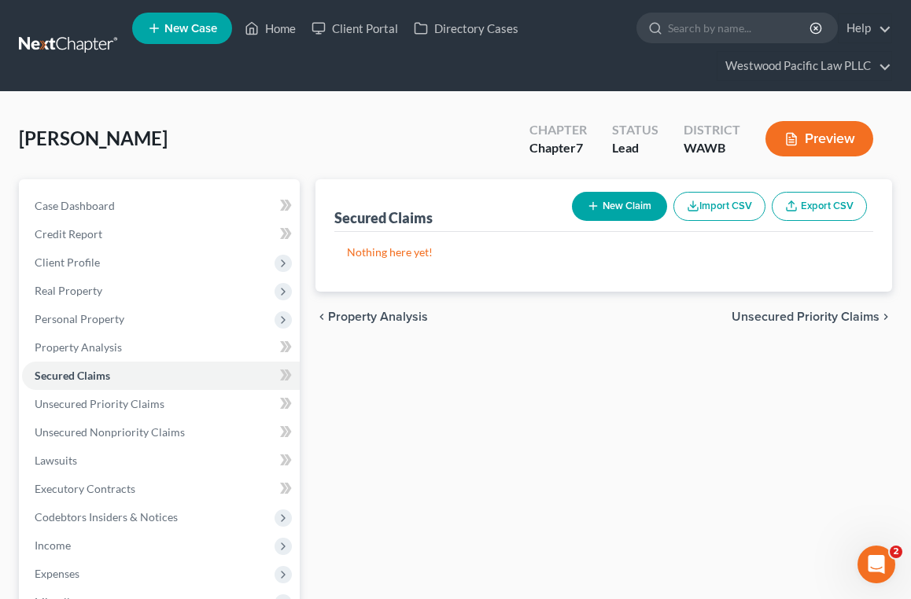
click at [626, 208] on button "New Claim" at bounding box center [619, 206] width 95 height 29
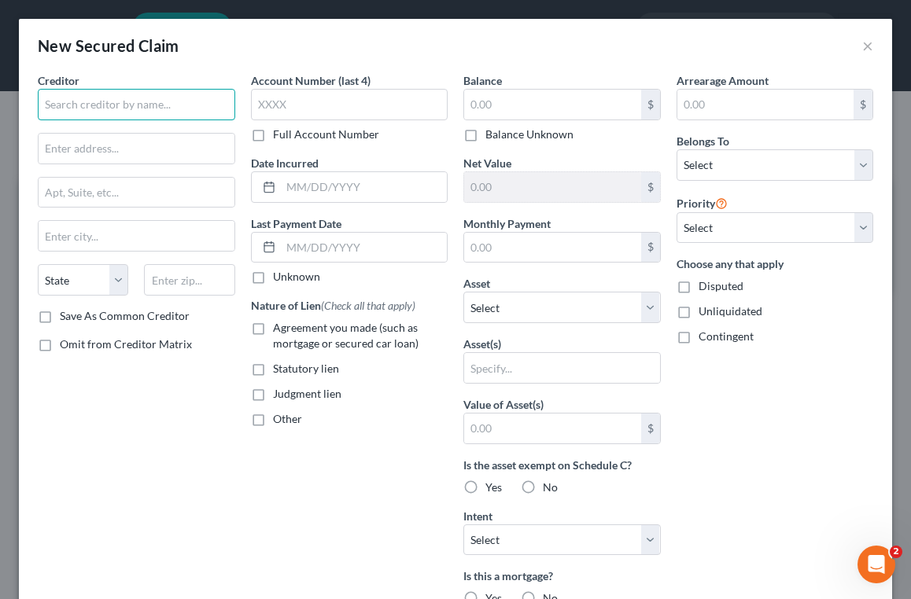
click at [181, 114] on input "text" at bounding box center [136, 104] width 197 height 31
click at [870, 50] on button "×" at bounding box center [867, 45] width 11 height 19
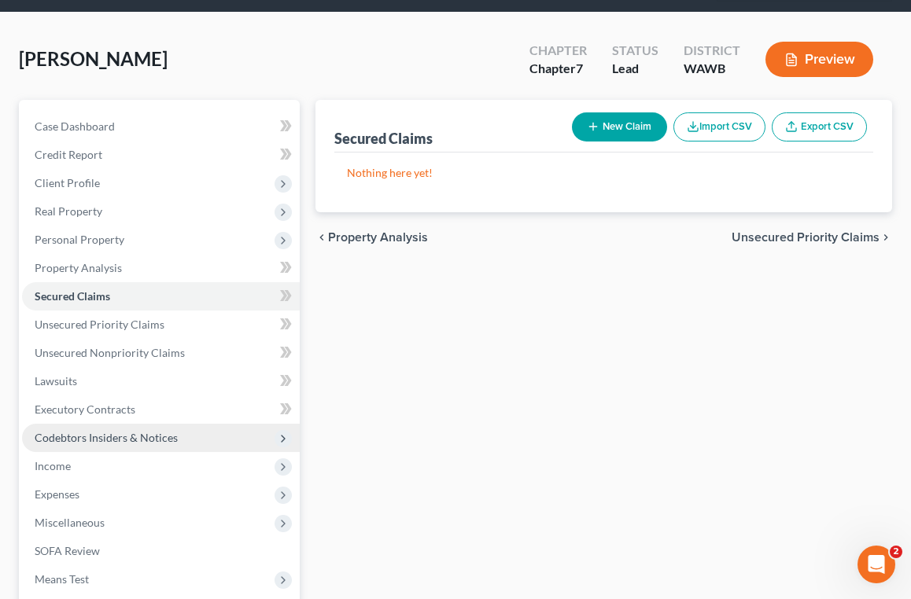
scroll to position [79, 0]
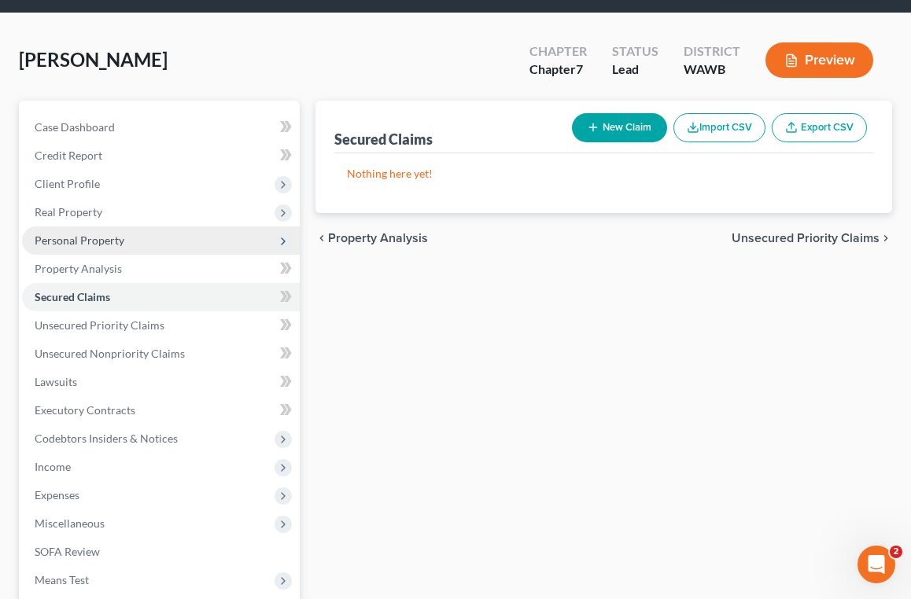
click at [144, 240] on span "Personal Property" at bounding box center [161, 241] width 278 height 28
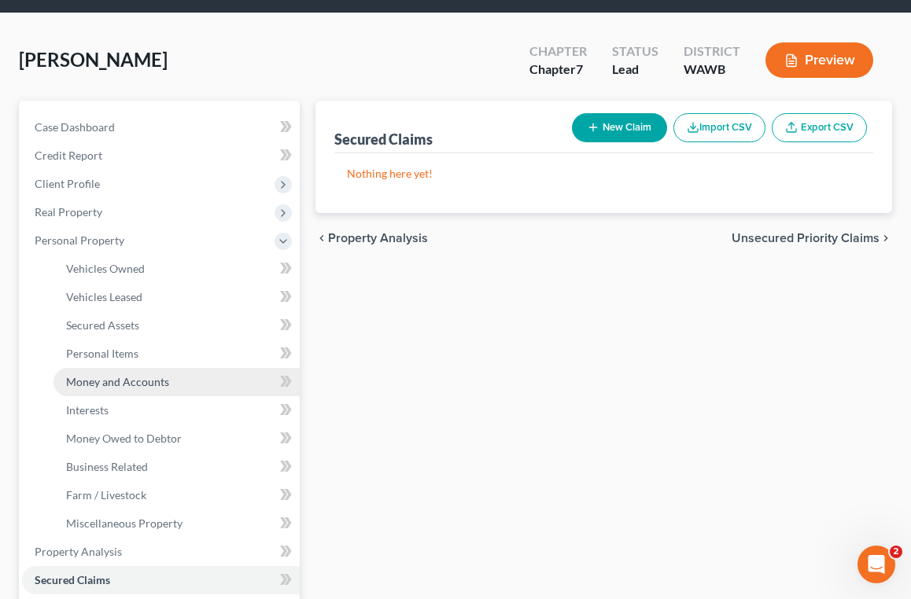
click at [149, 385] on span "Money and Accounts" at bounding box center [117, 381] width 103 height 13
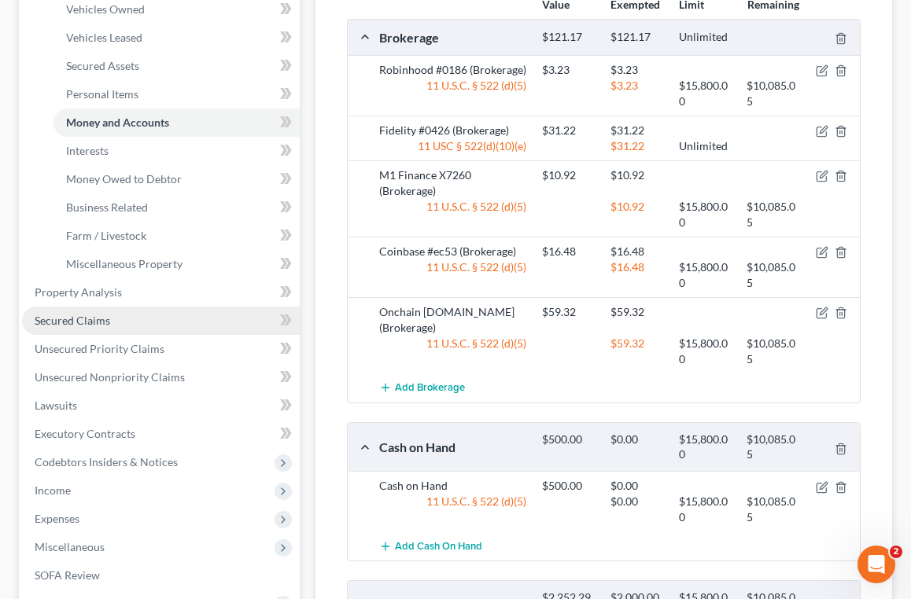
scroll to position [272, 0]
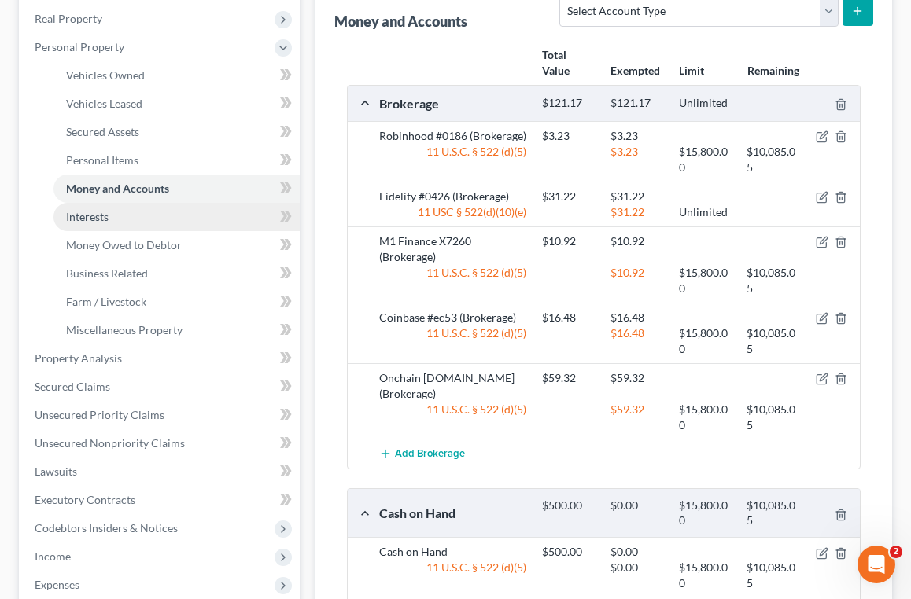
click at [198, 216] on link "Interests" at bounding box center [176, 217] width 246 height 28
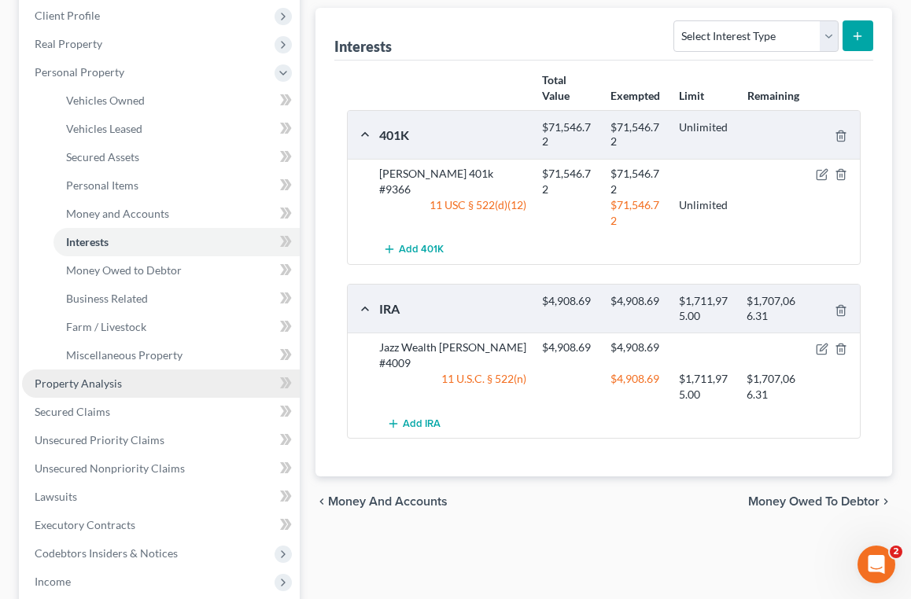
scroll to position [241, 0]
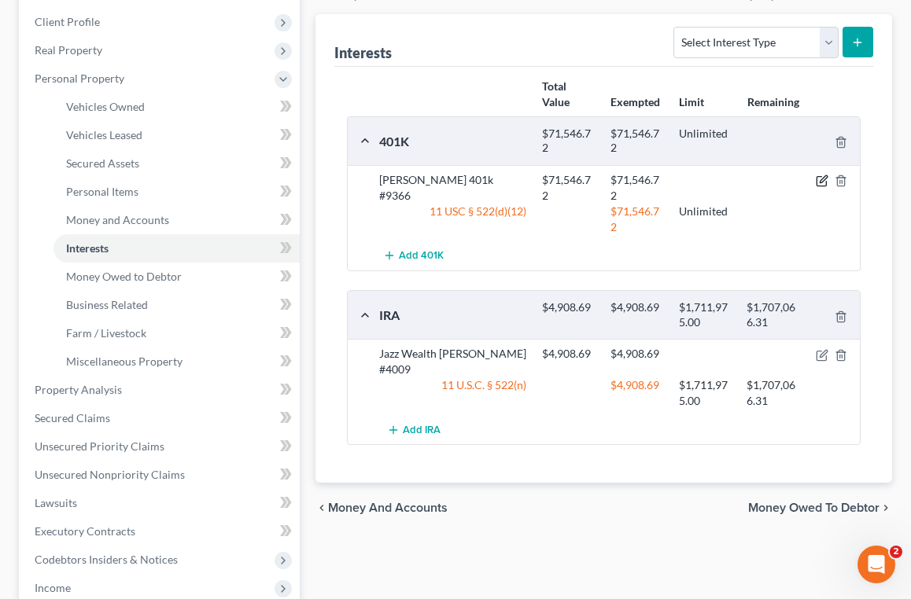
click at [817, 179] on icon "button" at bounding box center [822, 181] width 13 height 13
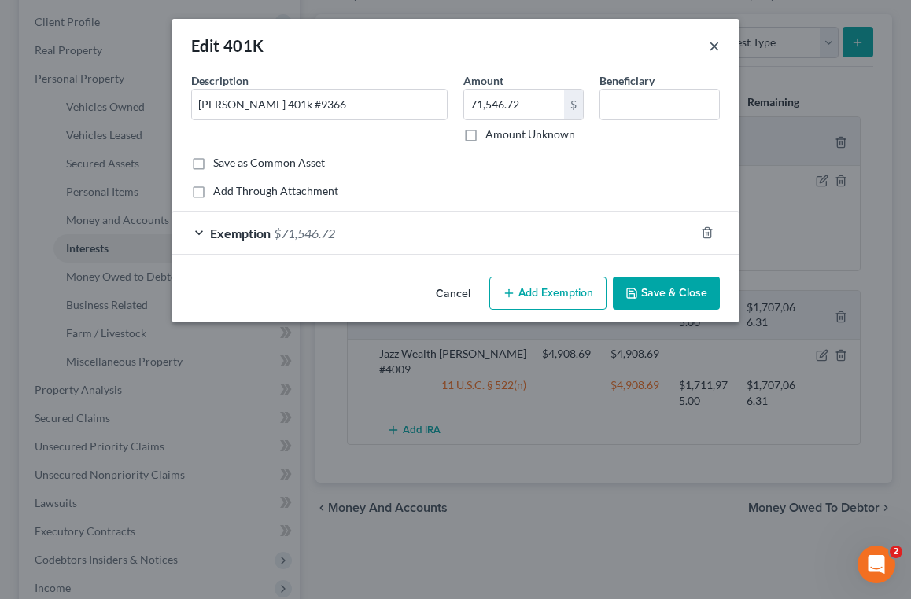
click at [714, 46] on button "×" at bounding box center [714, 45] width 11 height 19
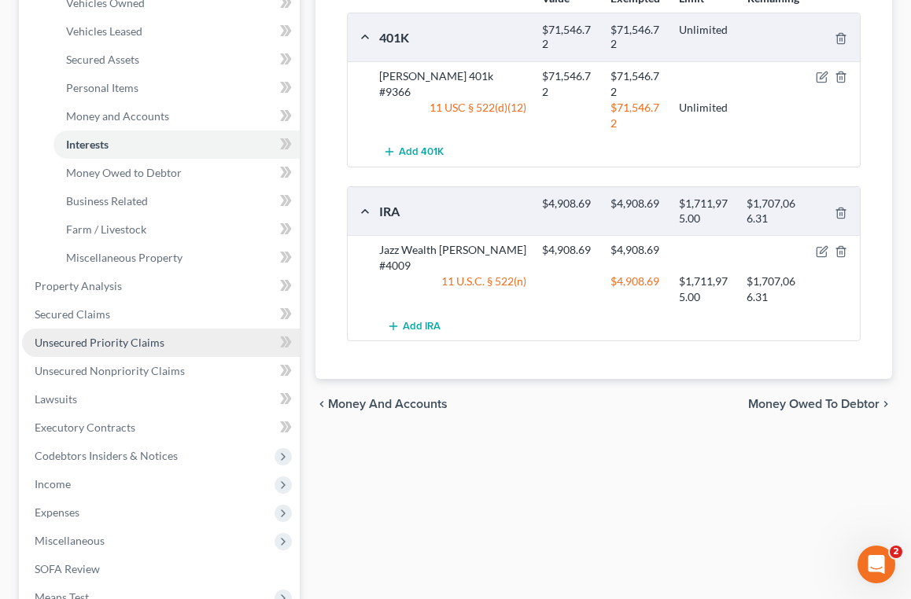
scroll to position [345, 0]
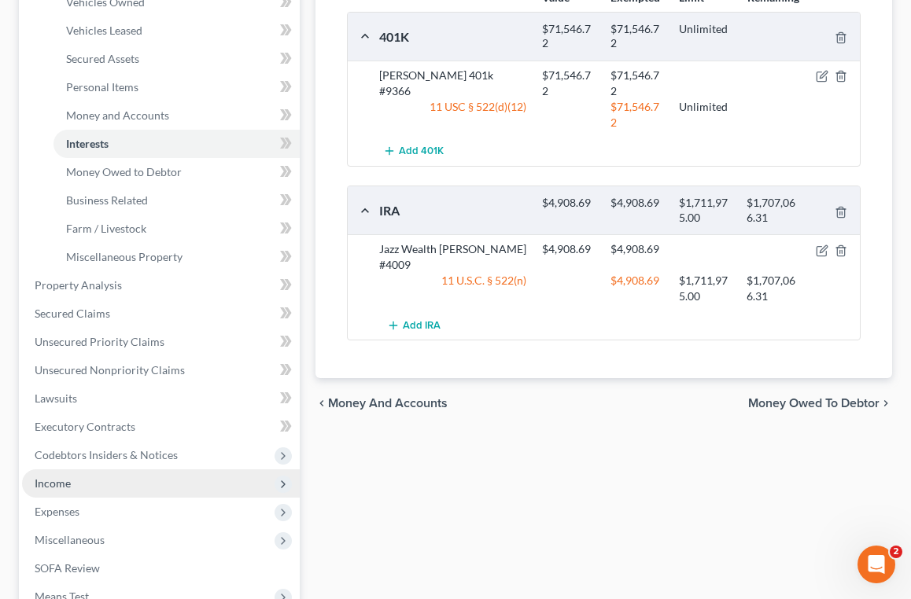
click at [142, 485] on span "Income" at bounding box center [161, 484] width 278 height 28
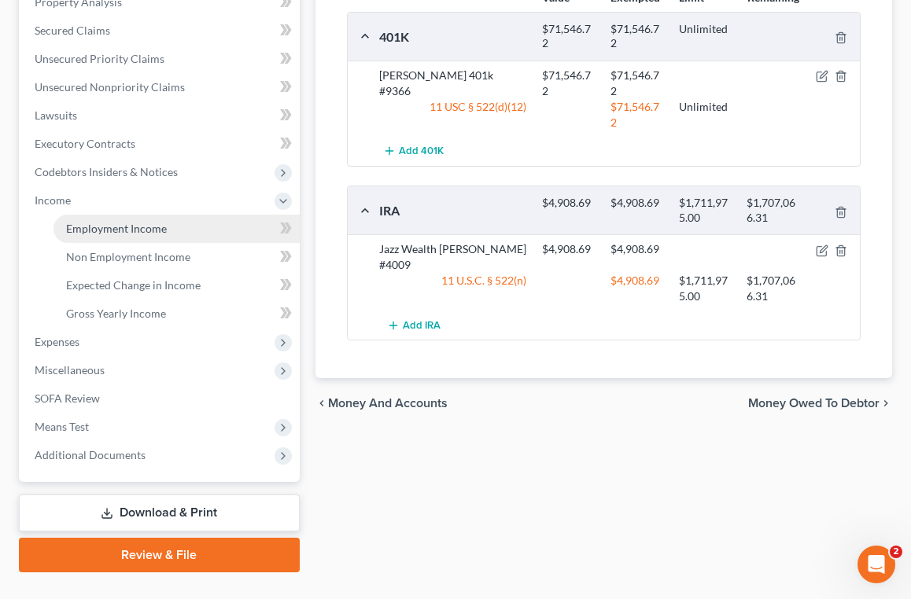
click at [175, 231] on link "Employment Income" at bounding box center [176, 229] width 246 height 28
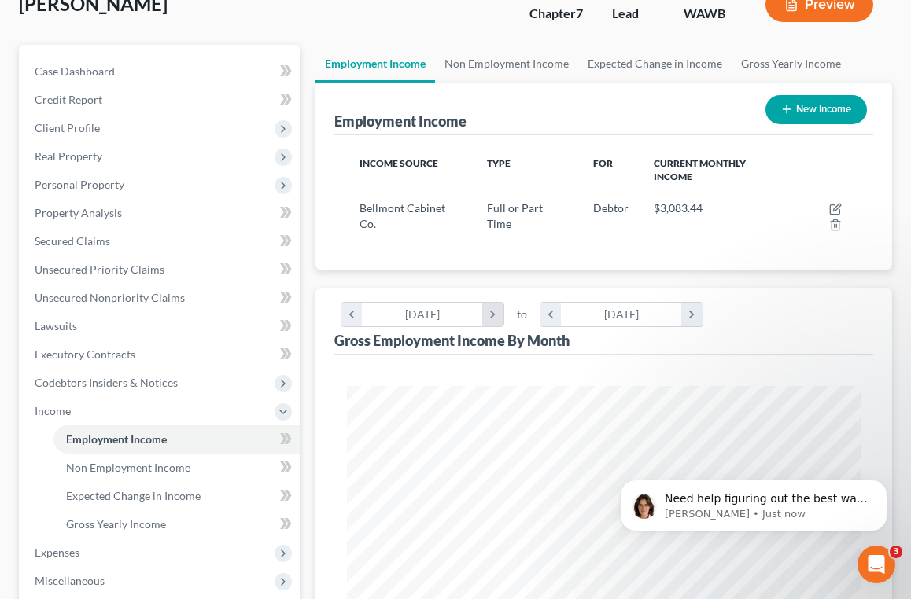
scroll to position [173, 0]
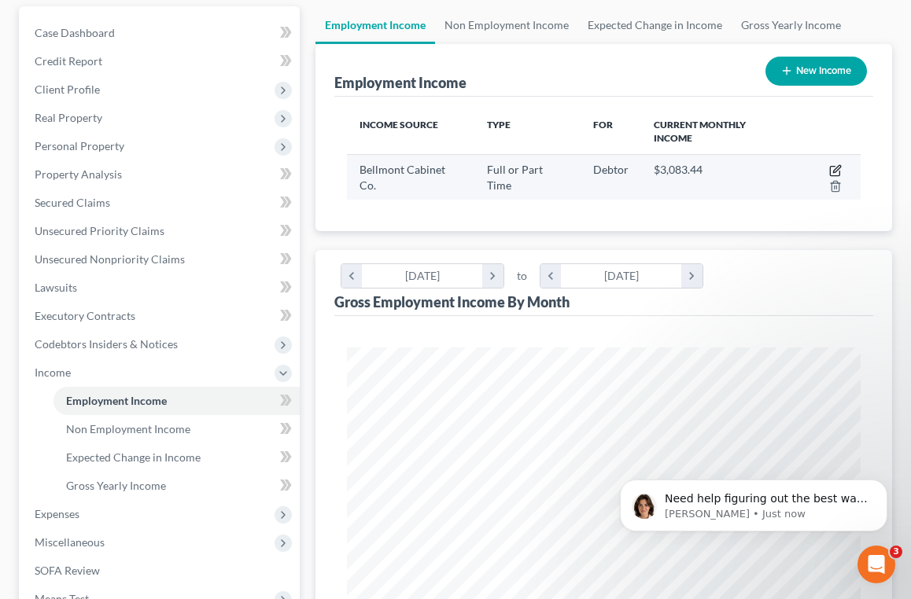
click at [836, 170] on icon "button" at bounding box center [835, 170] width 13 height 13
select select "0"
select select "50"
select select "0"
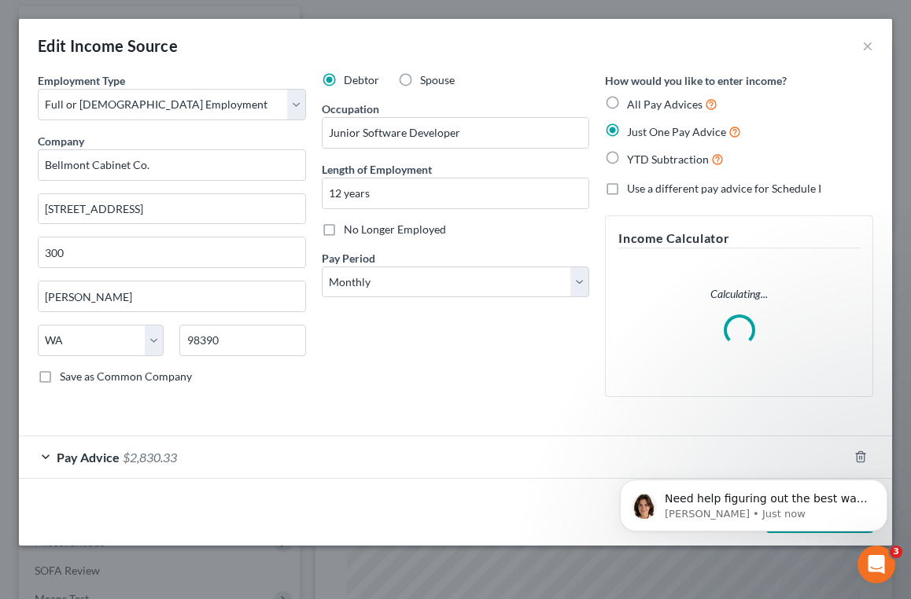
click at [43, 459] on div "Pay Advice $2,830.33" at bounding box center [433, 458] width 829 height 42
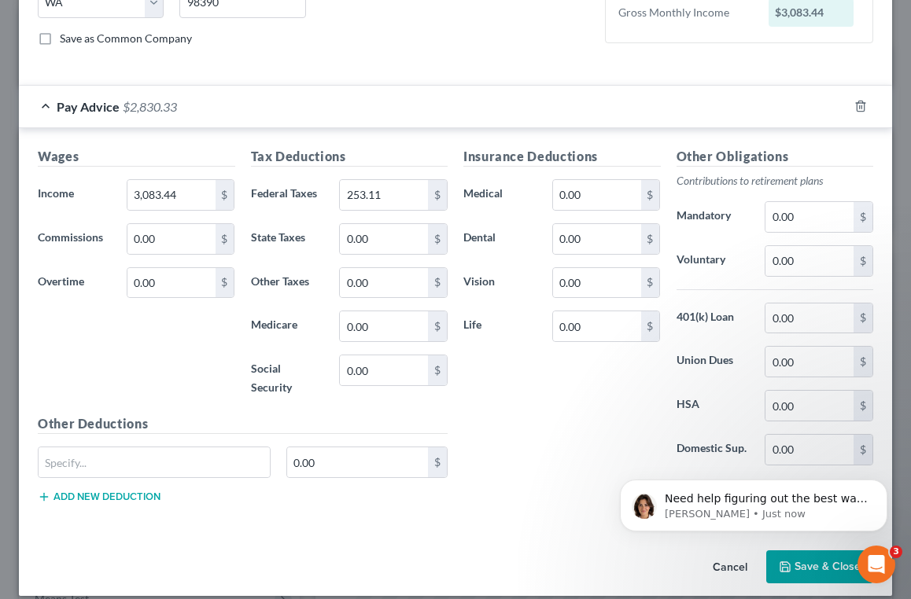
scroll to position [338, 0]
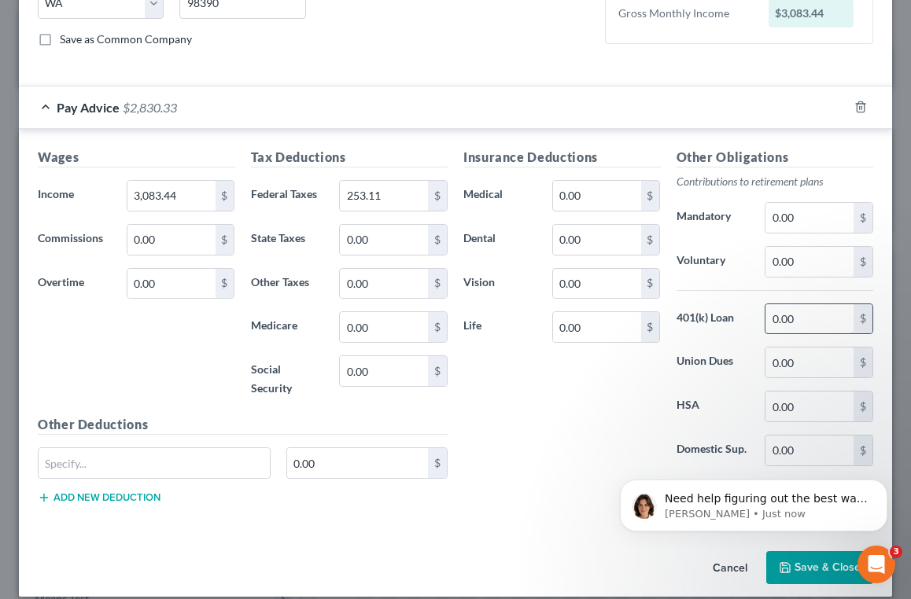
click at [804, 322] on input "0.00" at bounding box center [809, 319] width 88 height 30
drag, startPoint x: 804, startPoint y: 322, endPoint x: 749, endPoint y: 322, distance: 55.1
click at [749, 322] on div "401(k) Loan 0.00 $" at bounding box center [775, 319] width 213 height 31
click at [808, 555] on html "Need help figuring out the best way to enter your client's income? Here's a qui…" at bounding box center [753, 502] width 315 height 110
drag, startPoint x: 821, startPoint y: 321, endPoint x: 747, endPoint y: 319, distance: 74.0
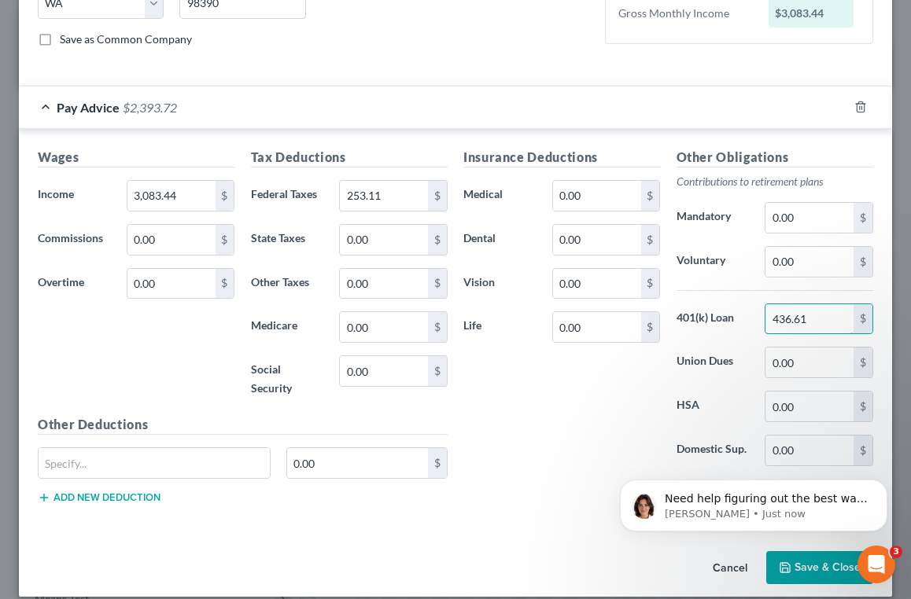
click at [747, 319] on div "401(k) Loan 436.61 $" at bounding box center [775, 319] width 213 height 31
type input "873.22"
click at [806, 555] on html "Need help figuring out the best way to enter your client's income? Here's a qui…" at bounding box center [753, 502] width 315 height 110
click at [888, 489] on button "Dismiss notification" at bounding box center [882, 484] width 20 height 20
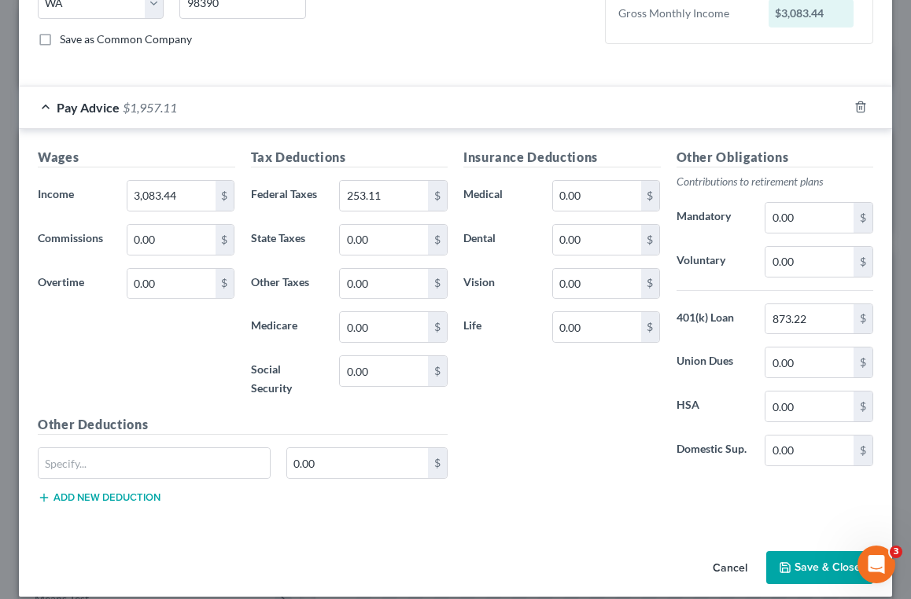
click at [820, 552] on button "Save & Close" at bounding box center [819, 568] width 107 height 33
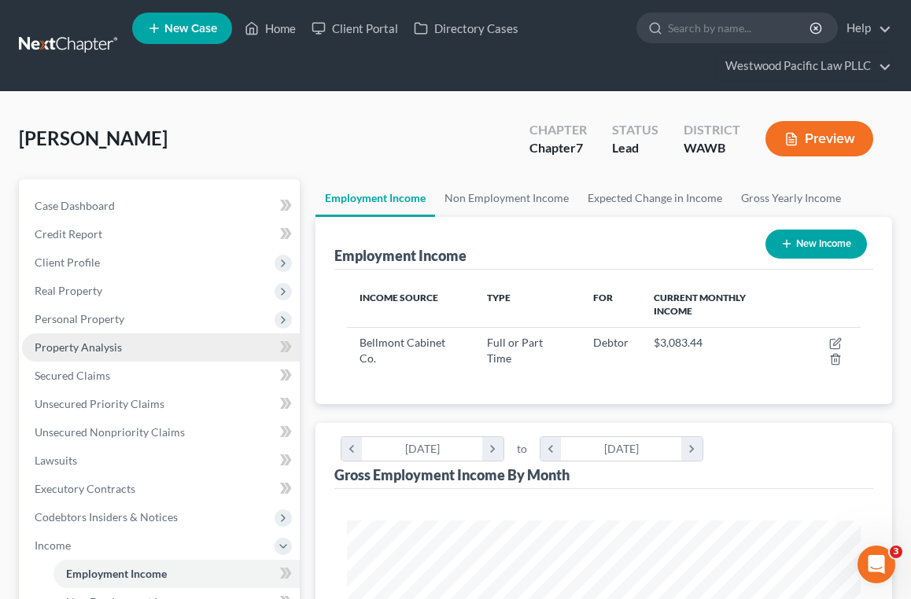
scroll to position [0, 0]
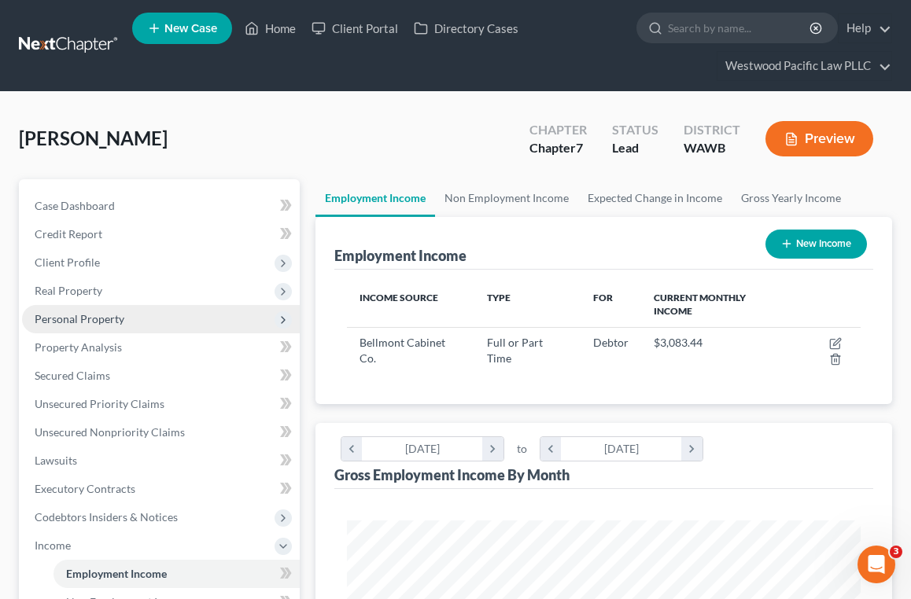
click at [127, 316] on span "Personal Property" at bounding box center [161, 319] width 278 height 28
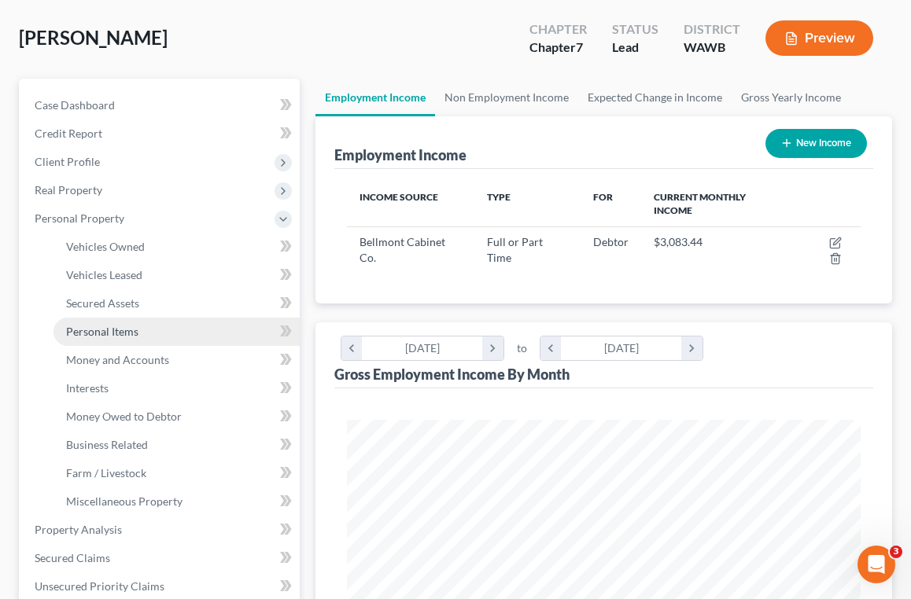
scroll to position [107, 0]
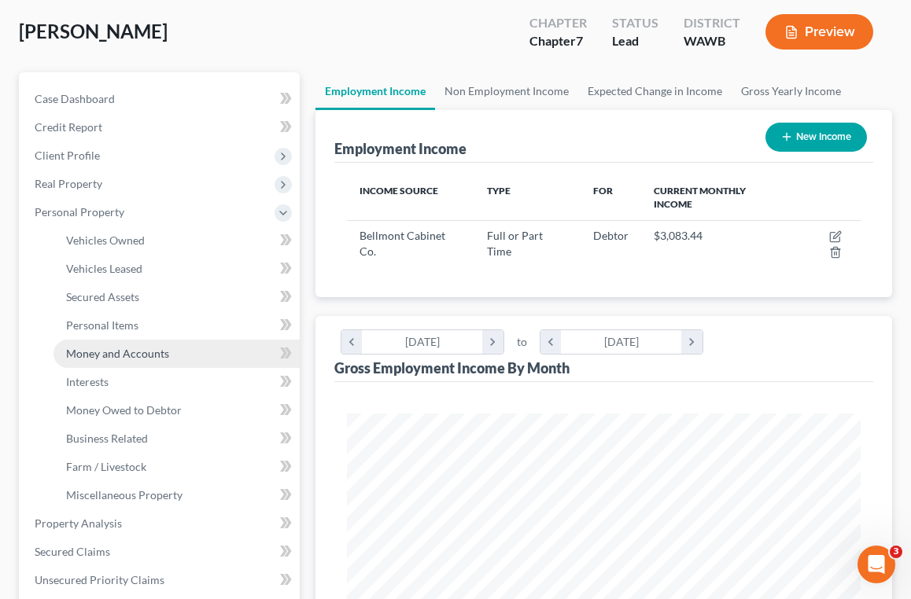
click at [166, 352] on span "Money and Accounts" at bounding box center [117, 353] width 103 height 13
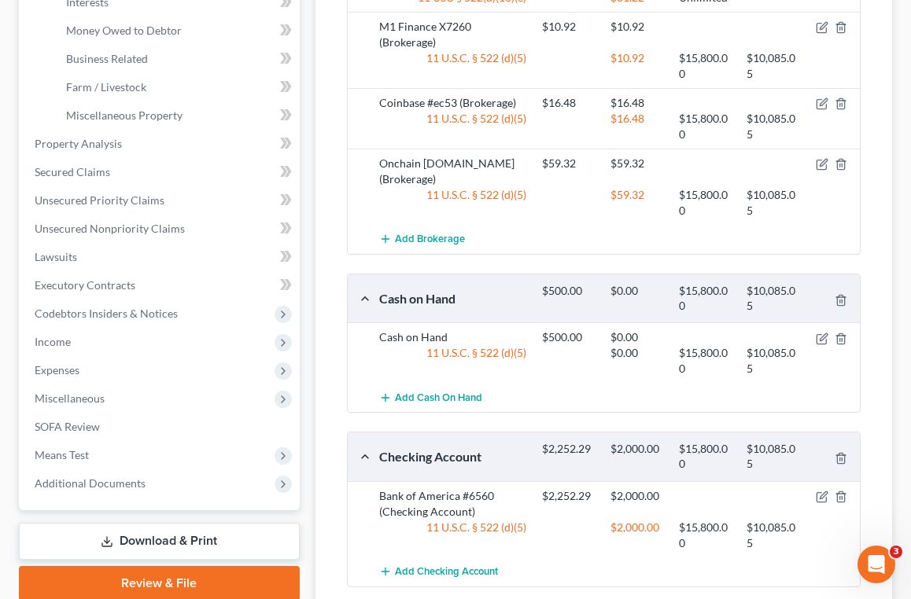
scroll to position [504, 0]
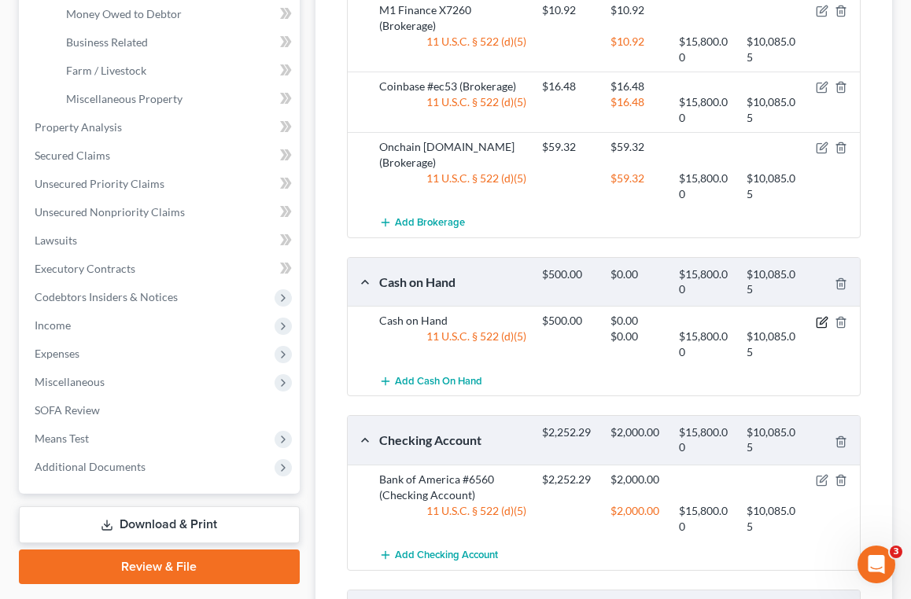
click at [818, 318] on icon "button" at bounding box center [822, 322] width 13 height 13
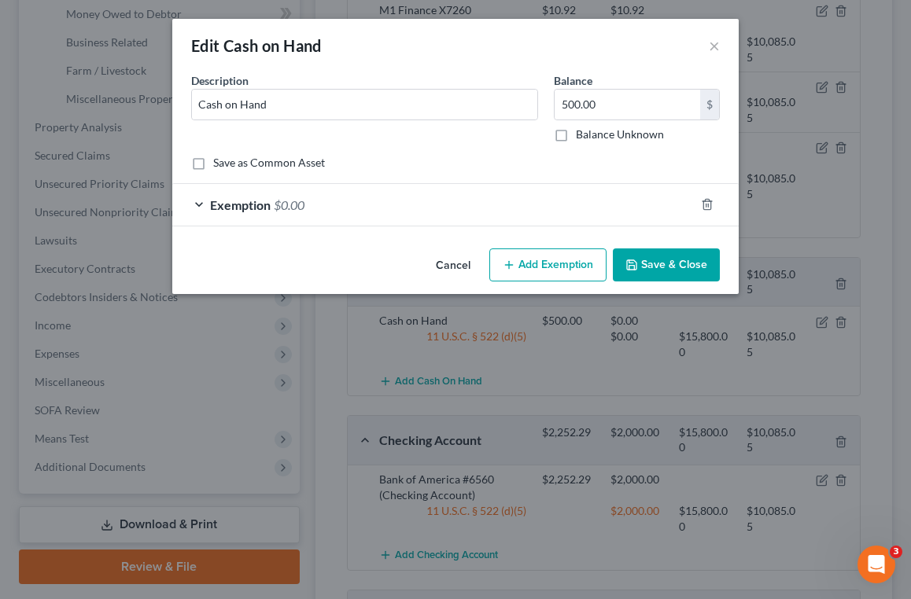
click at [240, 206] on span "Exemption" at bounding box center [240, 204] width 61 height 15
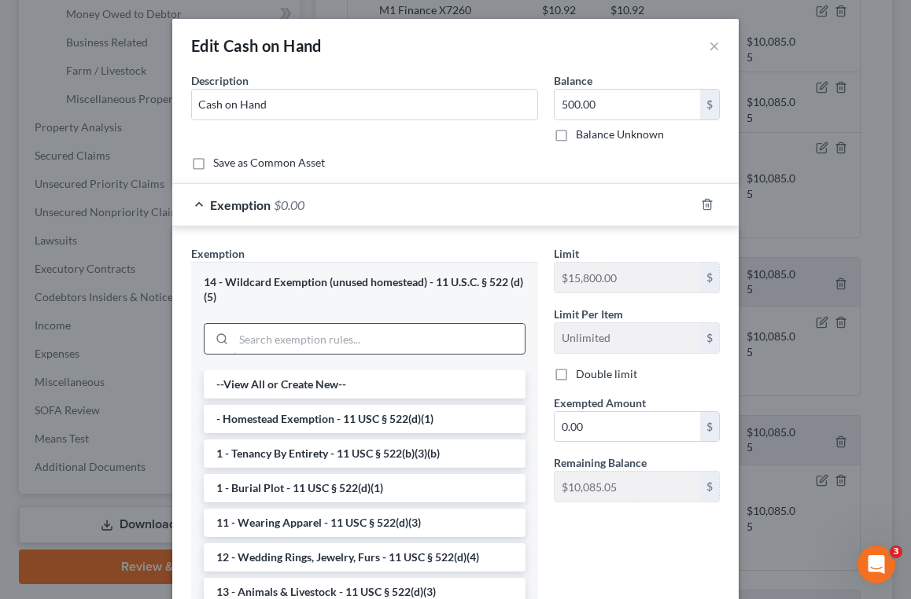
click at [344, 338] on input "search" at bounding box center [379, 339] width 291 height 30
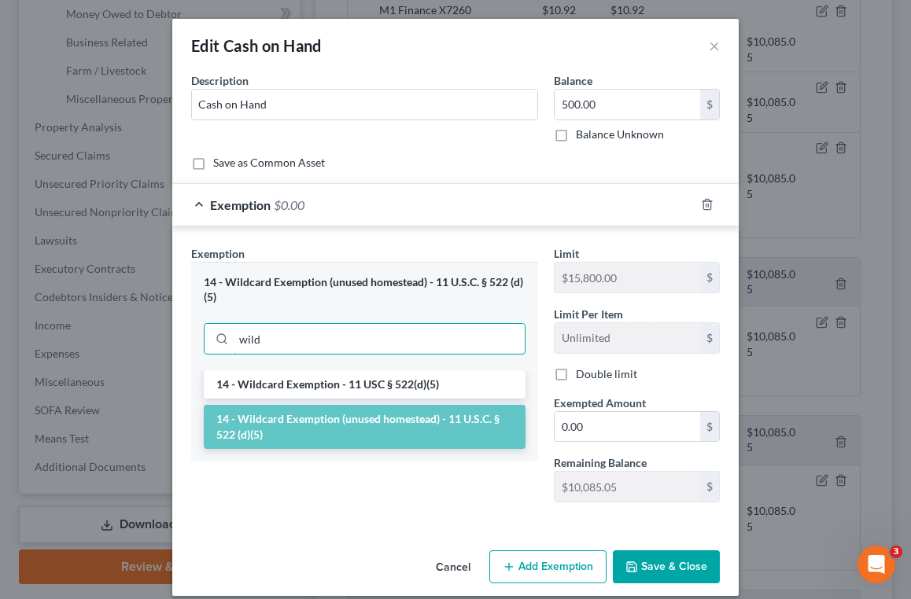
type input "wild"
click at [352, 422] on li "14 - Wildcard Exemption (unused homestead) - 11 U.S.C. § 522 (d)(5)" at bounding box center [365, 427] width 322 height 44
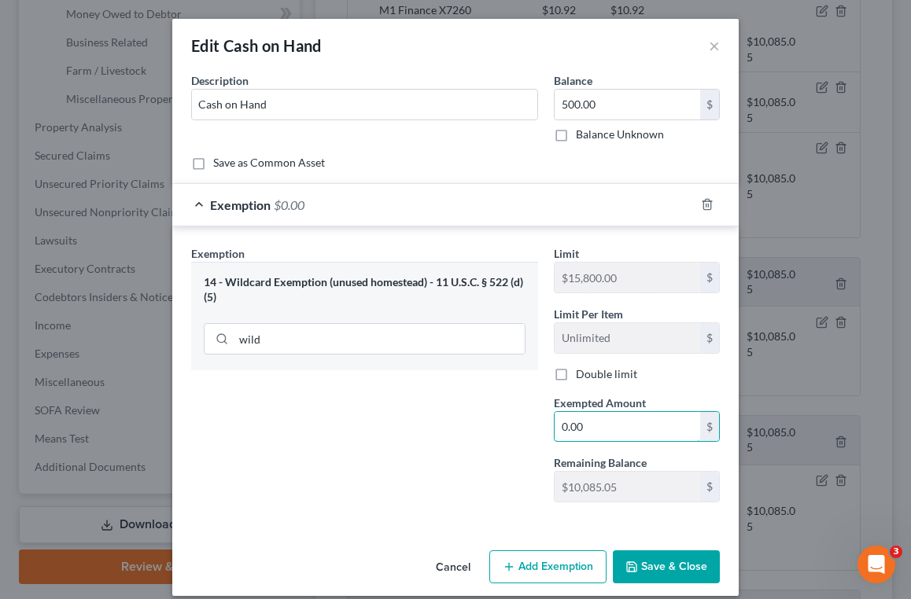
drag, startPoint x: 618, startPoint y: 432, endPoint x: 525, endPoint y: 430, distance: 92.8
click at [525, 430] on div "Exemption Set must be selected for CA. Exemption * 14 - Wildcard Exemption (unu…" at bounding box center [455, 380] width 544 height 271
type input "500"
click at [662, 564] on button "Save & Close" at bounding box center [666, 567] width 107 height 33
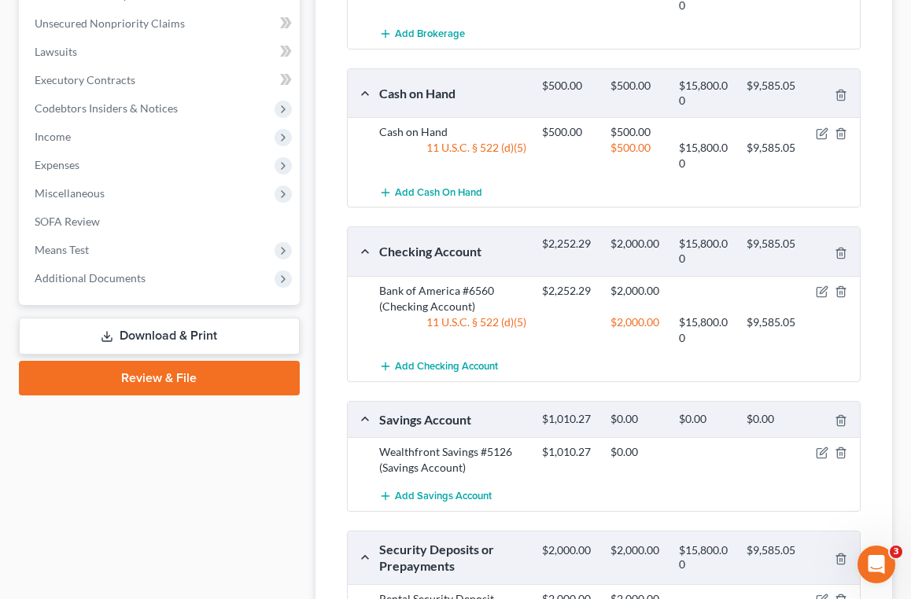
scroll to position [750, 0]
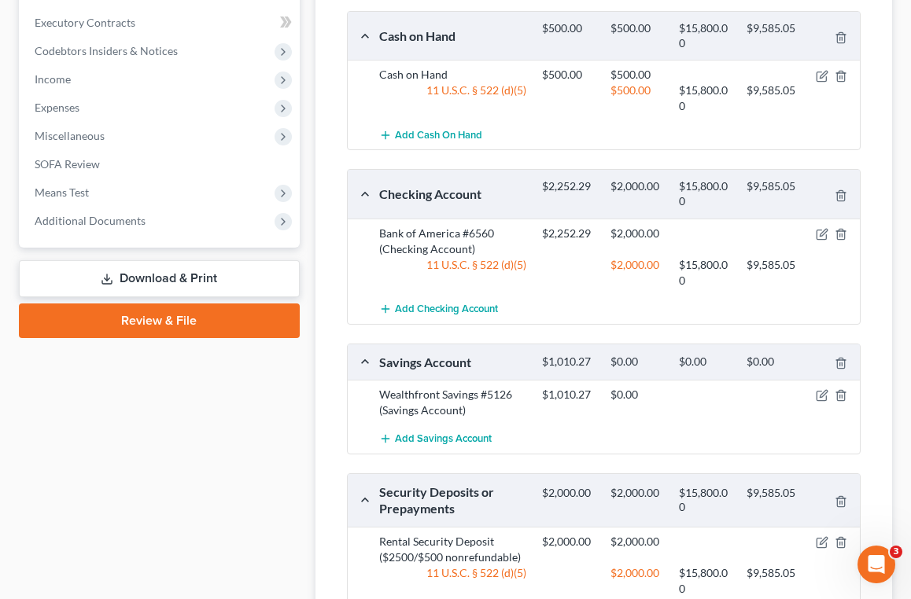
click at [824, 238] on div at bounding box center [834, 234] width 54 height 16
click at [823, 235] on icon "button" at bounding box center [822, 234] width 13 height 13
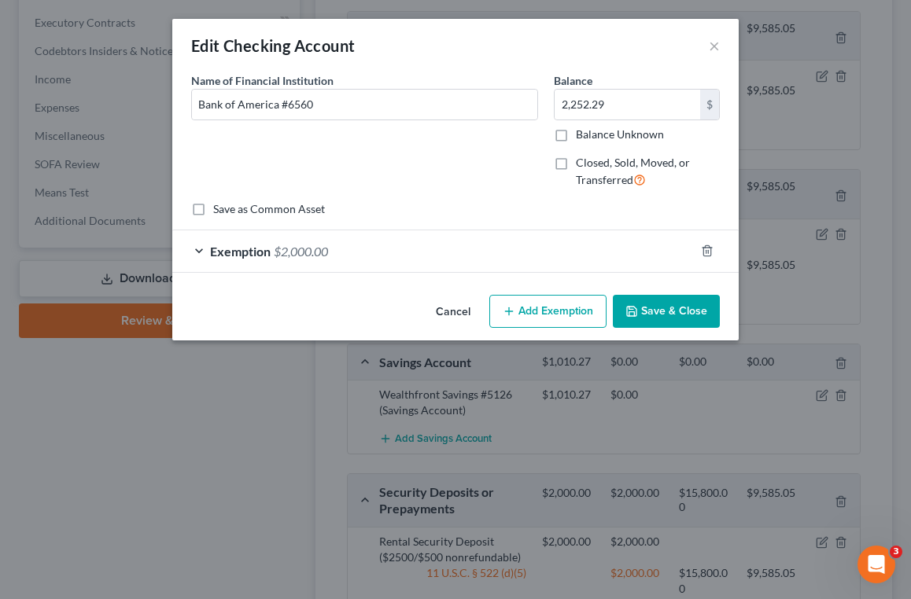
click at [202, 249] on div "Exemption $2,000.00" at bounding box center [433, 252] width 522 height 42
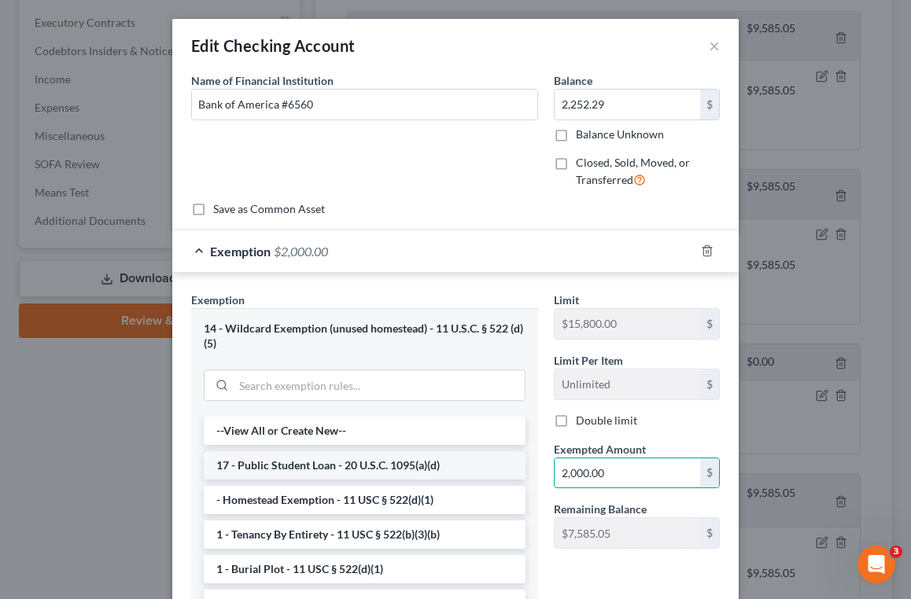
drag, startPoint x: 624, startPoint y: 473, endPoint x: 492, endPoint y: 470, distance: 132.2
click at [492, 470] on div "Exemption Set must be selected for CA. Exemption * 14 - Wildcard Exemption (unu…" at bounding box center [455, 487] width 544 height 390
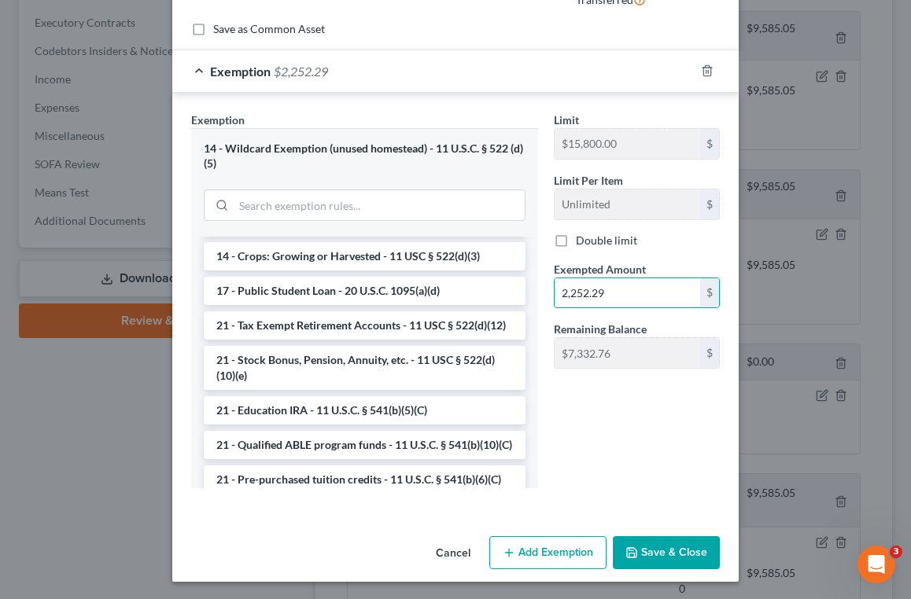
scroll to position [179, 0]
type input "2,252.29"
click at [663, 544] on button "Save & Close" at bounding box center [666, 553] width 107 height 33
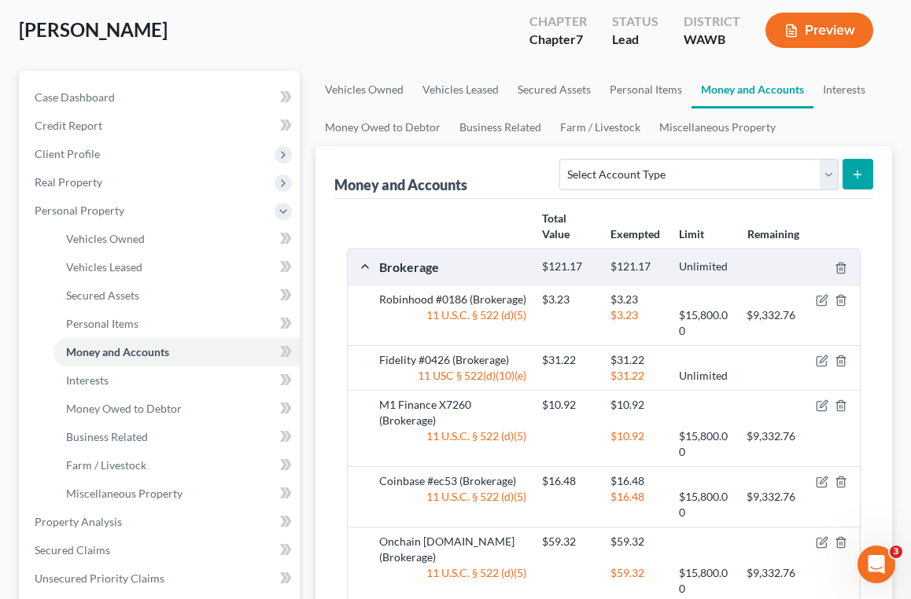
scroll to position [108, 0]
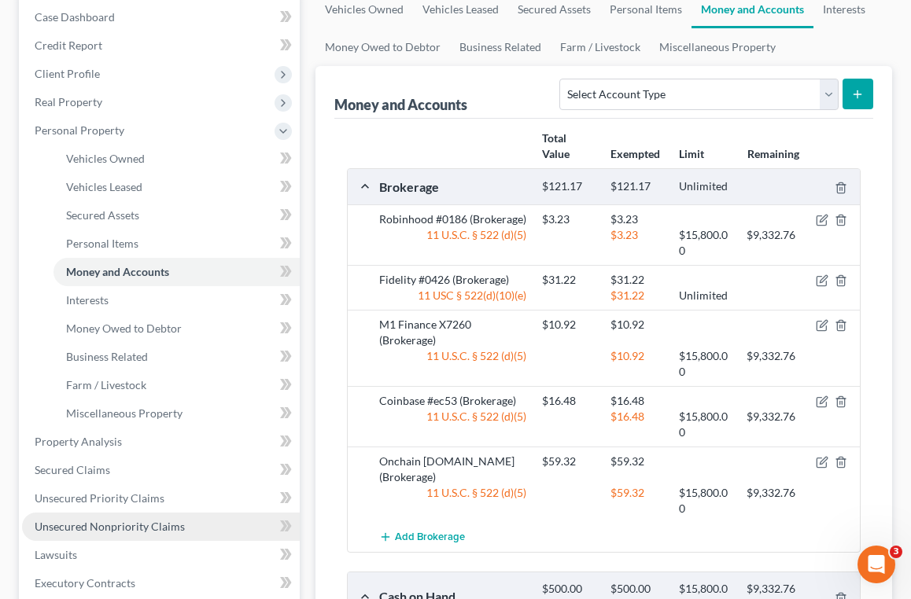
click at [121, 537] on link "Unsecured Nonpriority Claims" at bounding box center [161, 527] width 278 height 28
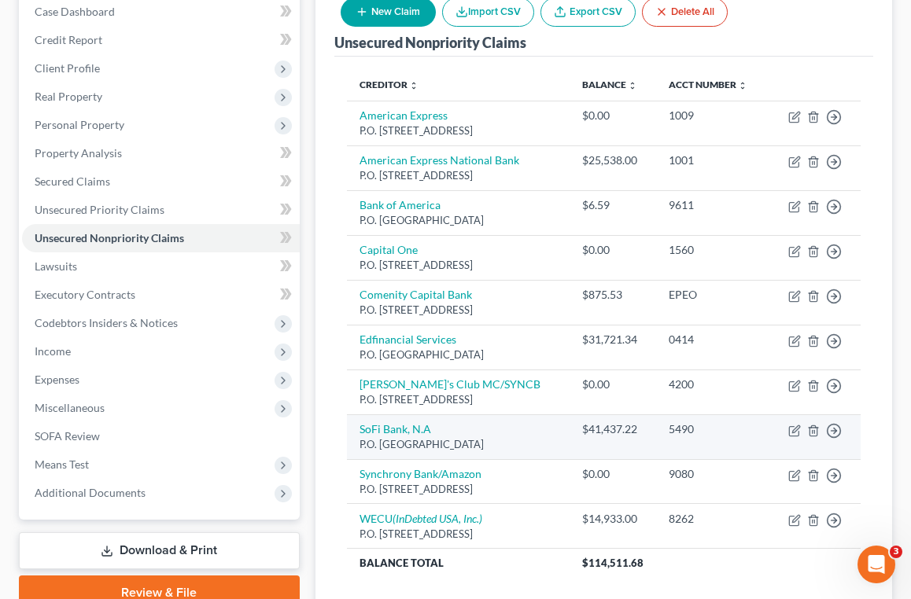
scroll to position [201, 0]
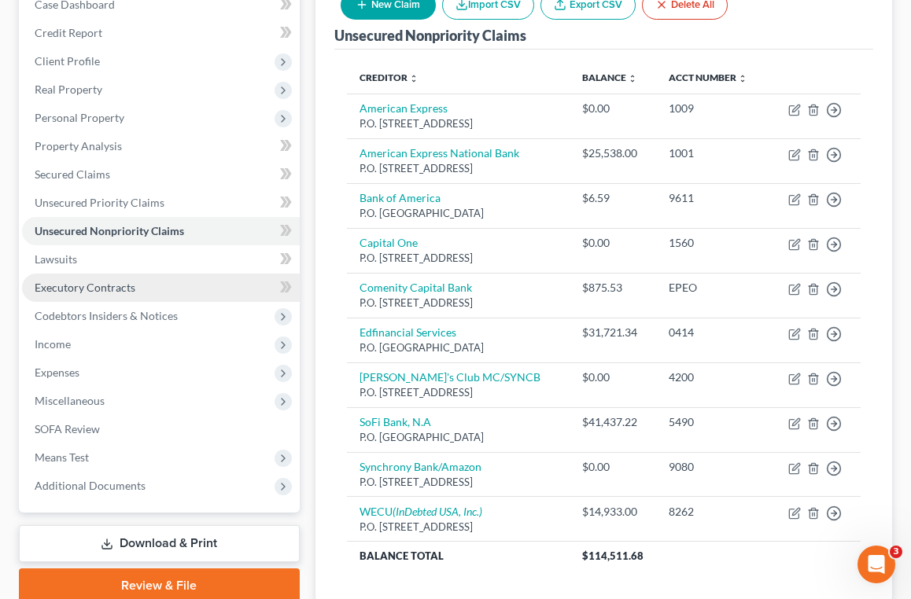
click at [275, 301] on link "Executory Contracts" at bounding box center [161, 288] width 278 height 28
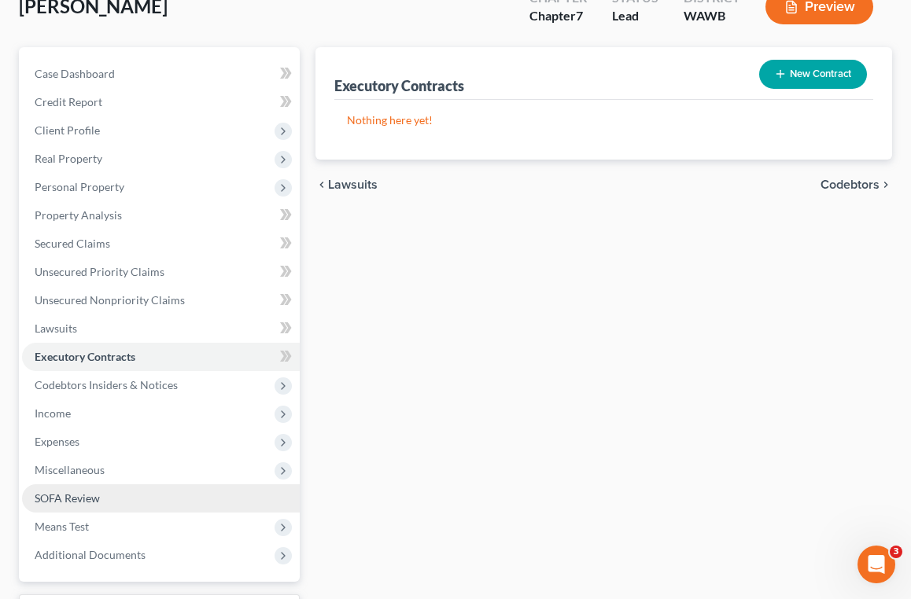
scroll to position [135, 0]
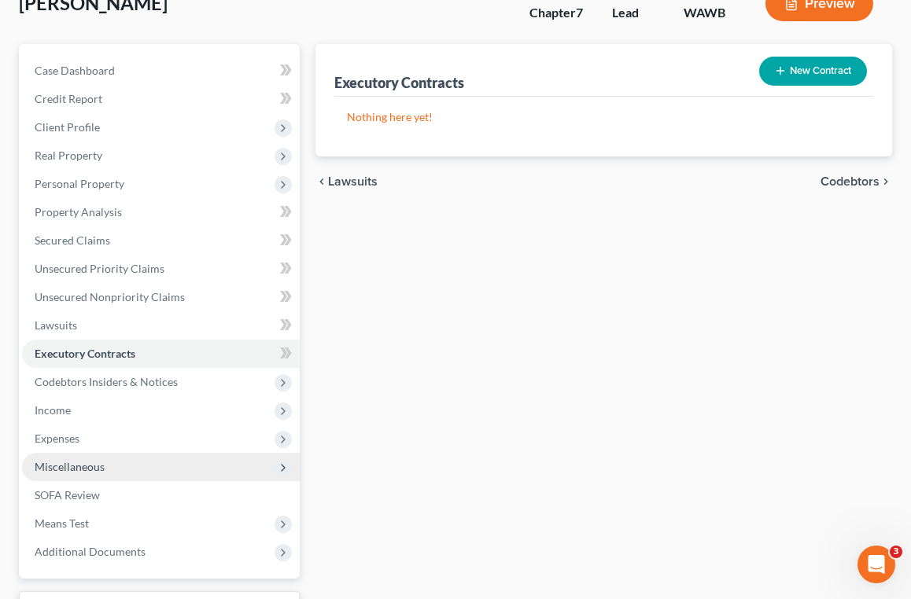
click at [142, 474] on span "Miscellaneous" at bounding box center [161, 467] width 278 height 28
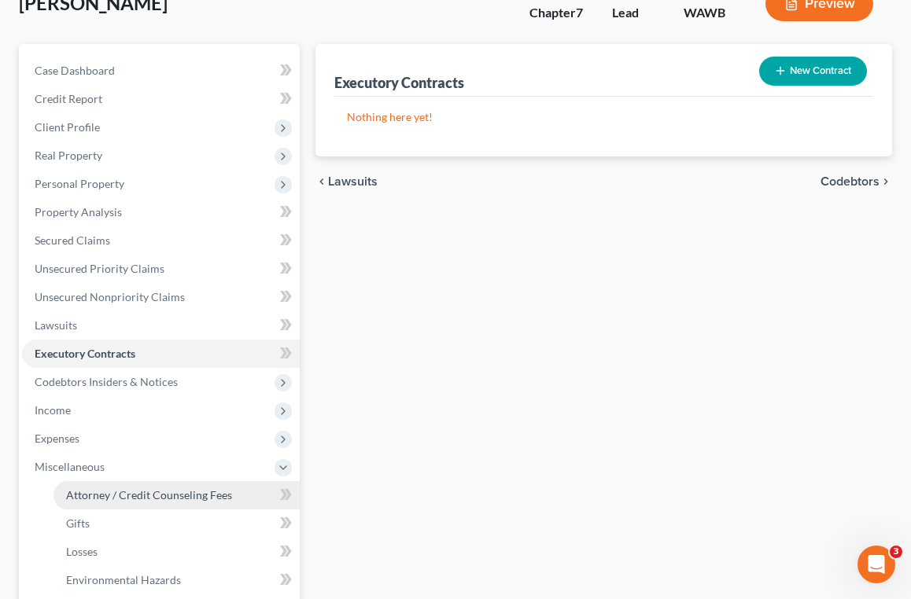
scroll to position [209, 0]
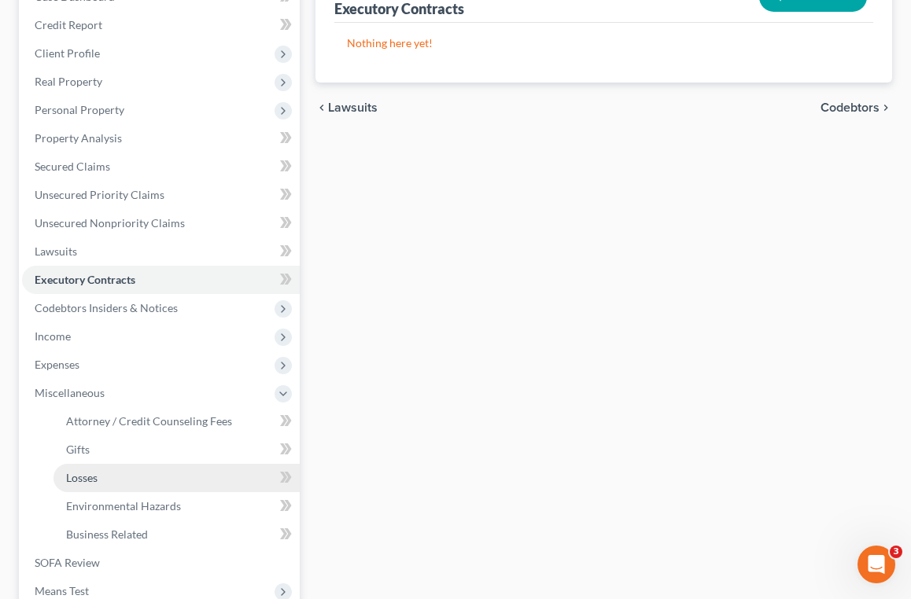
click at [181, 481] on link "Losses" at bounding box center [176, 478] width 246 height 28
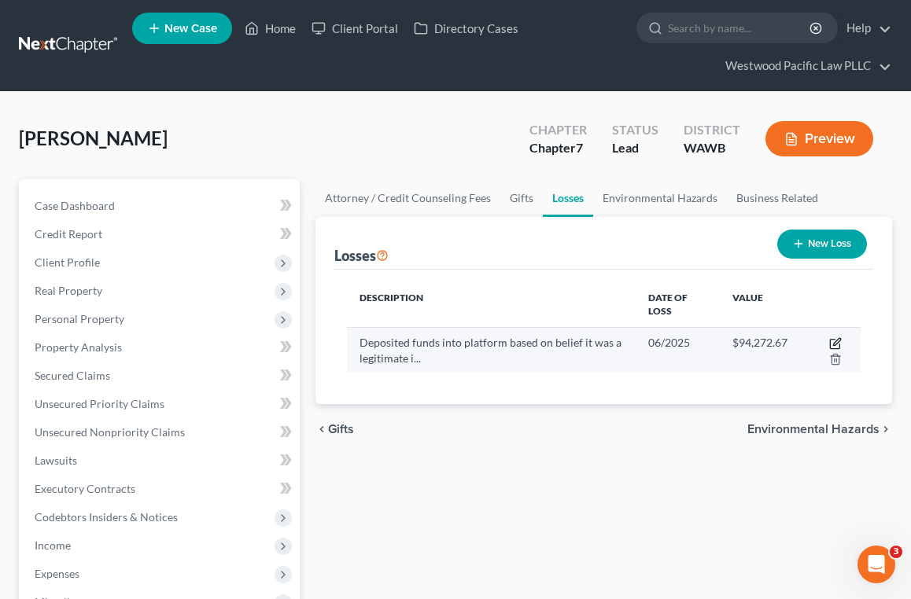
click at [836, 344] on icon "button" at bounding box center [836, 341] width 7 height 7
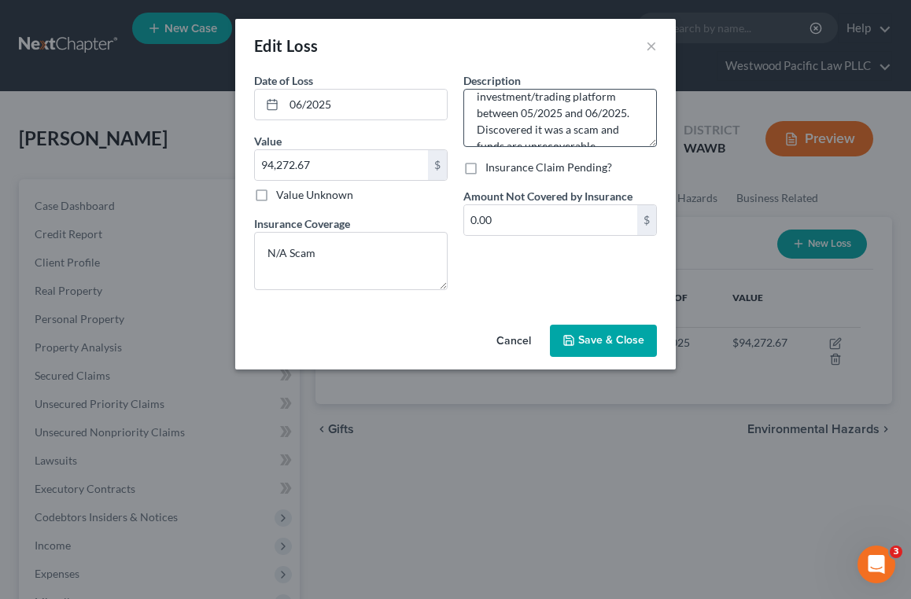
scroll to position [64, 0]
click at [634, 101] on textarea "Deposited funds into platform based on belief it was a legitimate investment/tr…" at bounding box center [560, 118] width 194 height 58
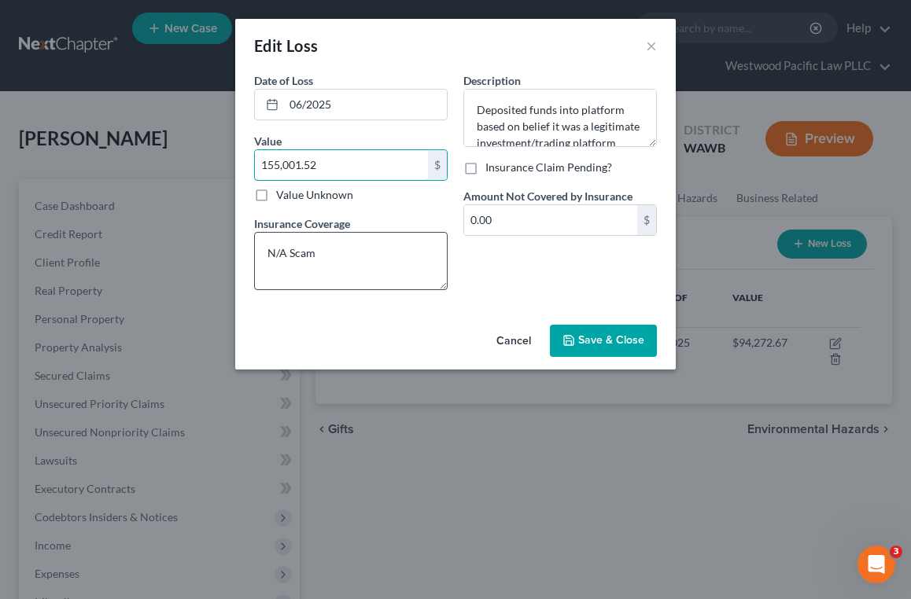
type input "155,001.52"
click at [332, 256] on textarea "N/A Scam" at bounding box center [351, 261] width 194 height 58
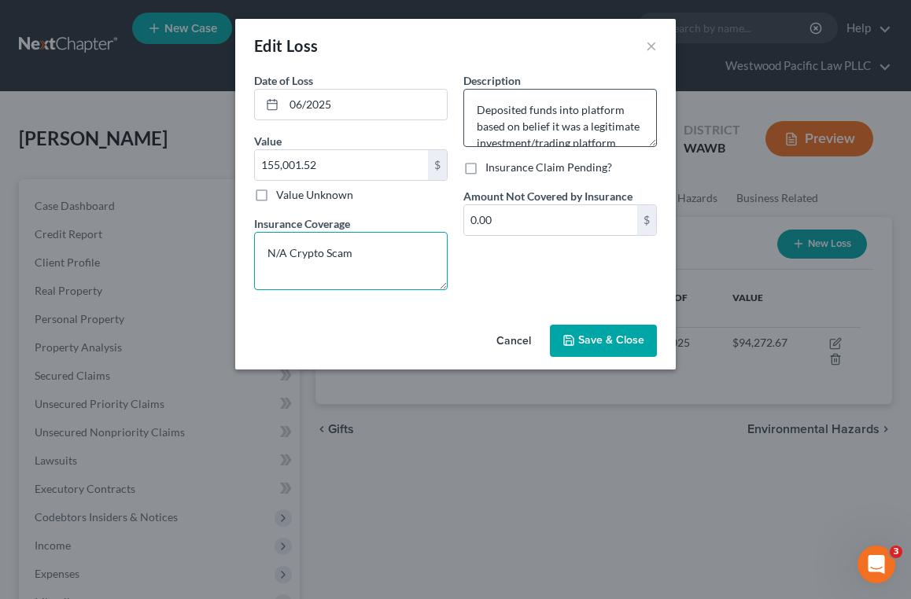
type textarea "N/A Crypto Scam"
click at [586, 123] on textarea "Deposited funds into platform based on belief it was a legitimate investment/tr…" at bounding box center [560, 118] width 194 height 58
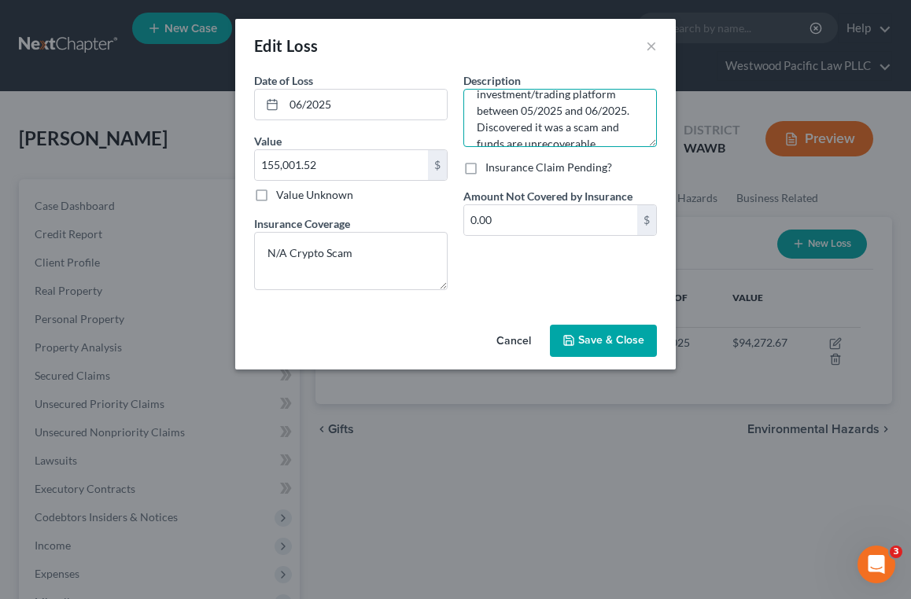
scroll to position [62, 0]
click at [639, 103] on textarea "Deposited funds into platform based on belief it was a legitimate investment/tr…" at bounding box center [560, 118] width 194 height 58
type textarea "Deposited funds into platform based on belief it was a legitimate investment/tr…"
click at [607, 332] on button "Save & Close" at bounding box center [603, 341] width 107 height 33
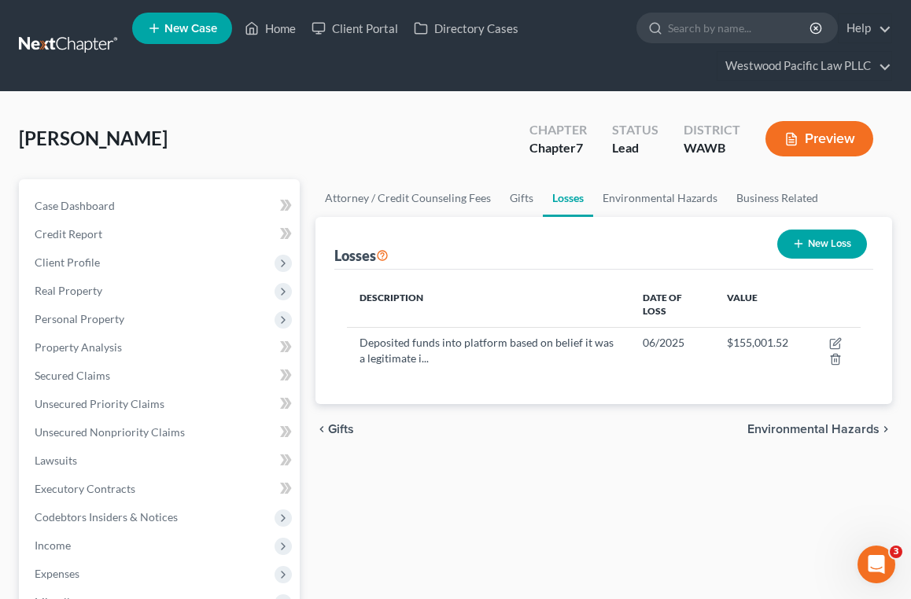
scroll to position [0, 0]
click at [169, 323] on span "Personal Property" at bounding box center [161, 319] width 278 height 28
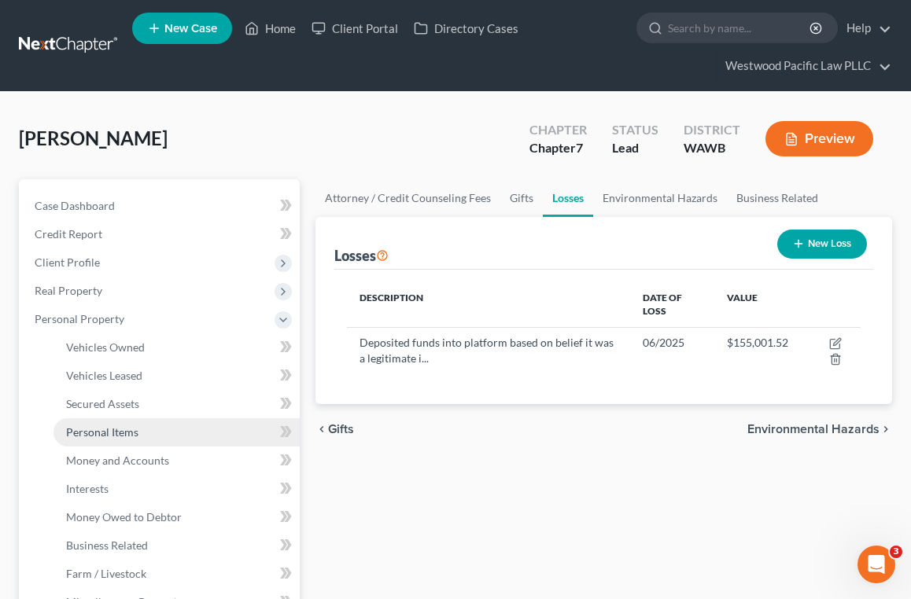
click at [170, 430] on link "Personal Items" at bounding box center [176, 433] width 246 height 28
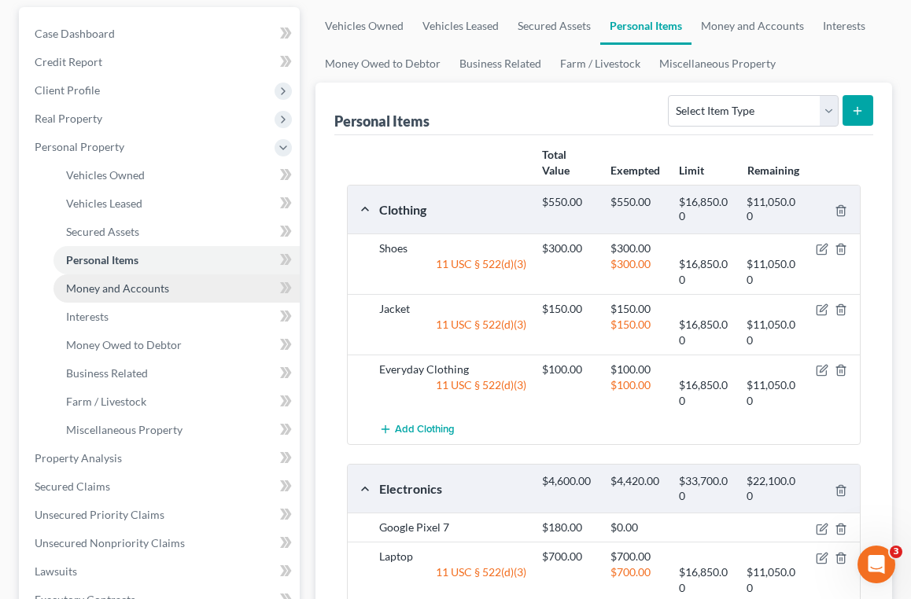
click at [169, 286] on link "Money and Accounts" at bounding box center [176, 289] width 246 height 28
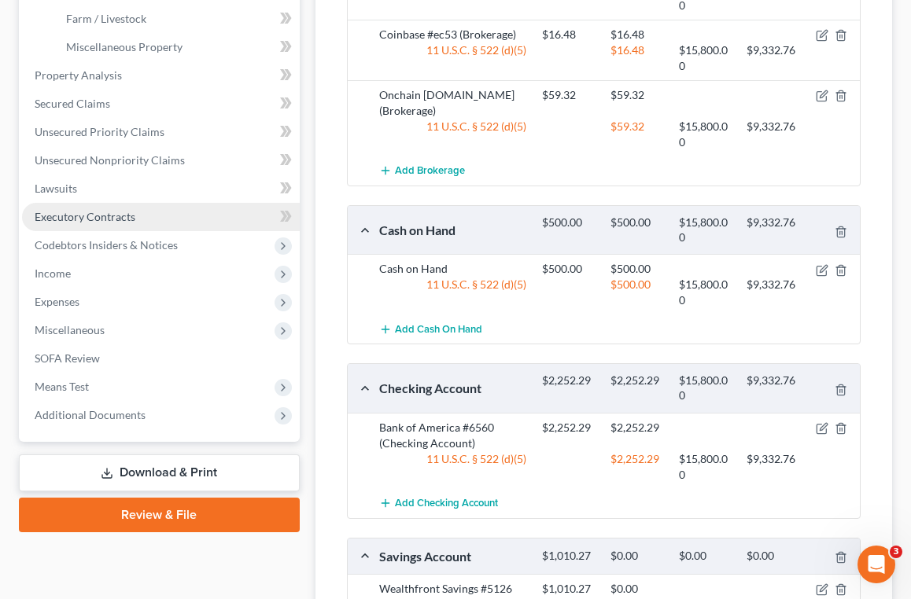
scroll to position [556, 0]
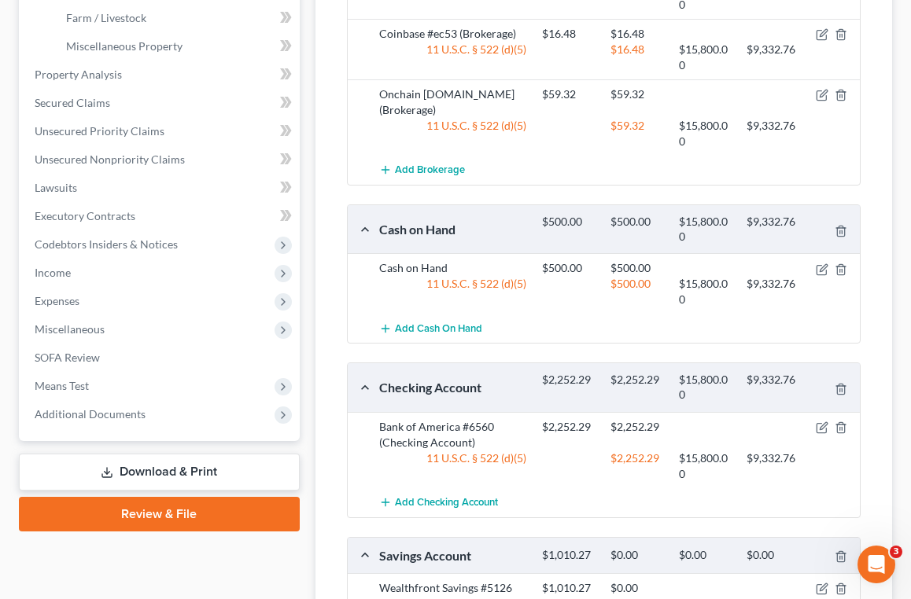
click at [180, 477] on link "Download & Print" at bounding box center [159, 472] width 281 height 37
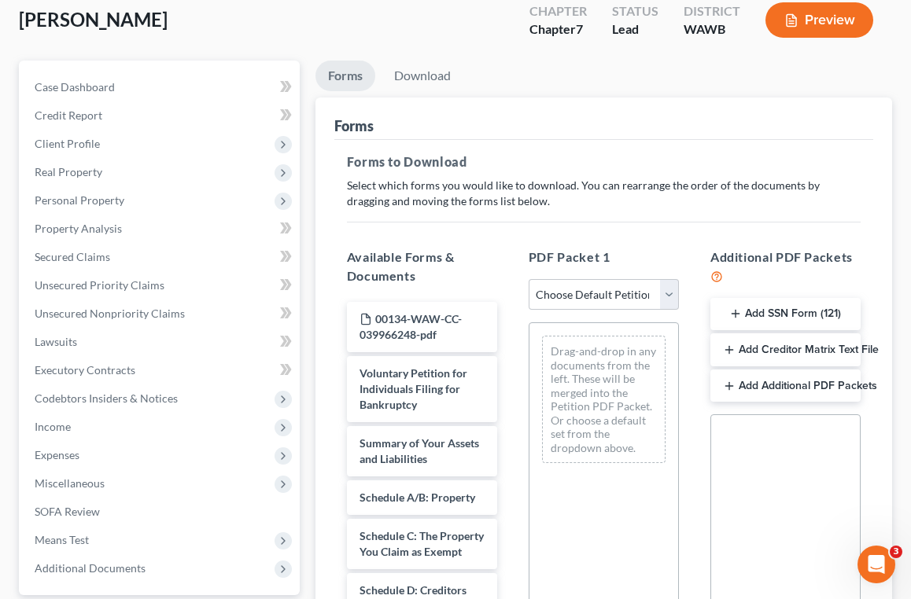
scroll to position [134, 0]
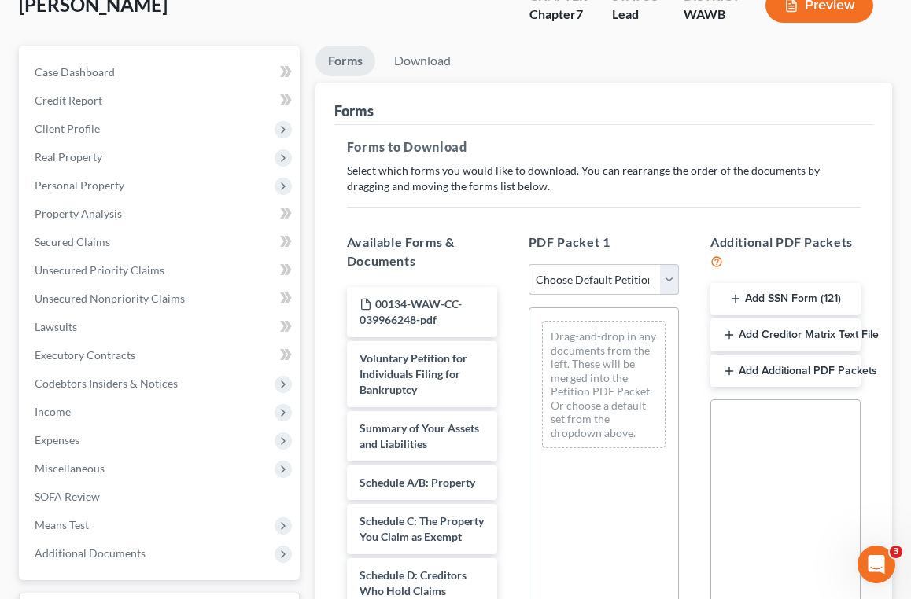
select select "0"
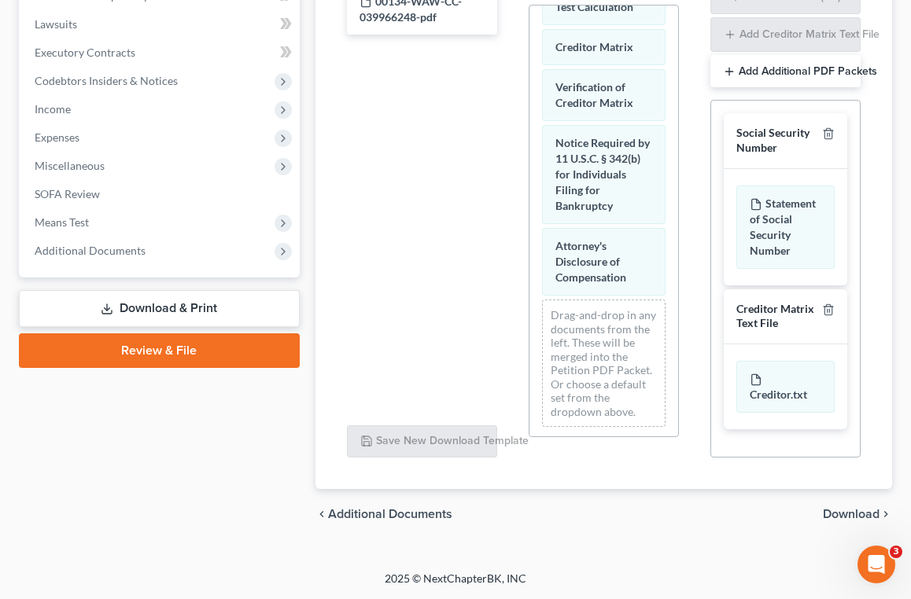
scroll to position [388, 0]
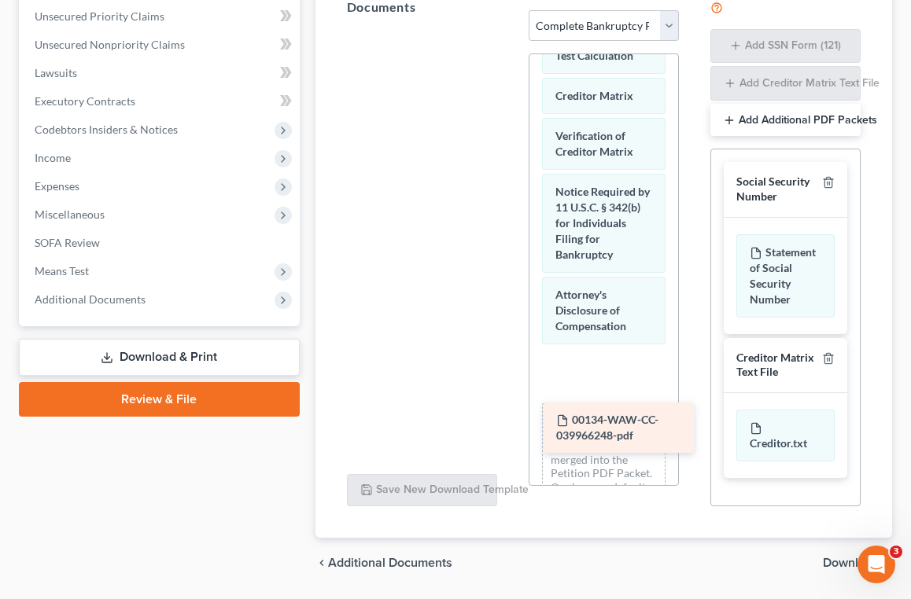
drag, startPoint x: 419, startPoint y: 71, endPoint x: 614, endPoint y: 441, distance: 418.8
click at [510, 29] on div "00134-WAW-CC-039966248-pdf 00134-WAW-CC-039966248-pdf" at bounding box center [421, 29] width 175 height 0
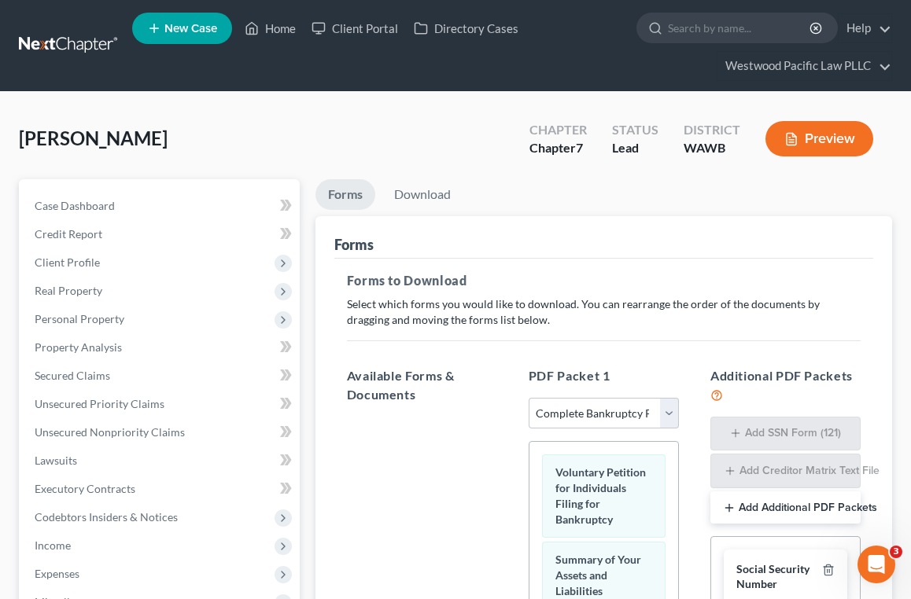
scroll to position [0, 0]
click at [426, 200] on link "Download" at bounding box center [423, 194] width 82 height 31
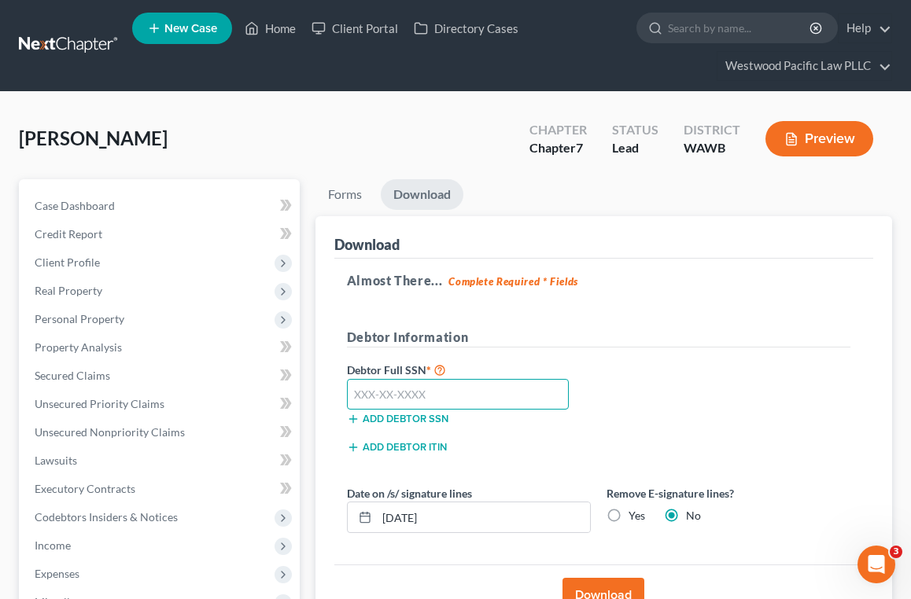
click at [473, 398] on input "text" at bounding box center [458, 394] width 223 height 31
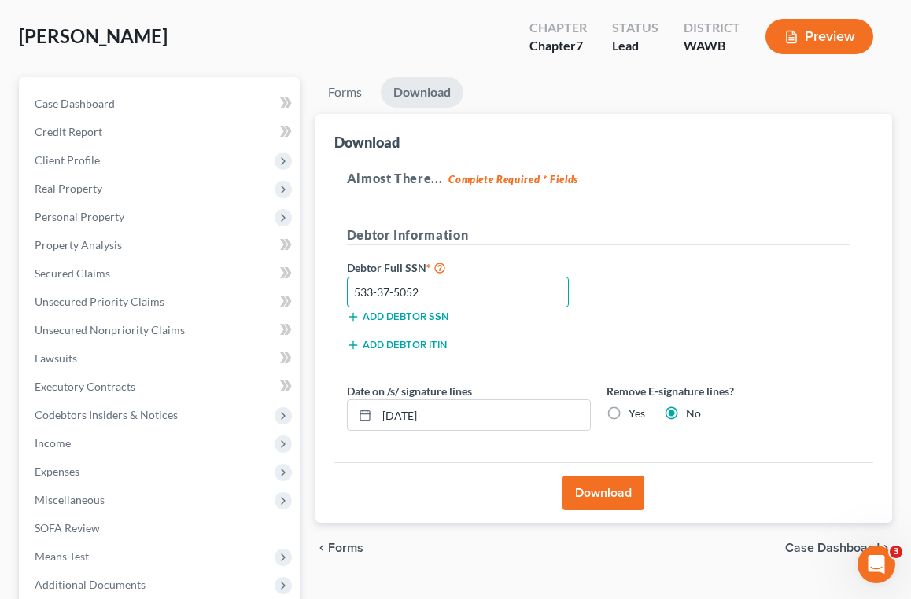
type input "533-37-5052"
click at [605, 497] on button "Download" at bounding box center [604, 493] width 82 height 35
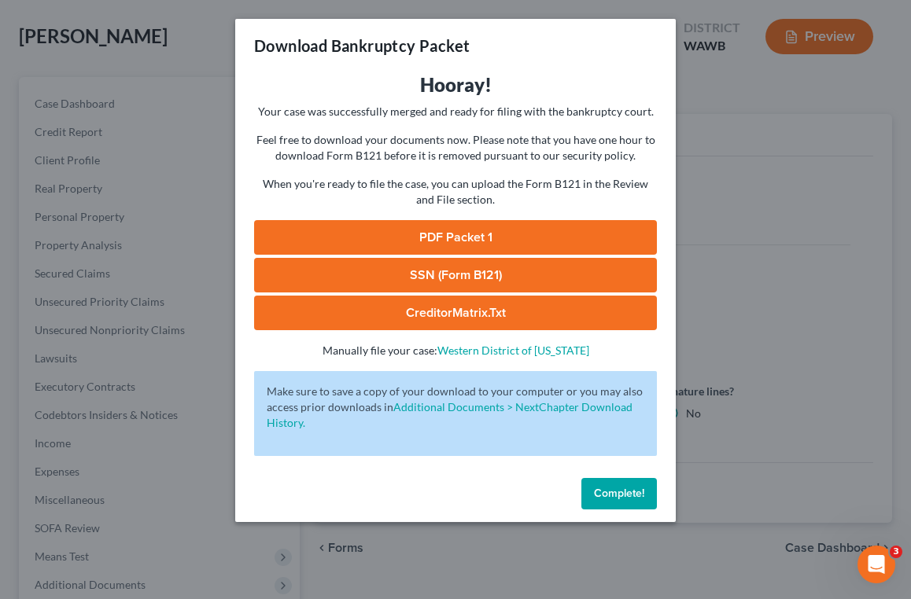
click at [484, 238] on link "PDF Packet 1" at bounding box center [455, 237] width 403 height 35
click at [470, 319] on link "CreditorMatrix.txt" at bounding box center [455, 313] width 403 height 35
click at [551, 271] on link "SSN (Form B121)" at bounding box center [455, 275] width 403 height 35
